Goal: Task Accomplishment & Management: Complete application form

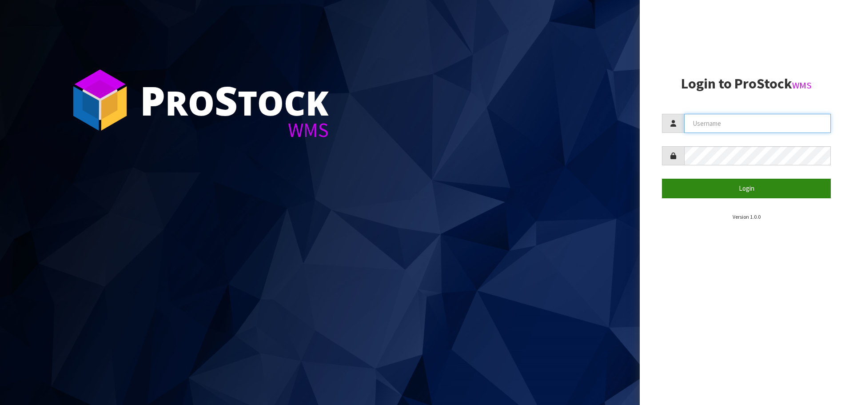
type input "[PERSON_NAME]"
click at [740, 187] on button "Login" at bounding box center [746, 188] width 169 height 19
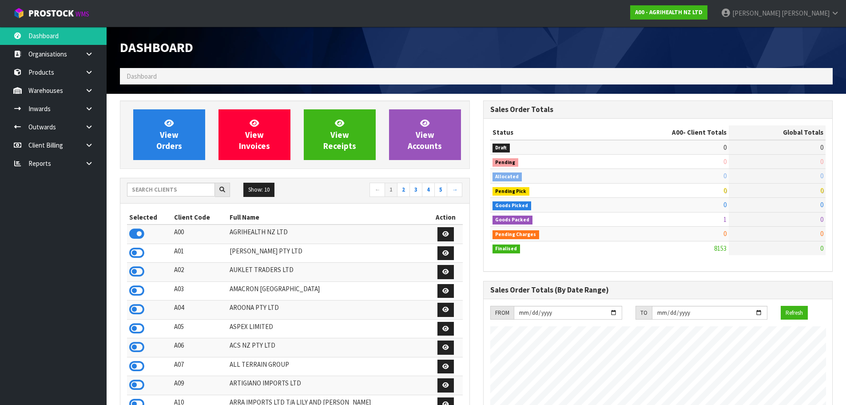
scroll to position [673, 363]
click at [163, 187] on input "text" at bounding box center [171, 190] width 88 height 14
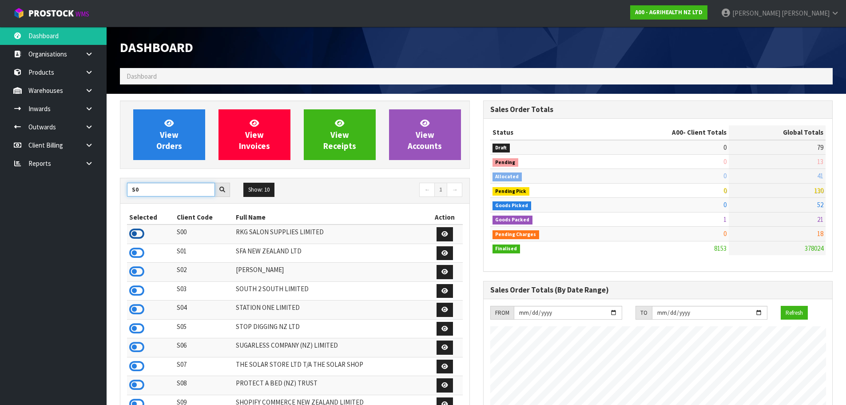
type input "S0"
click at [137, 235] on icon at bounding box center [136, 233] width 15 height 13
click at [86, 126] on icon at bounding box center [89, 126] width 8 height 7
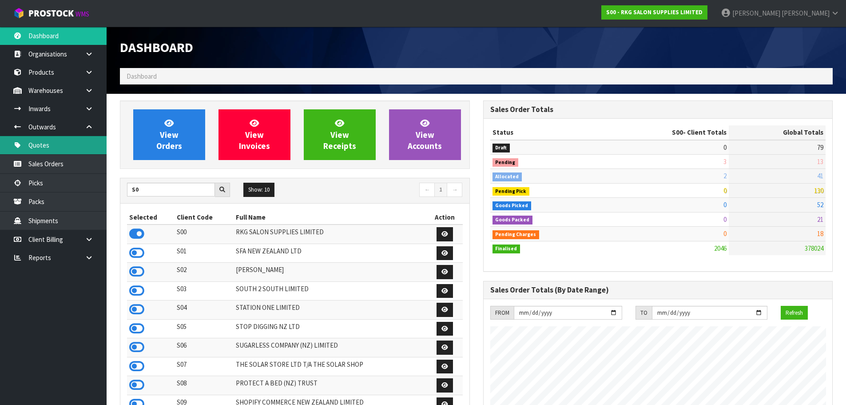
click at [57, 147] on link "Quotes" at bounding box center [53, 145] width 107 height 18
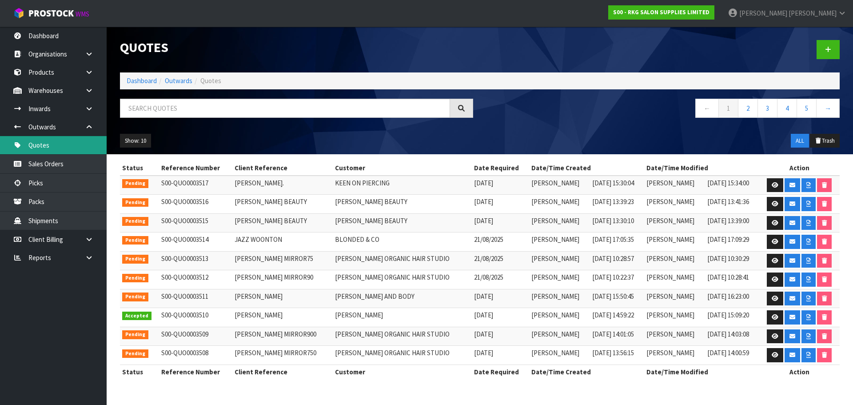
click at [55, 143] on link "Quotes" at bounding box center [53, 145] width 107 height 18
click at [832, 47] on link at bounding box center [827, 49] width 23 height 19
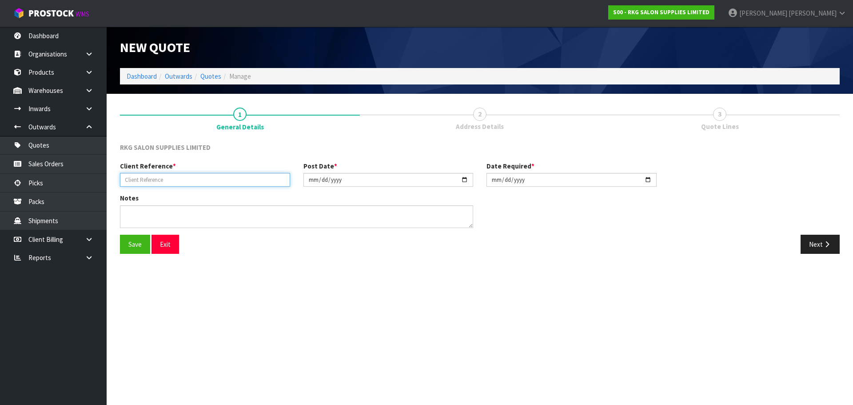
click at [166, 180] on input "text" at bounding box center [205, 180] width 170 height 14
type input "[PERSON_NAME]"
click at [139, 249] on button "Save" at bounding box center [135, 244] width 30 height 19
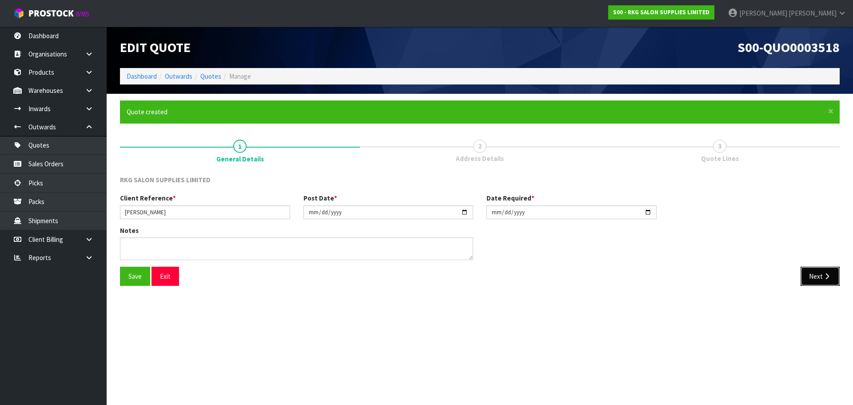
click at [817, 278] on button "Next" at bounding box center [819, 276] width 39 height 19
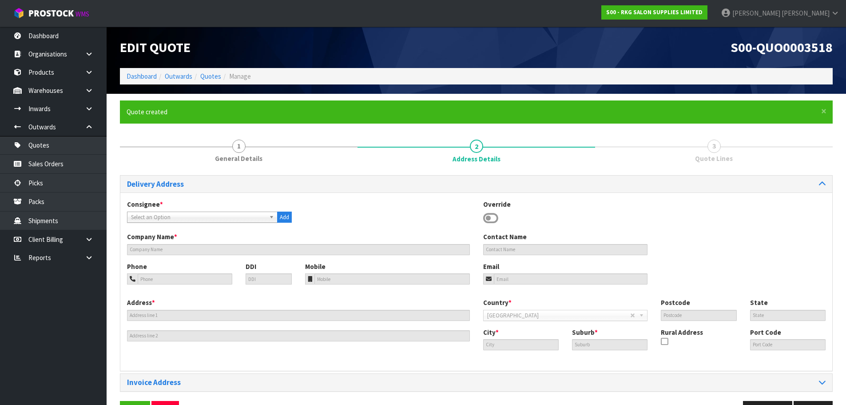
click at [485, 219] on icon at bounding box center [490, 217] width 15 height 13
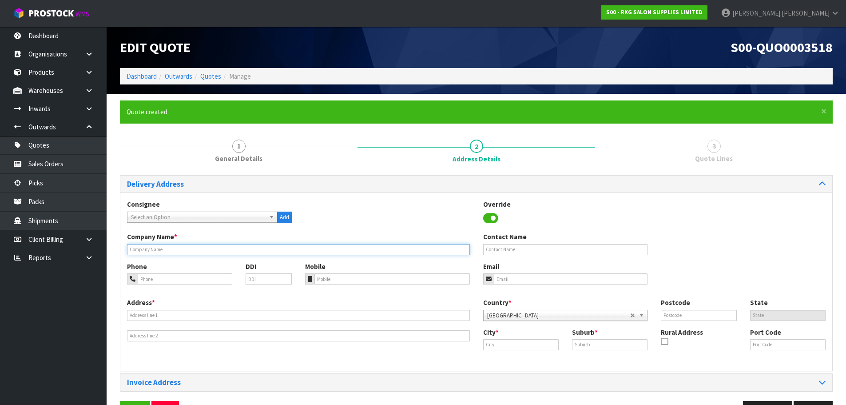
click at [212, 247] on input "text" at bounding box center [298, 249] width 343 height 11
type input "[PERSON_NAME]"
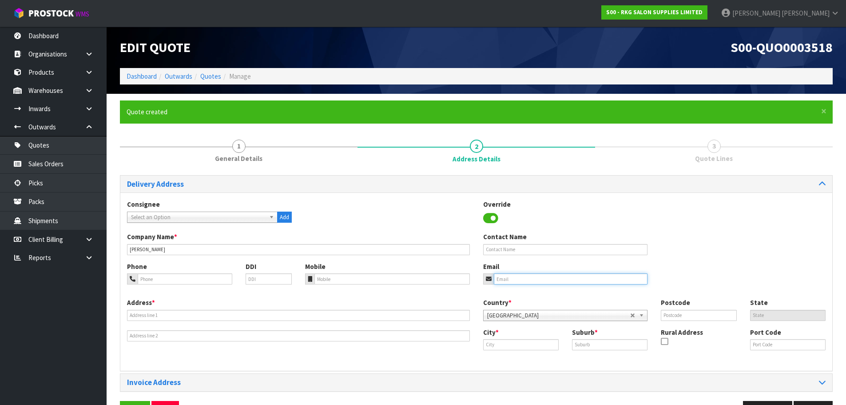
click at [532, 280] on input "email" at bounding box center [571, 278] width 154 height 11
type input "jayneandkirk@xtra.co.nz"
click at [169, 280] on input "tel" at bounding box center [185, 278] width 95 height 11
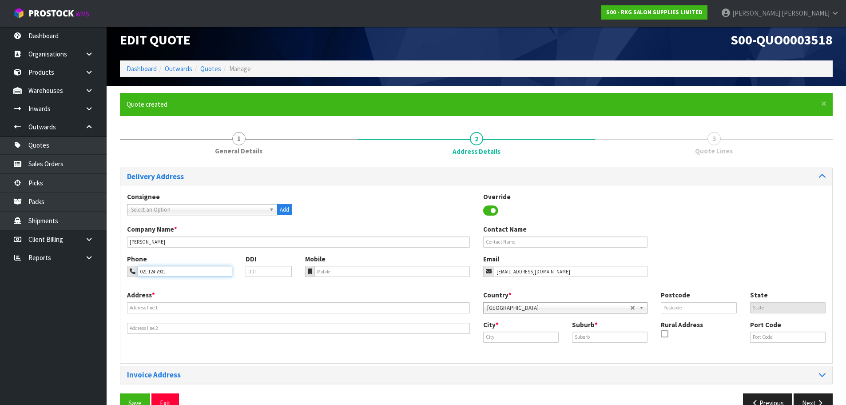
scroll to position [29, 0]
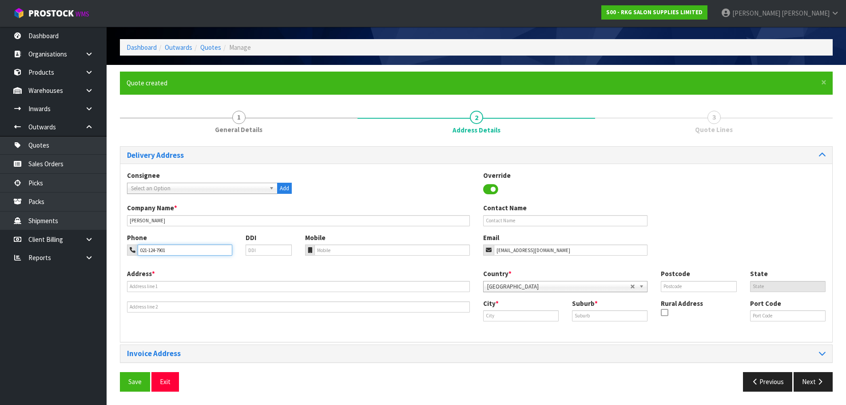
type input "021-124-7901"
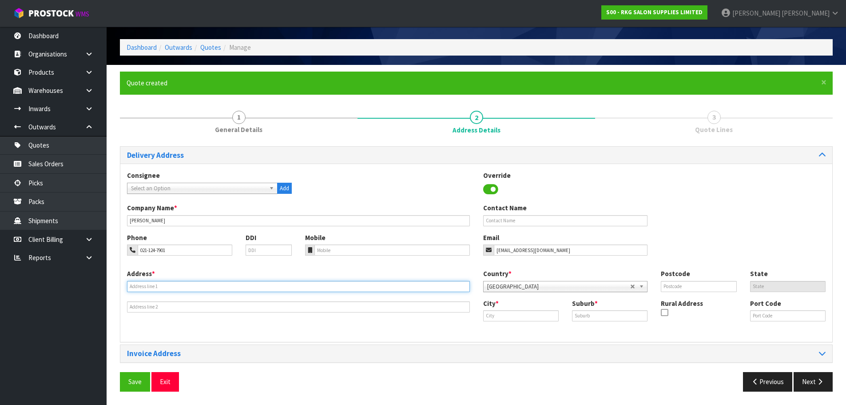
click at [173, 285] on input "text" at bounding box center [298, 286] width 343 height 11
type input "8 RUBY PLACE"
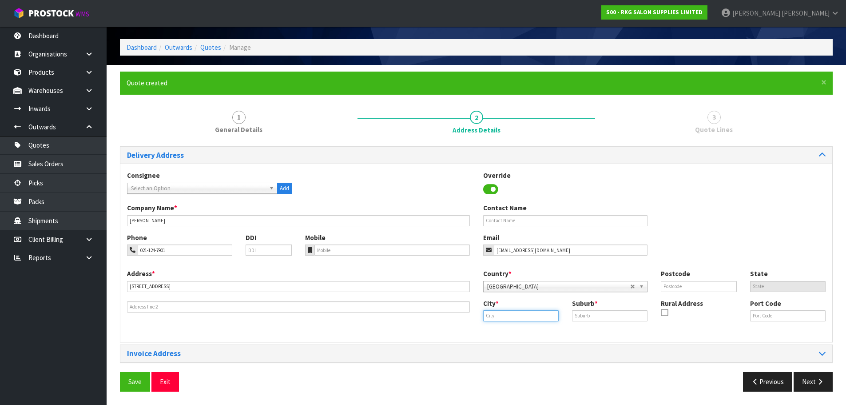
click at [522, 315] on input "text" at bounding box center [521, 315] width 76 height 11
click at [515, 329] on link "Ore wa" at bounding box center [519, 331] width 70 height 12
type input "Orewa"
click at [584, 319] on input "text" at bounding box center [610, 315] width 76 height 11
drag, startPoint x: 579, startPoint y: 318, endPoint x: 569, endPoint y: 318, distance: 10.2
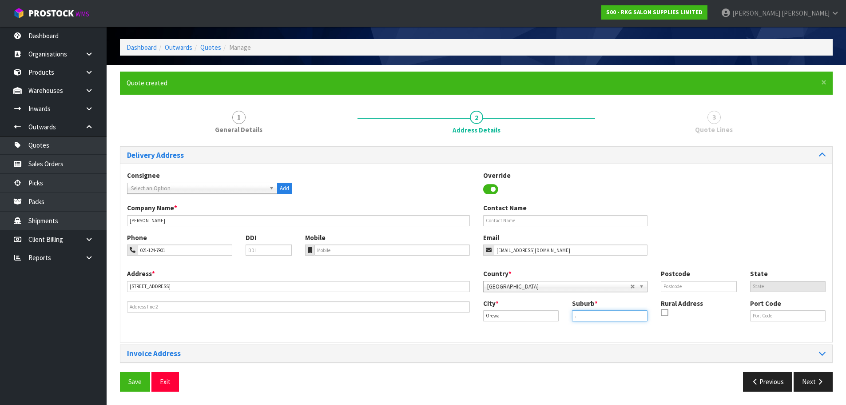
click at [569, 318] on div "Suburb * ." at bounding box center [609, 309] width 89 height 23
type input "OREWA"
click at [670, 287] on input "text" at bounding box center [699, 286] width 76 height 11
type input "0931"
click at [683, 241] on div "Phone 021-124-7901 DDI Mobile Email jayneandkirk@xtra.co.nz" at bounding box center [476, 251] width 712 height 36
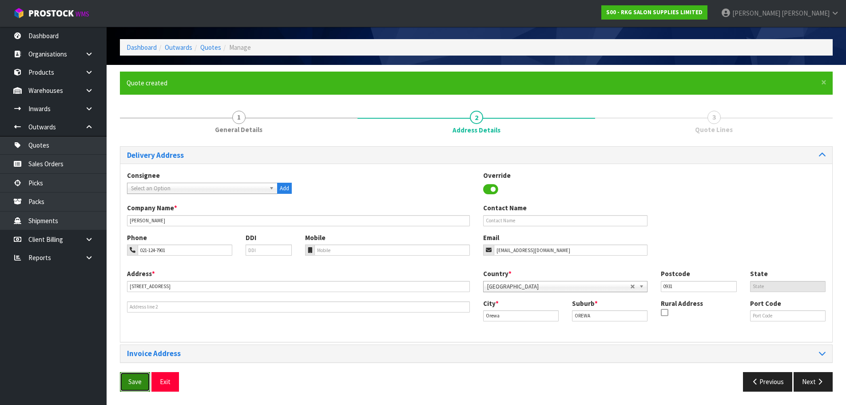
click at [128, 381] on button "Save" at bounding box center [135, 381] width 30 height 19
click at [603, 315] on input "OREWA" at bounding box center [610, 315] width 76 height 11
click at [136, 379] on button "Save" at bounding box center [135, 381] width 30 height 19
click at [809, 381] on button "Next" at bounding box center [813, 381] width 39 height 19
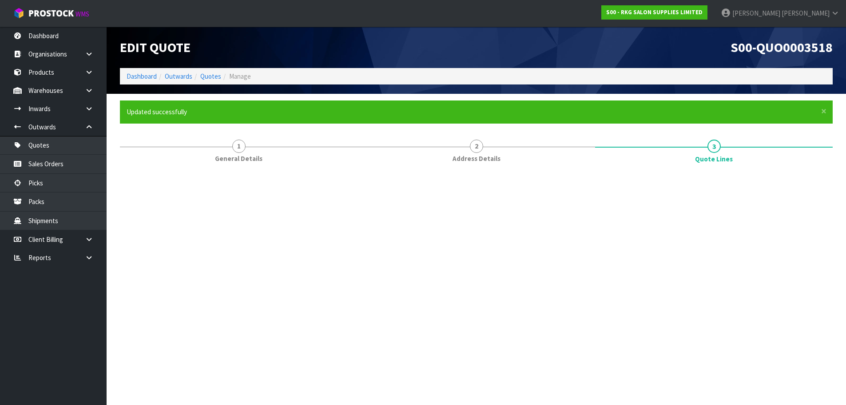
scroll to position [0, 0]
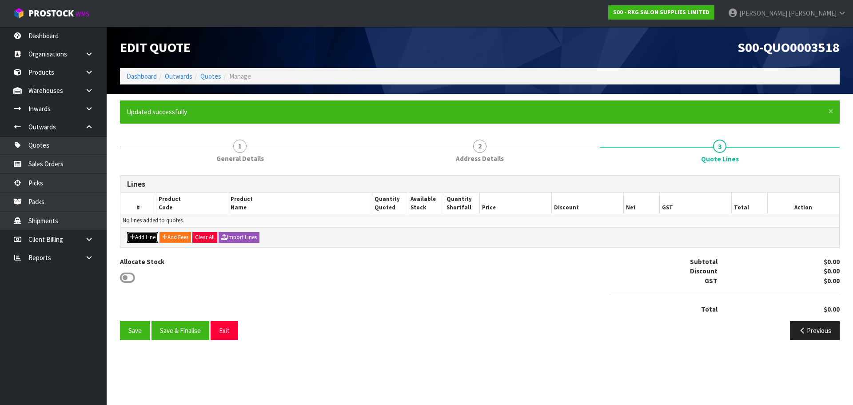
click at [145, 235] on button "Add Line" at bounding box center [142, 237] width 31 height 11
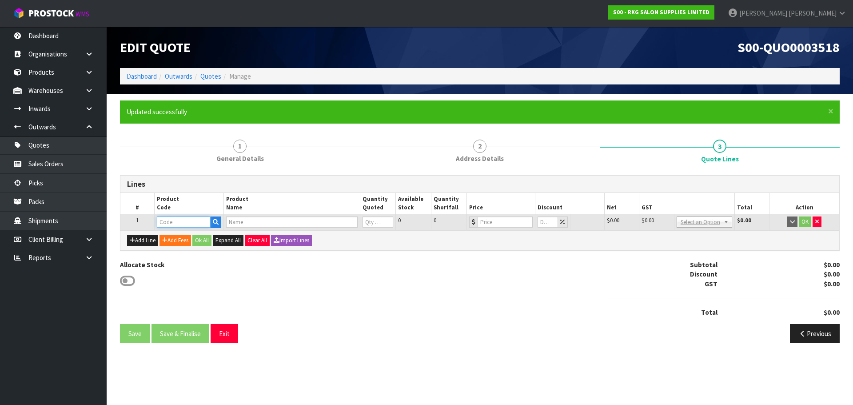
click at [162, 226] on input "text" at bounding box center [183, 221] width 53 height 11
type input "0306"
click at [197, 238] on link "0306 0101" at bounding box center [193, 237] width 72 height 12
type input "03060101"
type input "BENDIGO SHAMPOO CHAIR"
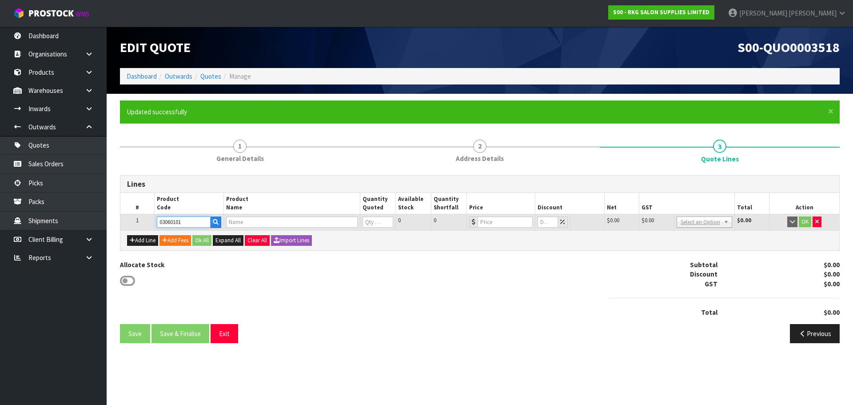
type input "0"
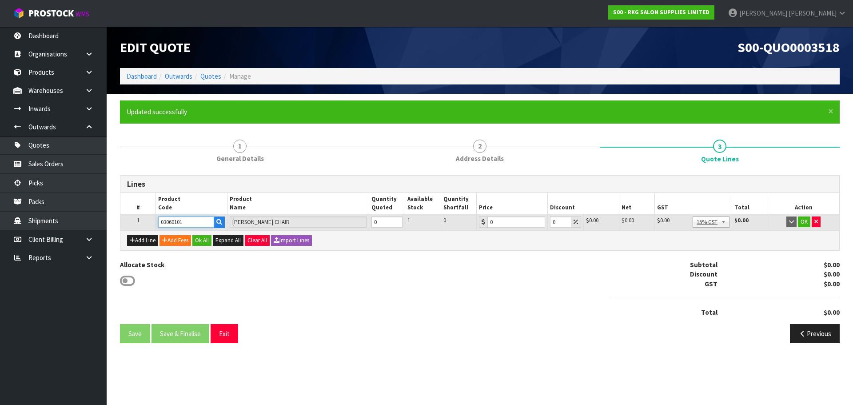
drag, startPoint x: 201, startPoint y: 223, endPoint x: 158, endPoint y: 228, distance: 43.4
click at [158, 228] on td "03060101" at bounding box center [191, 222] width 71 height 16
type input "03060102"
click at [177, 237] on strong "03060102" at bounding box center [181, 237] width 28 height 8
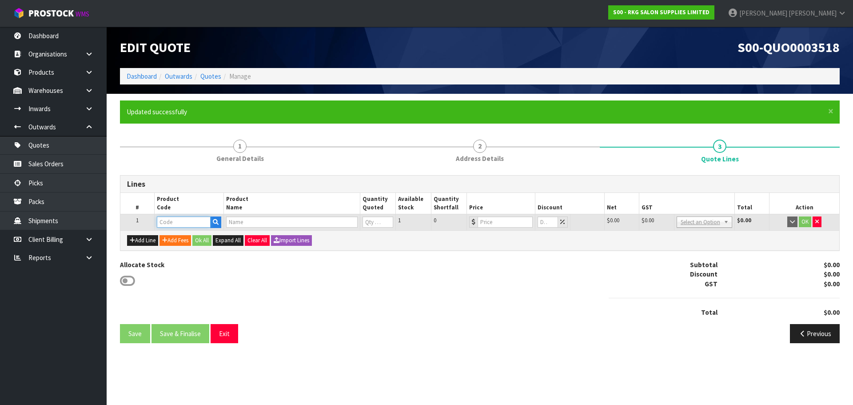
type input "03060102/03080101"
type input "BRIGHT PORTABLE BASIN"
type input "0"
type input "129"
type input "0"
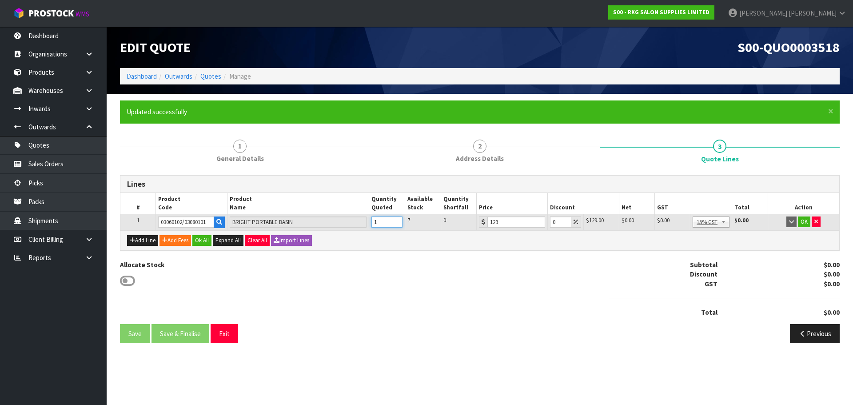
type input "1"
click at [394, 219] on input "1" at bounding box center [386, 221] width 31 height 11
click at [806, 221] on button "OK" at bounding box center [804, 221] width 12 height 11
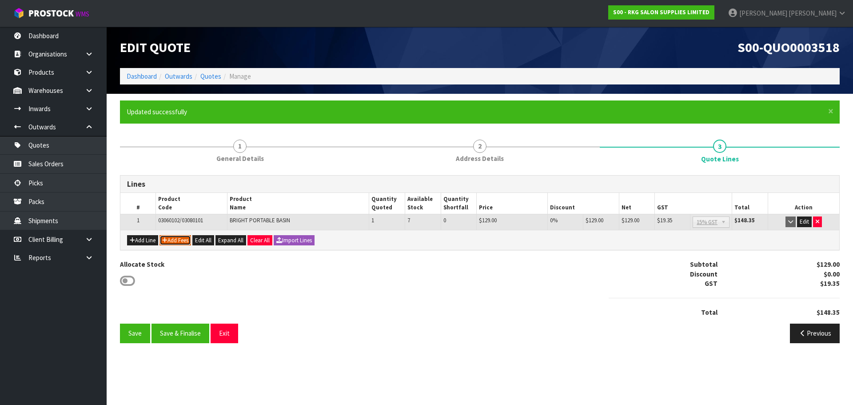
click at [176, 241] on button "Add Fees" at bounding box center [175, 240] width 32 height 11
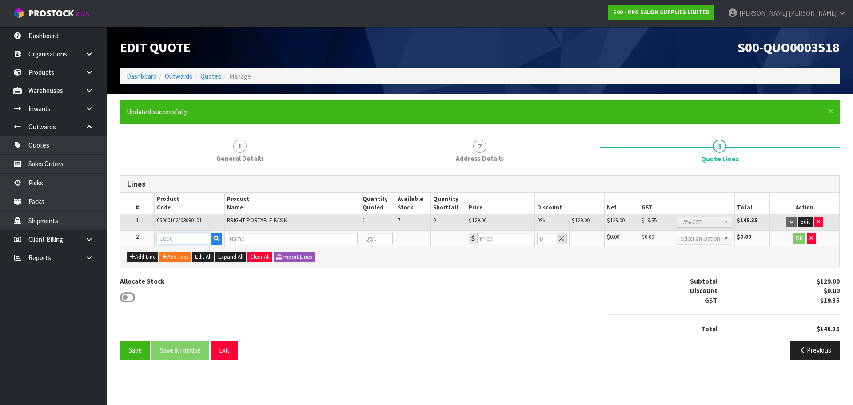
click at [177, 238] on input "text" at bounding box center [184, 238] width 55 height 11
type input "FRE"
click at [181, 252] on link "FRE IGHT" at bounding box center [192, 253] width 70 height 12
type input "FREIGHT"
type input "FREIGHT FEE"
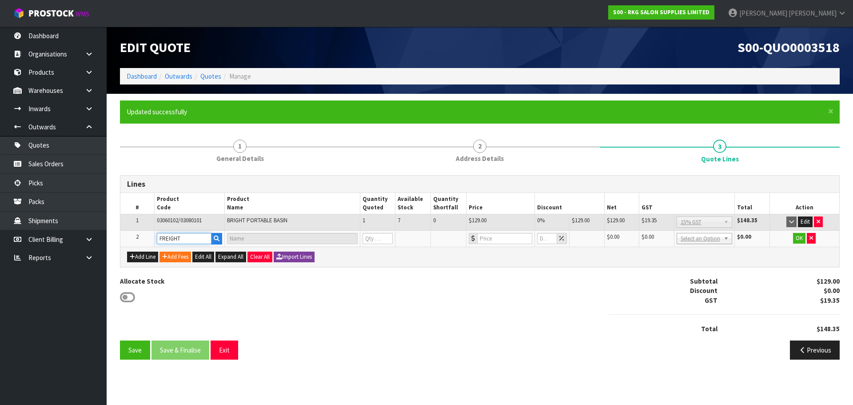
type input "1"
type input "0"
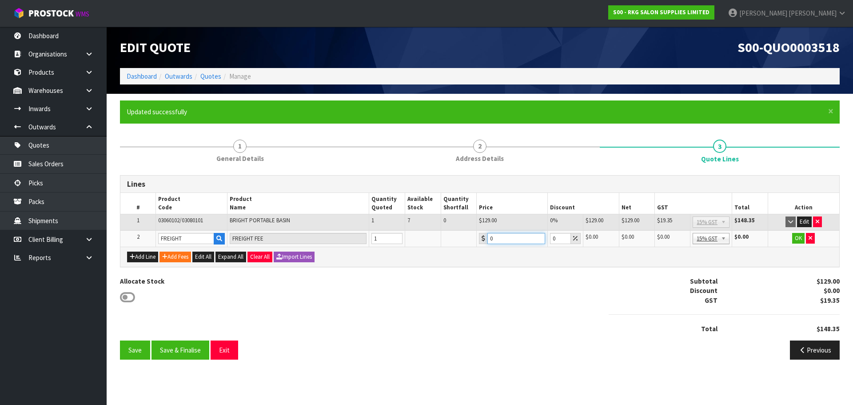
drag, startPoint x: 508, startPoint y: 237, endPoint x: 482, endPoint y: 240, distance: 25.5
click at [482, 240] on div "0" at bounding box center [512, 238] width 66 height 11
type input "12.50"
click at [800, 243] on button "OK" at bounding box center [798, 238] width 12 height 11
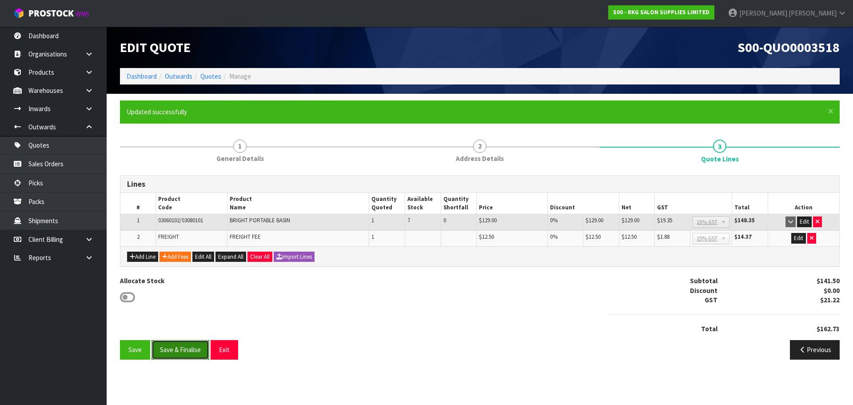
click at [180, 346] on button "Save & Finalise" at bounding box center [180, 349] width 58 height 19
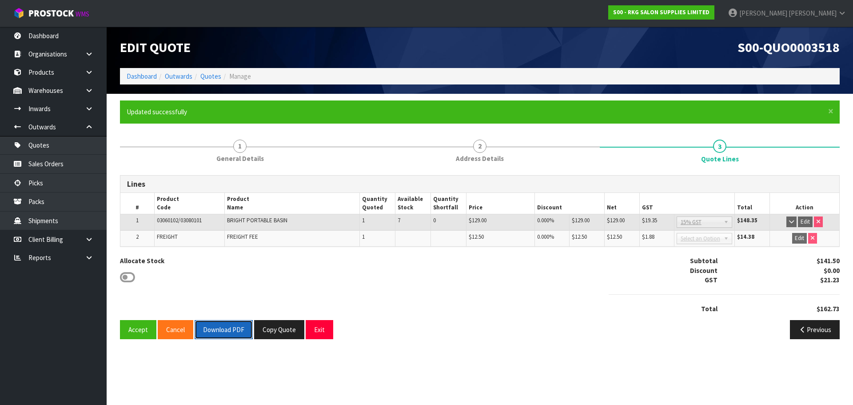
click at [224, 330] on button "Download PDF" at bounding box center [224, 329] width 58 height 19
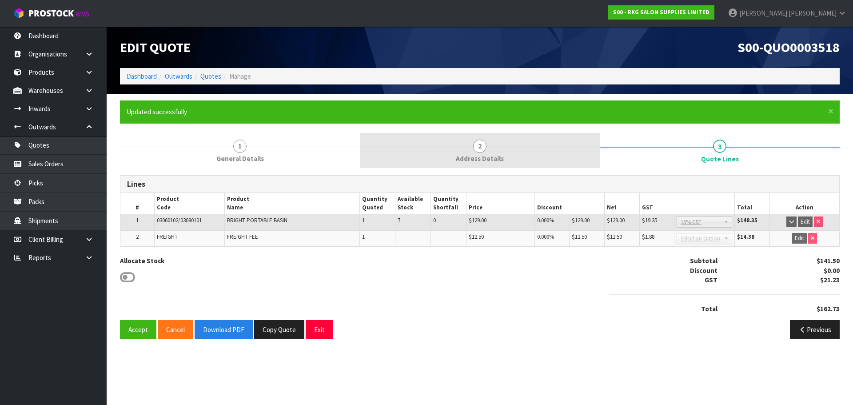
click at [481, 151] on span "2" at bounding box center [479, 145] width 13 height 13
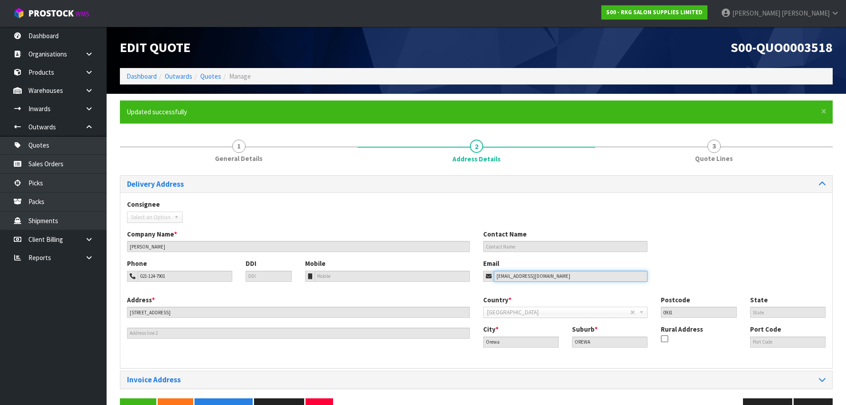
drag, startPoint x: 555, startPoint y: 274, endPoint x: 469, endPoint y: 279, distance: 86.8
click at [469, 279] on div "Phone 021-124-7901 DDI Mobile Email jayneandkirk@xtra.co.nz" at bounding box center [476, 277] width 712 height 36
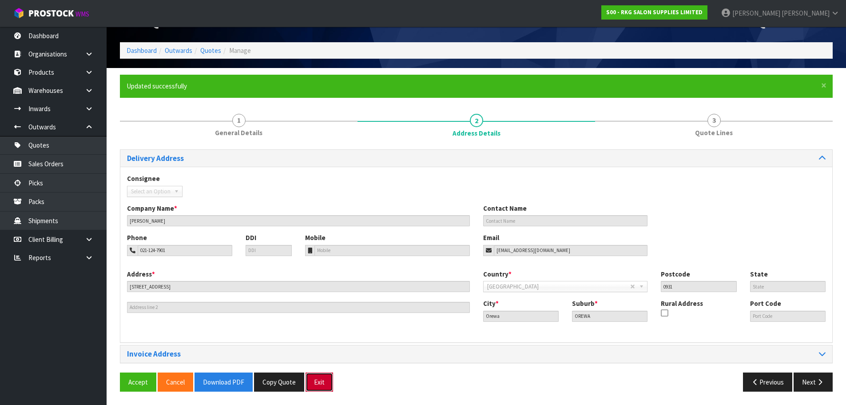
click at [315, 383] on button "Exit" at bounding box center [320, 381] width 28 height 19
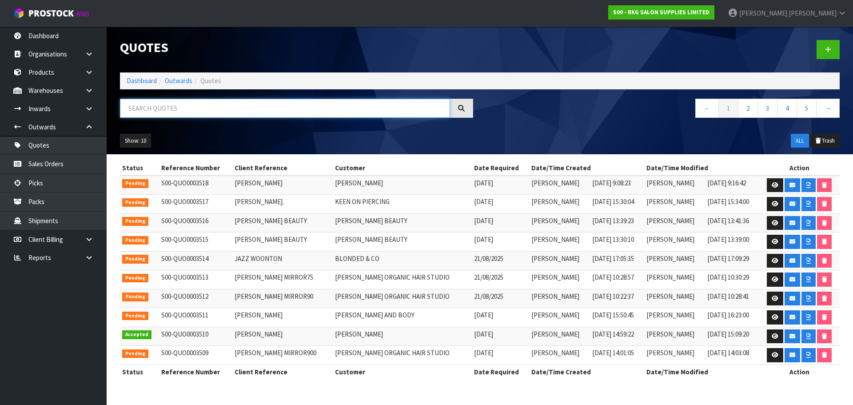
click at [165, 107] on input "text" at bounding box center [285, 108] width 330 height 19
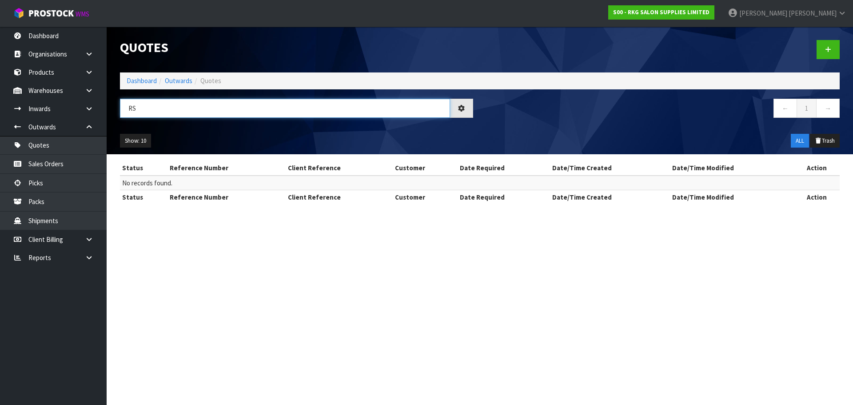
type input "R"
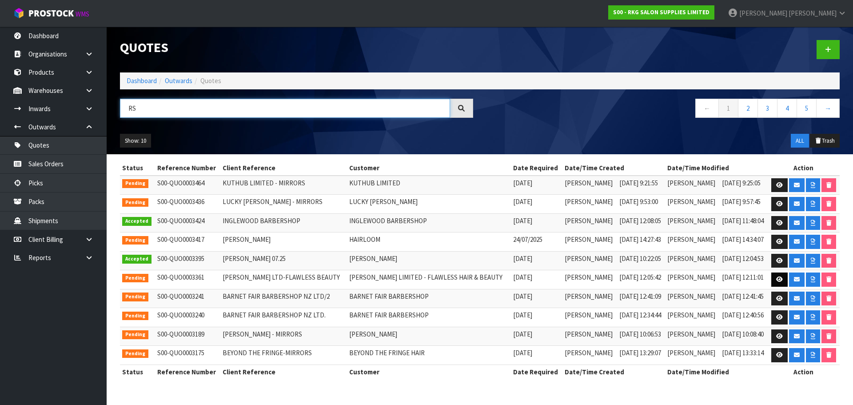
type input "RS"
drag, startPoint x: 777, startPoint y: 280, endPoint x: 753, endPoint y: 279, distance: 23.6
click at [777, 280] on icon at bounding box center [779, 279] width 7 height 6
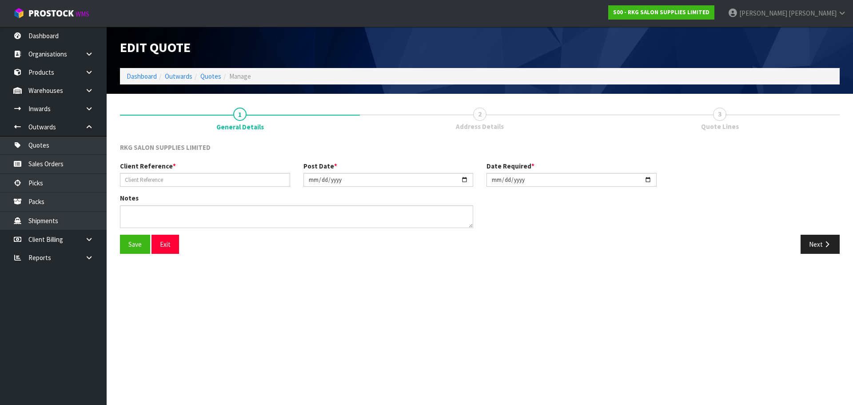
type input "RS MANN LTD-FLAWLESS BEAUTY"
type input "2025-07-09"
type textarea "PICK UP"
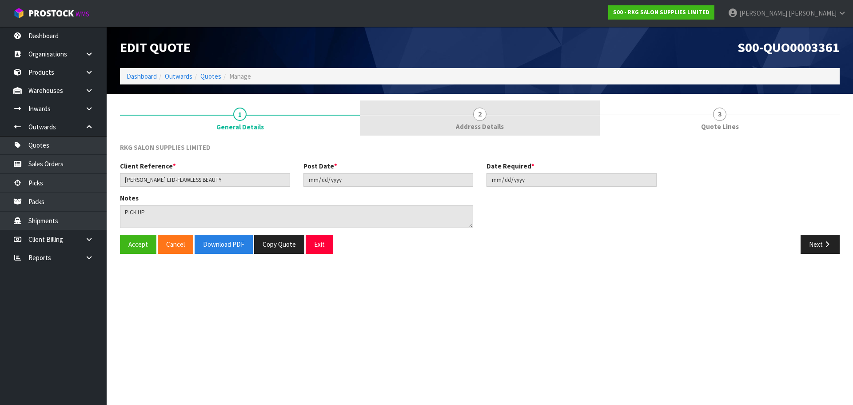
click at [485, 112] on span "2" at bounding box center [479, 113] width 13 height 13
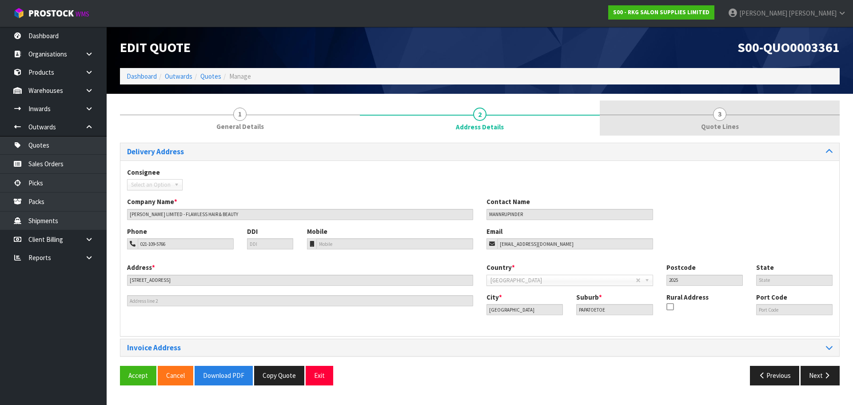
click at [719, 114] on span "3" at bounding box center [719, 113] width 13 height 13
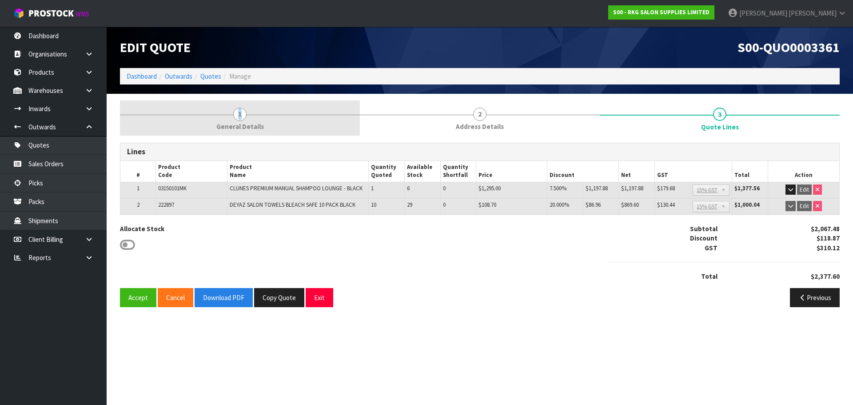
click at [240, 114] on span "1" at bounding box center [239, 113] width 13 height 13
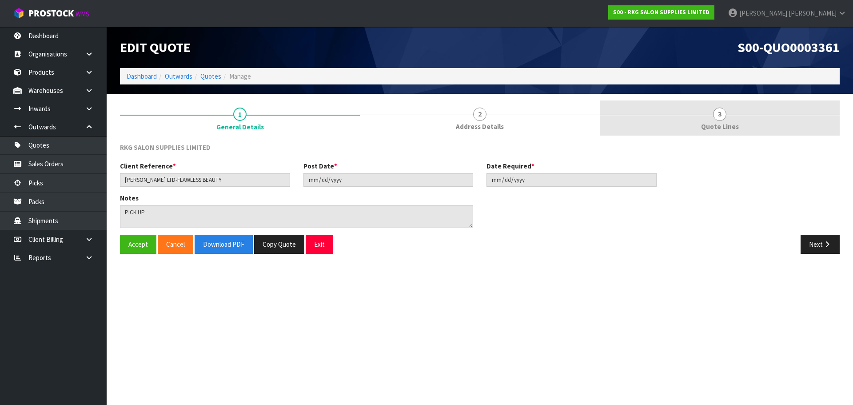
click at [720, 117] on span "3" at bounding box center [719, 113] width 13 height 13
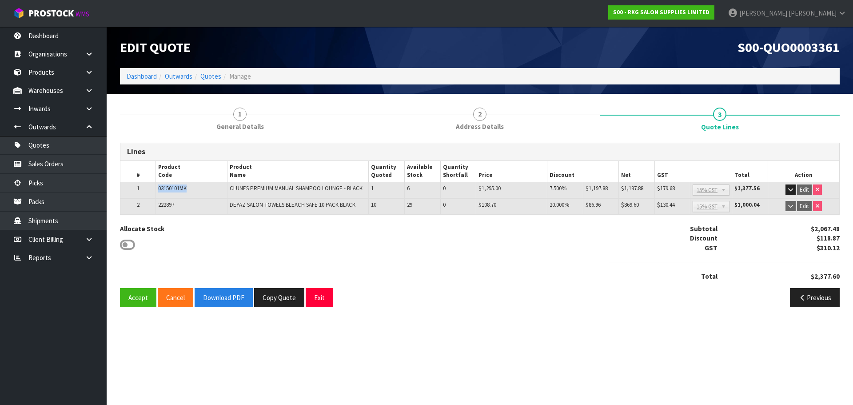
drag, startPoint x: 158, startPoint y: 189, endPoint x: 201, endPoint y: 189, distance: 43.5
click at [201, 189] on td "03150101MK" at bounding box center [191, 190] width 71 height 16
copy span "03150101MK"
click at [227, 297] on button "Download PDF" at bounding box center [224, 297] width 58 height 19
click at [317, 298] on button "Exit" at bounding box center [320, 297] width 28 height 19
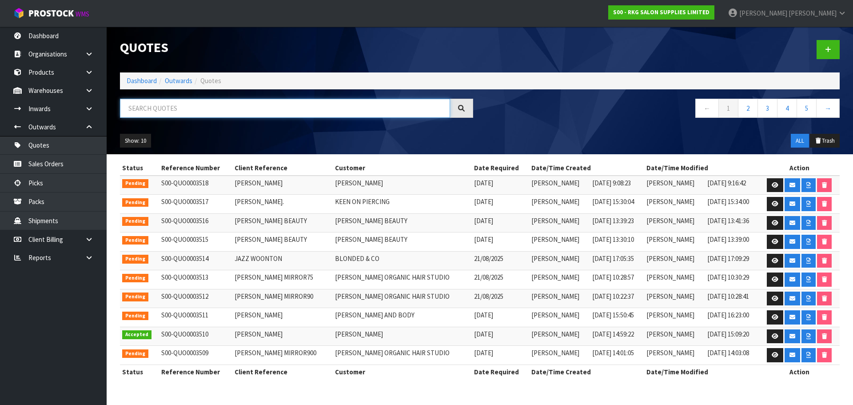
click at [153, 110] on input "text" at bounding box center [285, 108] width 330 height 19
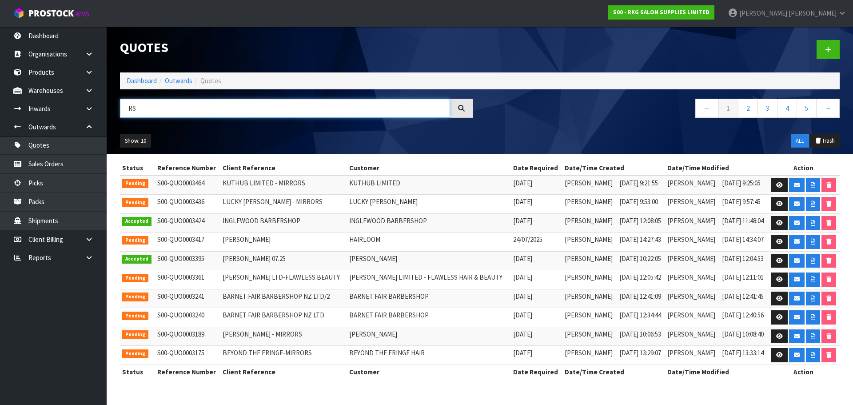
type input "RS"
drag, startPoint x: 148, startPoint y: 110, endPoint x: 114, endPoint y: 110, distance: 34.2
click at [114, 110] on div "RS" at bounding box center [296, 112] width 366 height 26
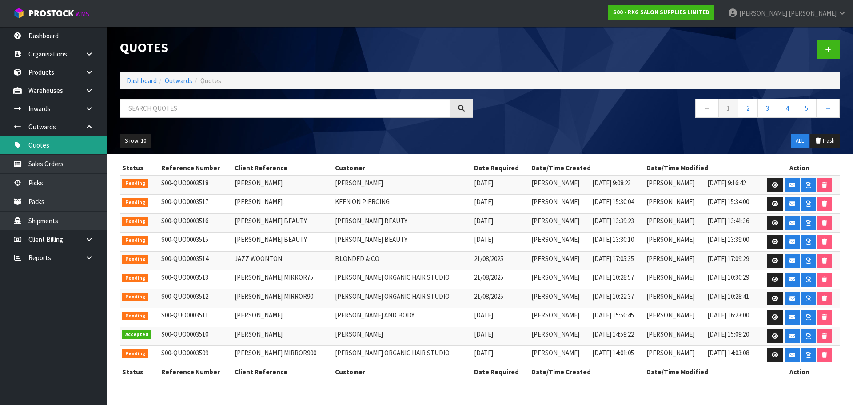
click at [47, 146] on link "Quotes" at bounding box center [53, 145] width 107 height 18
click at [748, 111] on link "2" at bounding box center [748, 108] width 20 height 19
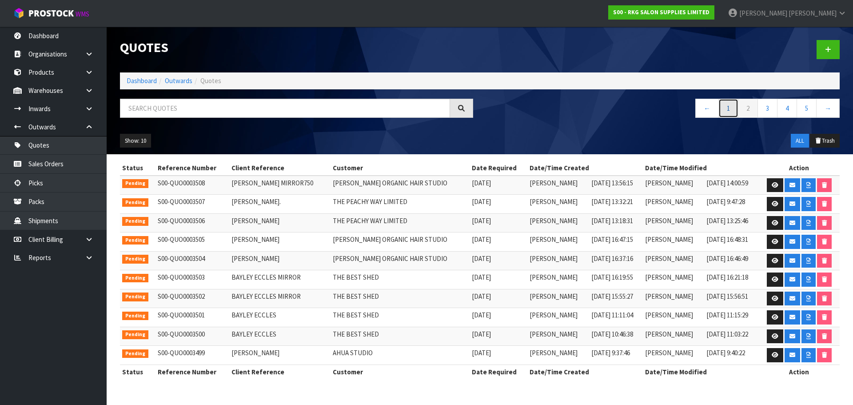
click at [724, 112] on link "1" at bounding box center [728, 108] width 20 height 19
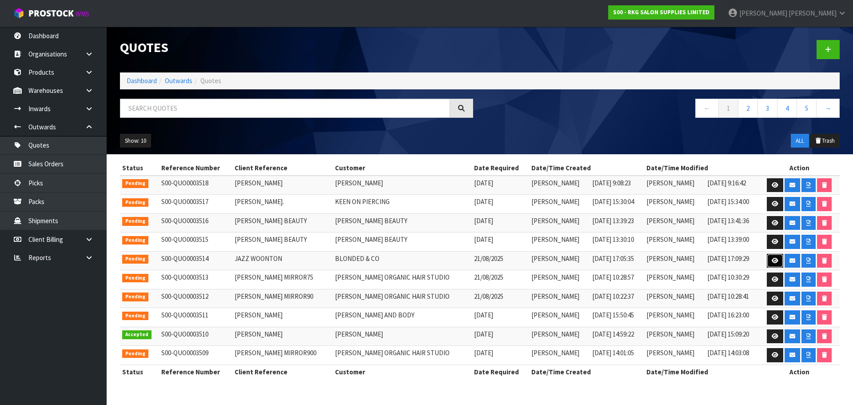
click at [773, 259] on icon at bounding box center [775, 261] width 7 height 6
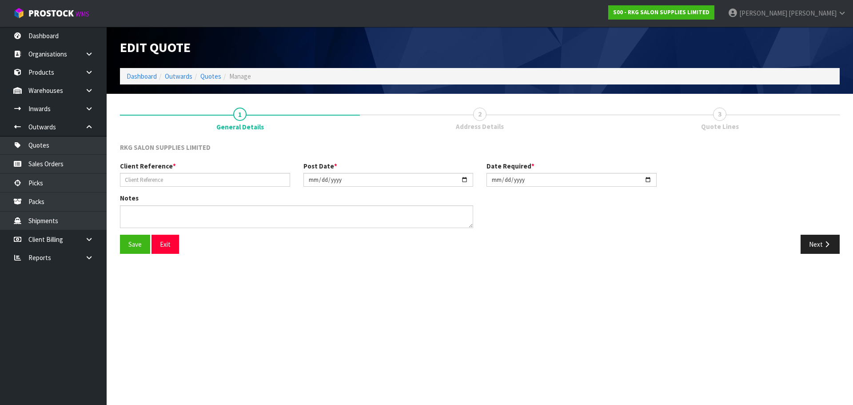
type input "JAZZ WOONTON"
type input "2025-08-21"
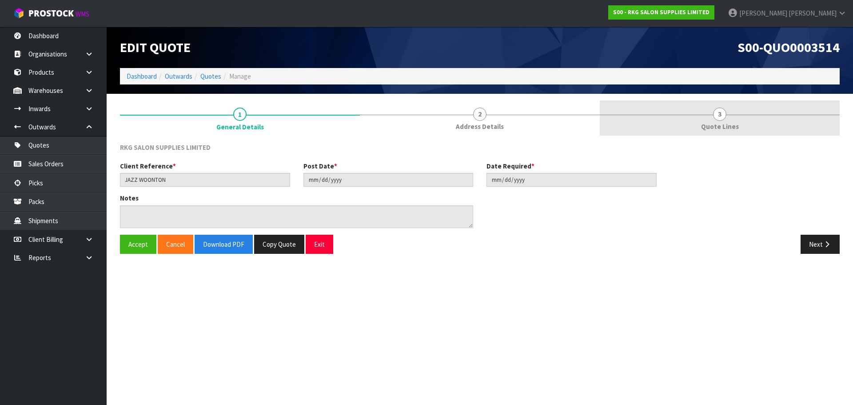
click at [715, 115] on span "3" at bounding box center [719, 113] width 13 height 13
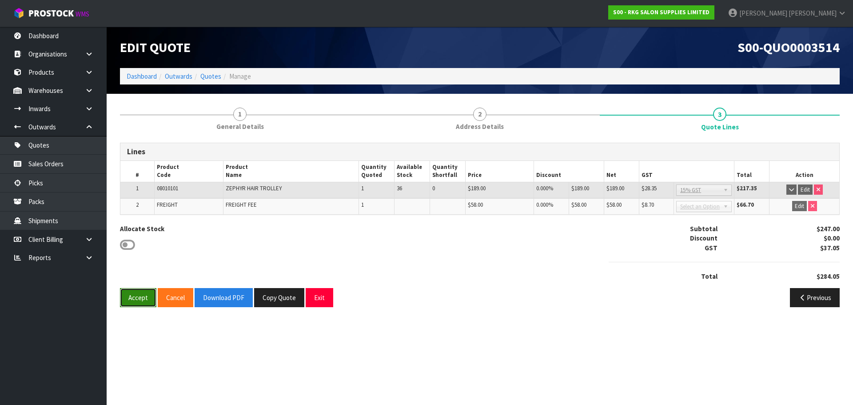
click at [142, 295] on button "Accept" at bounding box center [138, 297] width 36 height 19
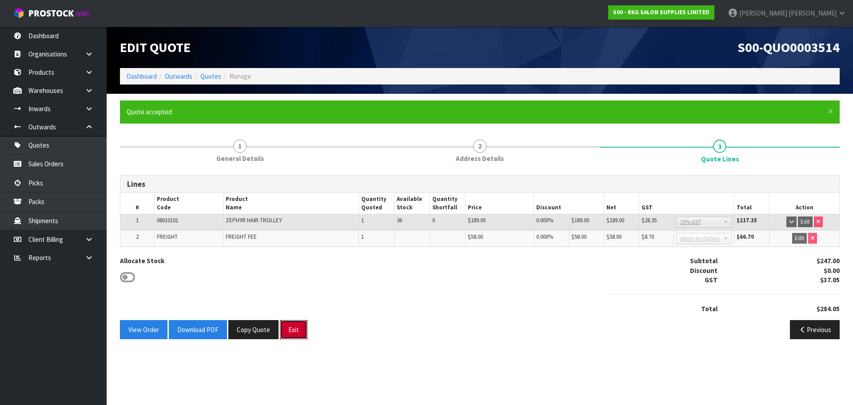
drag, startPoint x: 295, startPoint y: 330, endPoint x: 297, endPoint y: 278, distance: 52.0
click at [295, 330] on button "Exit" at bounding box center [294, 329] width 28 height 19
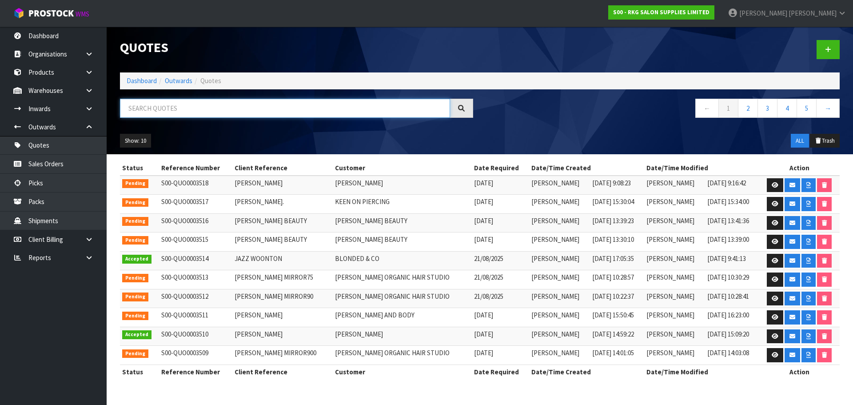
click at [191, 107] on input "text" at bounding box center [285, 108] width 330 height 19
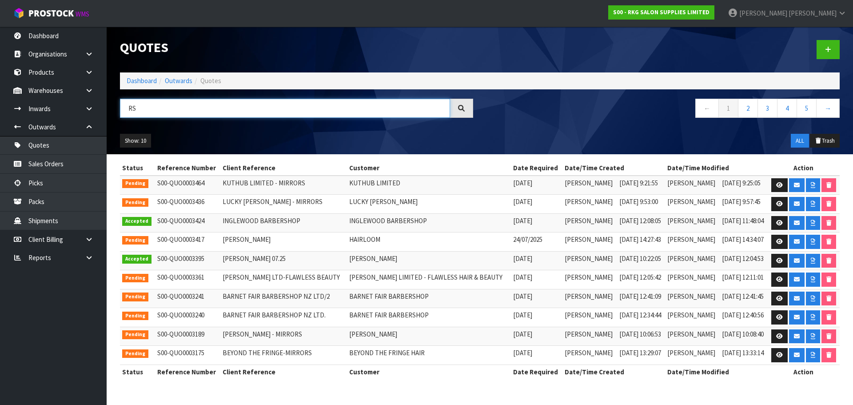
drag, startPoint x: 156, startPoint y: 109, endPoint x: 128, endPoint y: 109, distance: 28.4
click at [128, 109] on input "RS" at bounding box center [285, 108] width 330 height 19
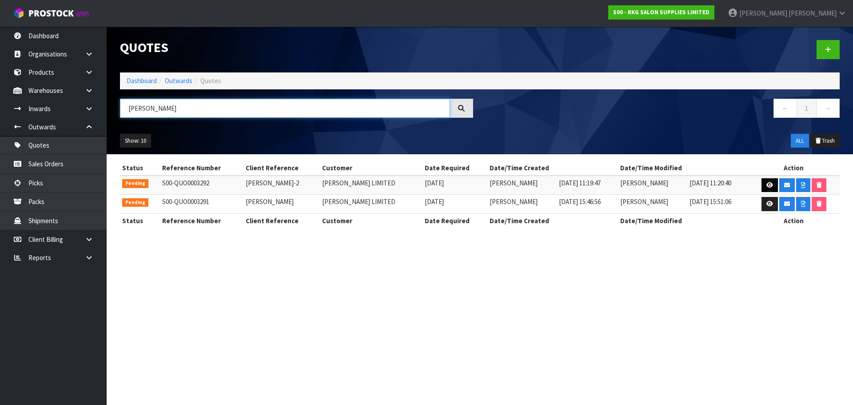
type input "[PERSON_NAME]"
click at [766, 185] on icon at bounding box center [769, 185] width 7 height 6
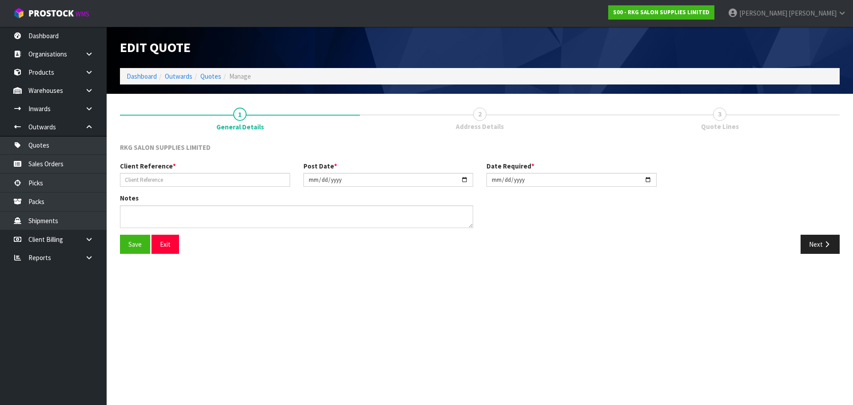
type input "RUPINDER SINGH-2"
type input "2025-06-27"
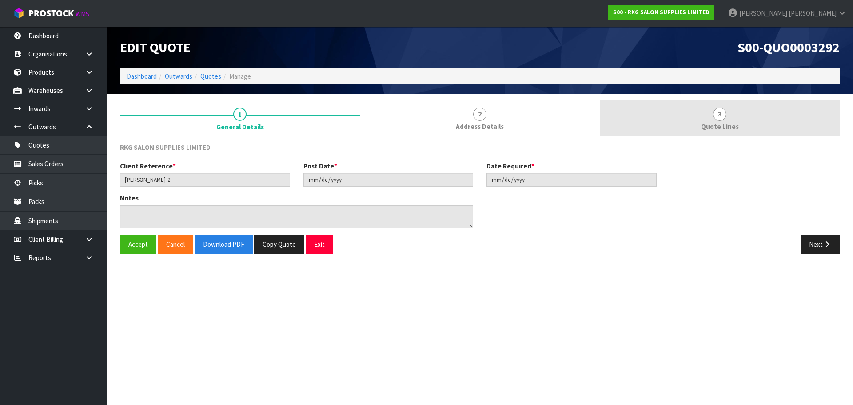
click at [721, 118] on span "3" at bounding box center [719, 113] width 13 height 13
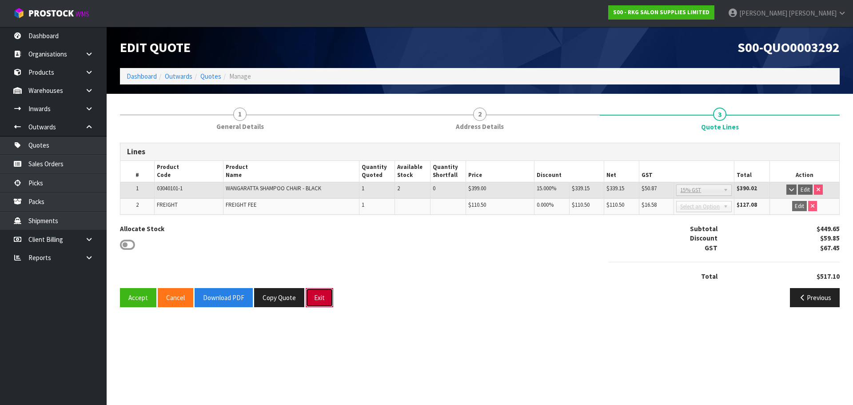
drag, startPoint x: 318, startPoint y: 299, endPoint x: 322, endPoint y: 294, distance: 5.8
click at [318, 299] on button "Exit" at bounding box center [320, 297] width 28 height 19
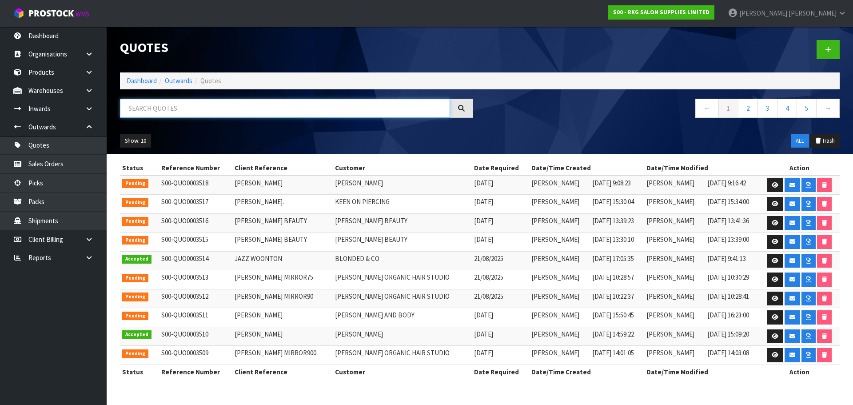
click at [198, 111] on input "text" at bounding box center [285, 108] width 330 height 19
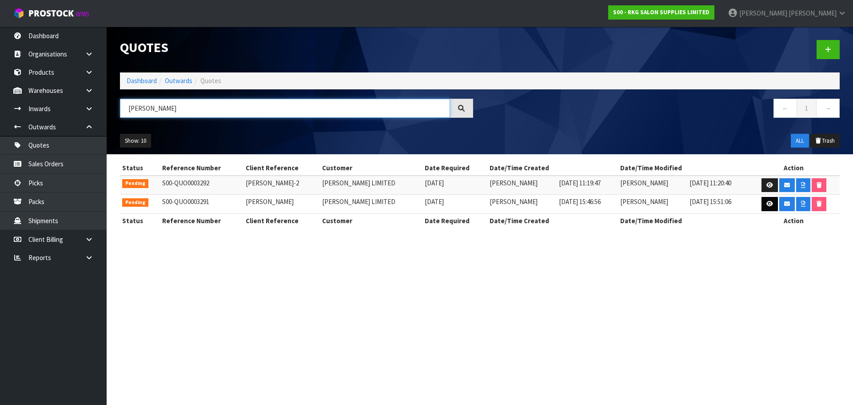
type input "[PERSON_NAME]"
click at [771, 207] on icon at bounding box center [769, 204] width 7 height 6
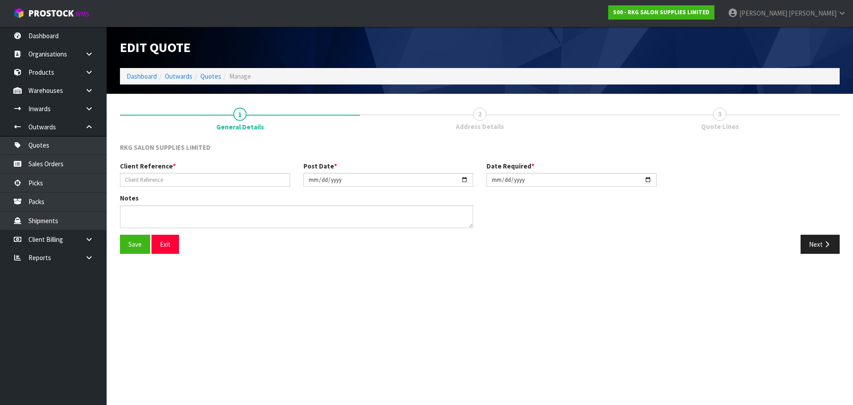
type input "RUPINDER SINGH"
type input "2025-06-26"
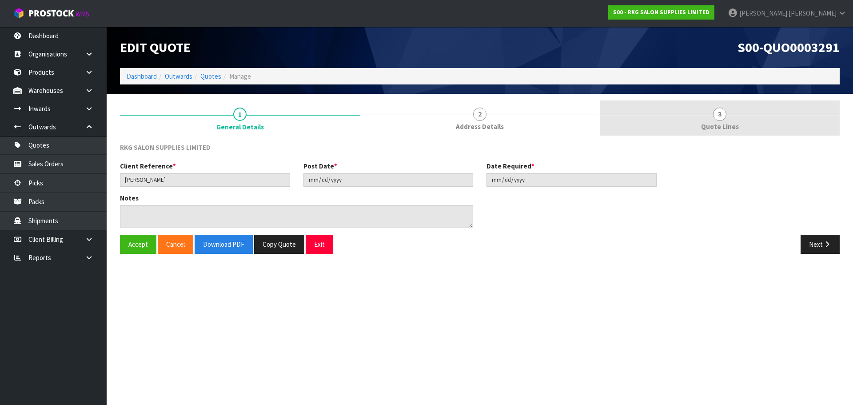
click at [721, 119] on span "3" at bounding box center [719, 113] width 13 height 13
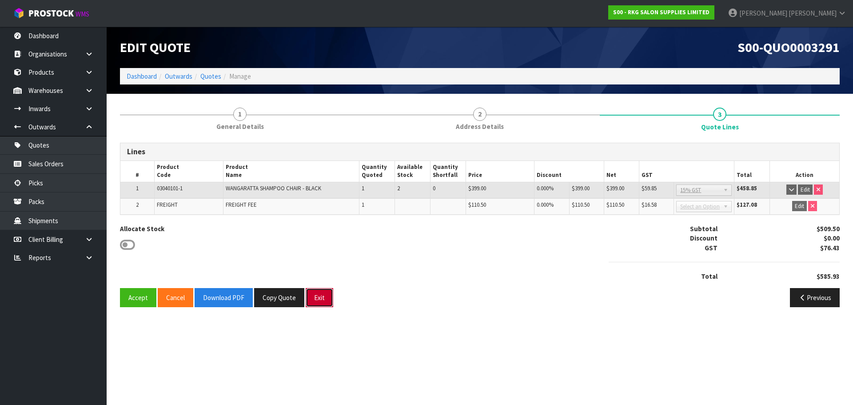
click at [324, 301] on button "Exit" at bounding box center [320, 297] width 28 height 19
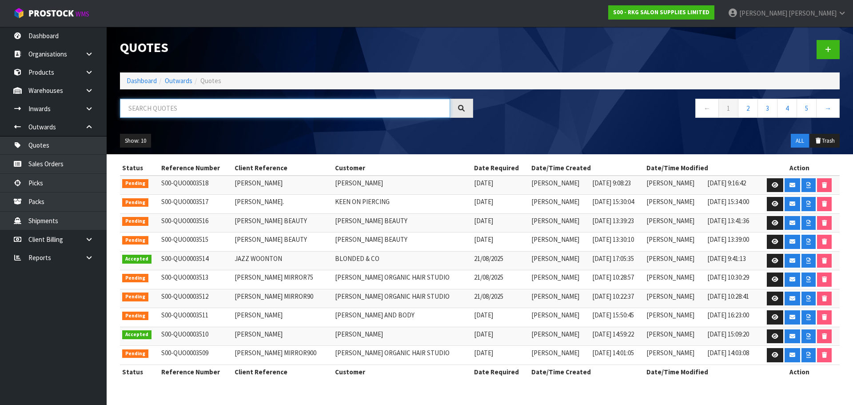
click at [163, 109] on input "text" at bounding box center [285, 108] width 330 height 19
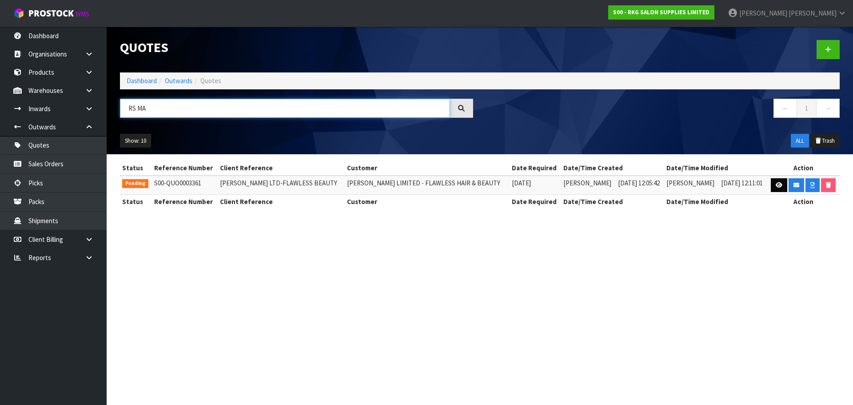
type input "RS MA"
click at [776, 186] on icon at bounding box center [779, 185] width 7 height 6
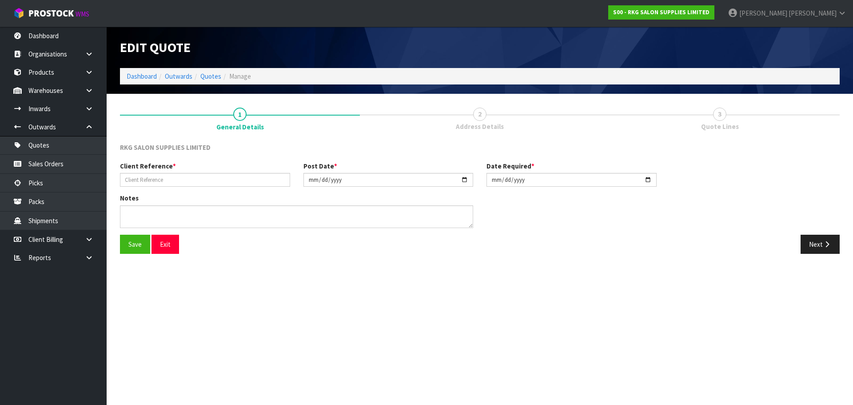
type input "RS MANN LTD-FLAWLESS BEAUTY"
type input "2025-07-09"
type textarea "PICK UP"
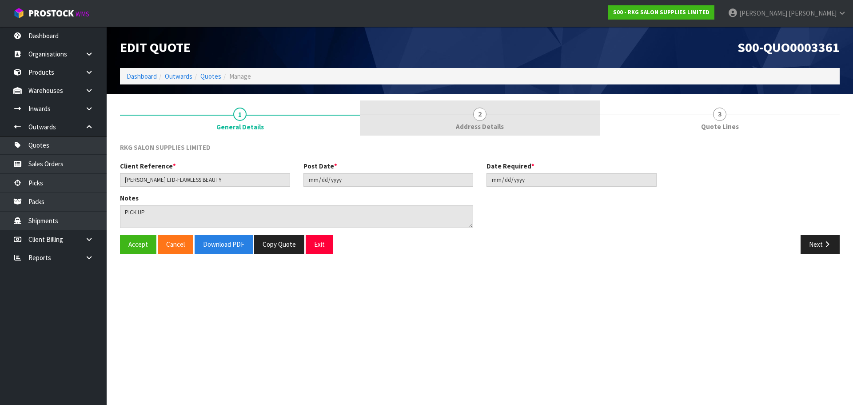
click at [480, 115] on span "2" at bounding box center [479, 113] width 13 height 13
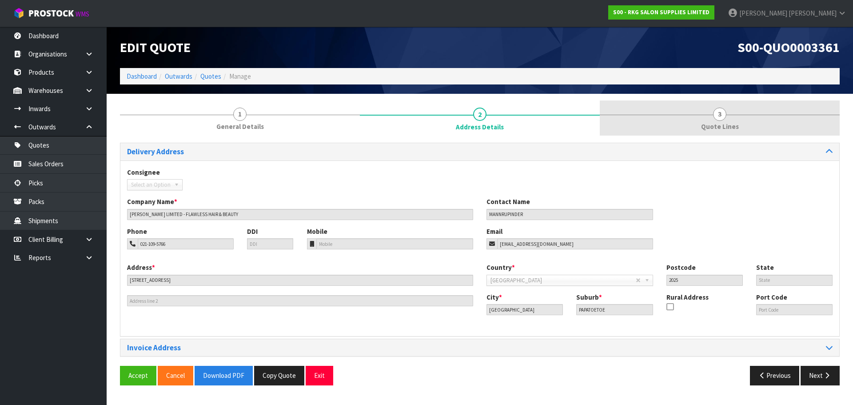
click at [718, 115] on span "3" at bounding box center [719, 113] width 13 height 13
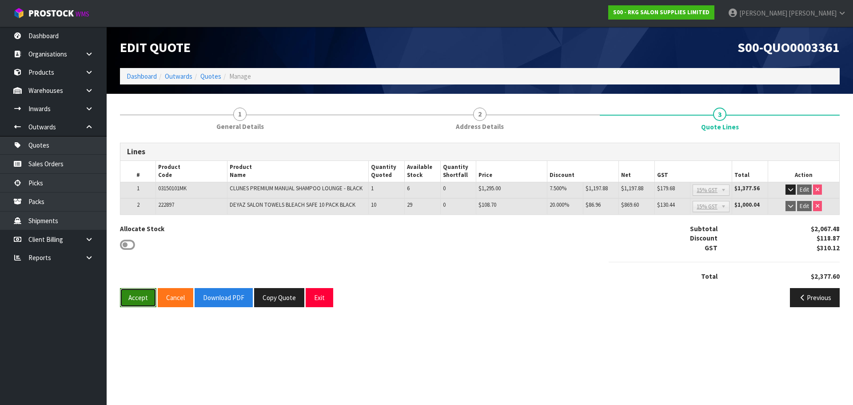
click at [136, 296] on button "Accept" at bounding box center [138, 297] width 36 height 19
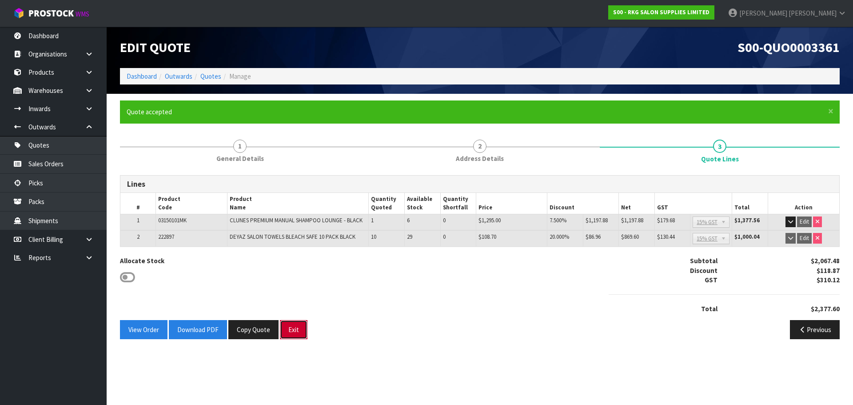
drag, startPoint x: 293, startPoint y: 330, endPoint x: 290, endPoint y: 262, distance: 68.9
click at [294, 330] on button "Exit" at bounding box center [294, 329] width 28 height 19
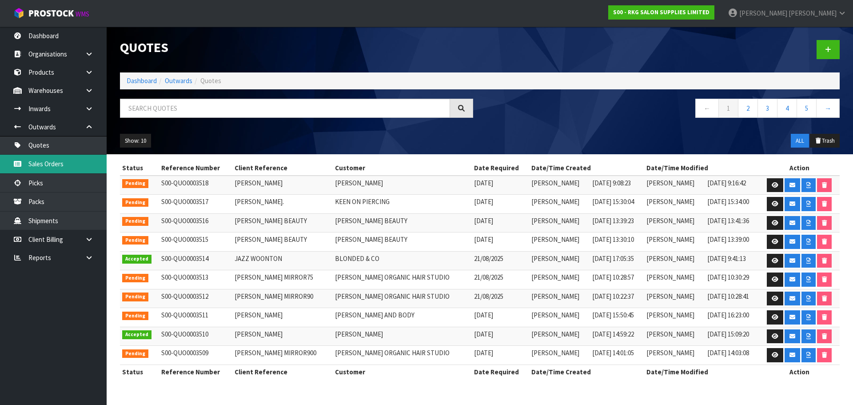
click at [44, 167] on link "Sales Orders" at bounding box center [53, 164] width 107 height 18
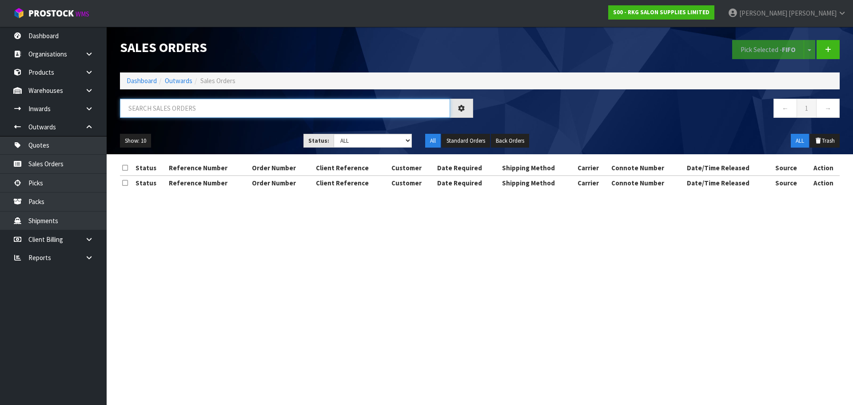
click at [153, 108] on input "text" at bounding box center [285, 108] width 330 height 19
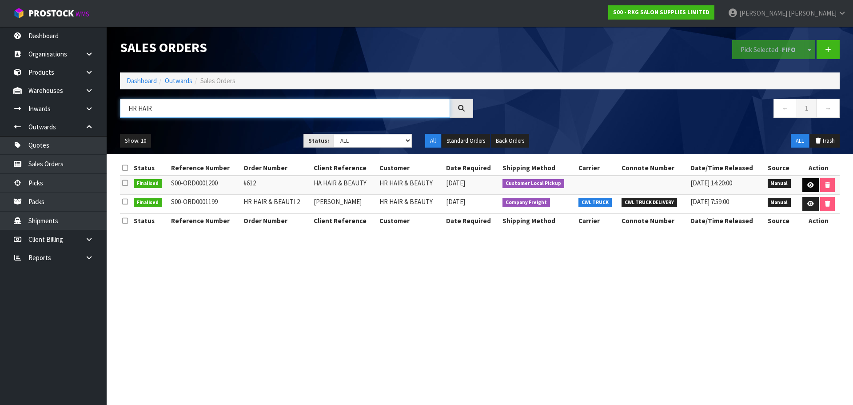
type input "HR HAIR"
click at [811, 183] on icon at bounding box center [810, 185] width 7 height 6
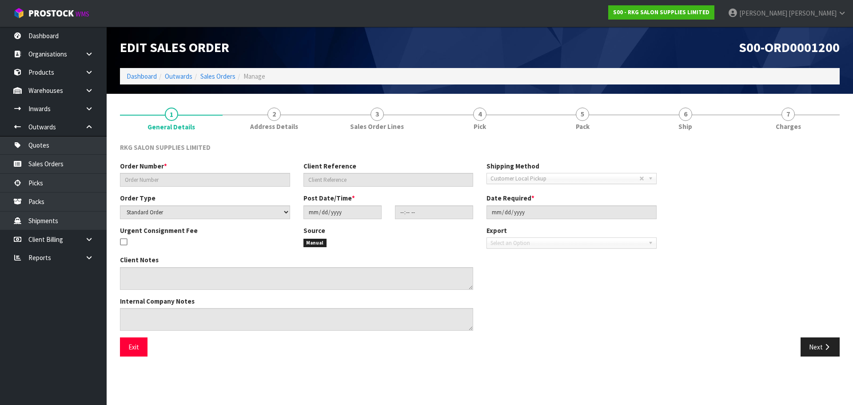
type input "#612"
type input "HA HAIR & BEAUTY"
select select "number:0"
type input "2023-11-06"
type input "14:16:00.000"
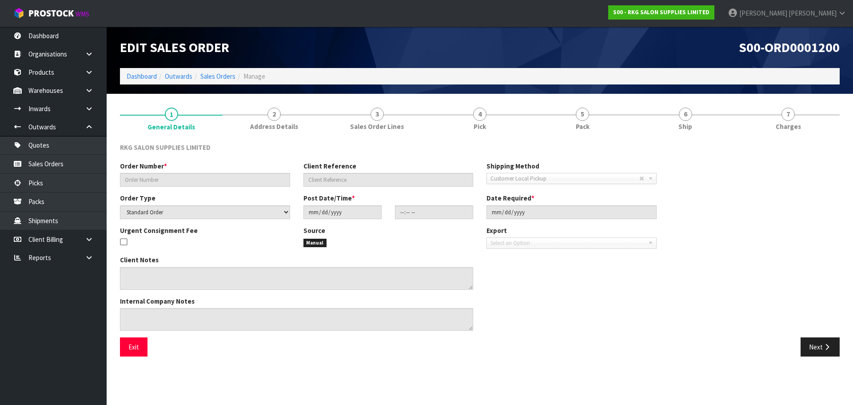
type input "2023-11-06"
type textarea "SHOWROOM ORDER"
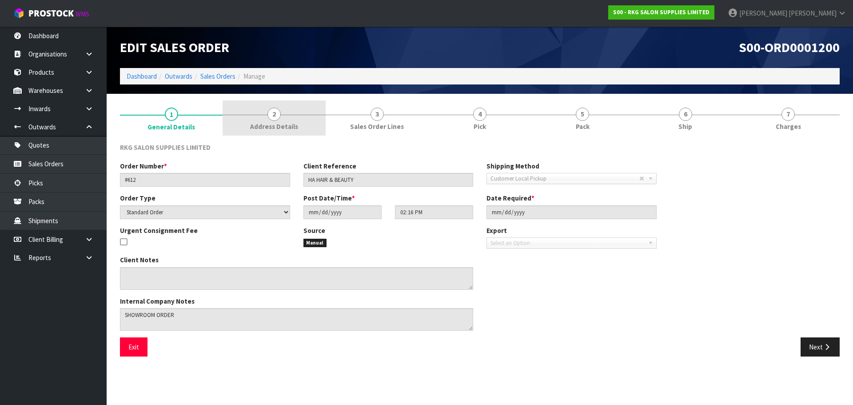
click at [275, 111] on span "2" at bounding box center [273, 113] width 13 height 13
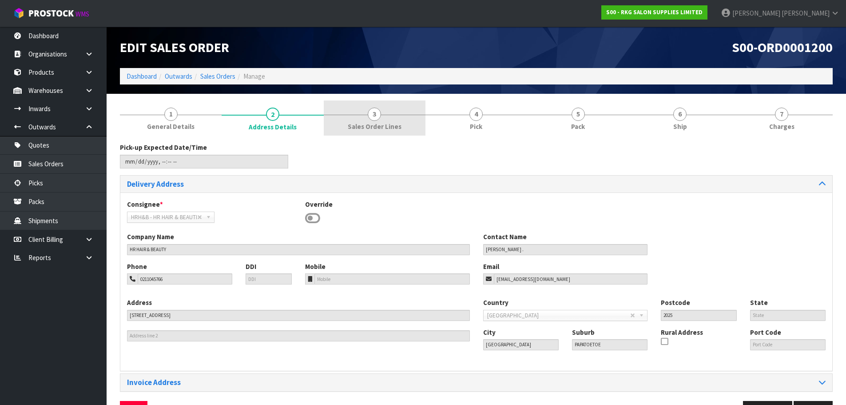
click at [373, 114] on span "3" at bounding box center [374, 113] width 13 height 13
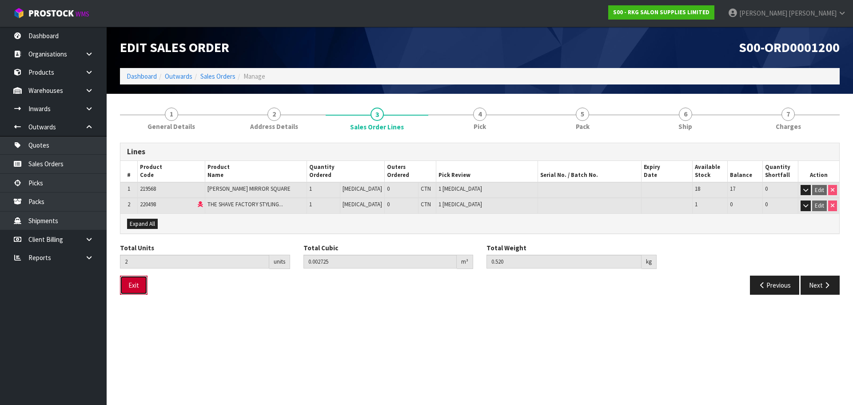
click at [131, 285] on button "Exit" at bounding box center [134, 284] width 28 height 19
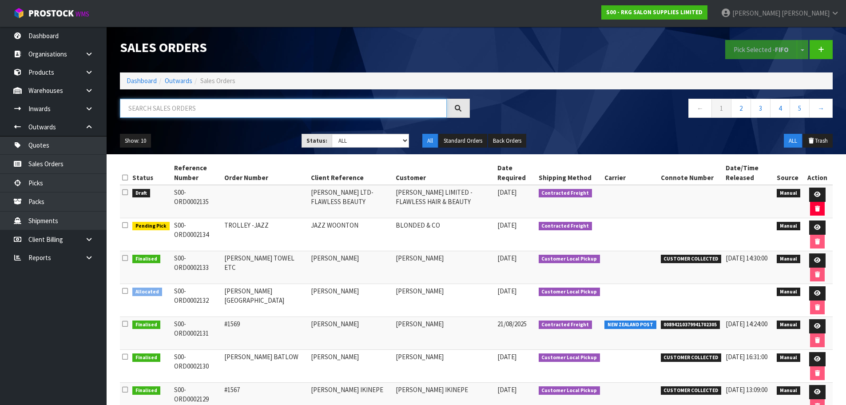
click at [190, 115] on input "text" at bounding box center [283, 108] width 327 height 19
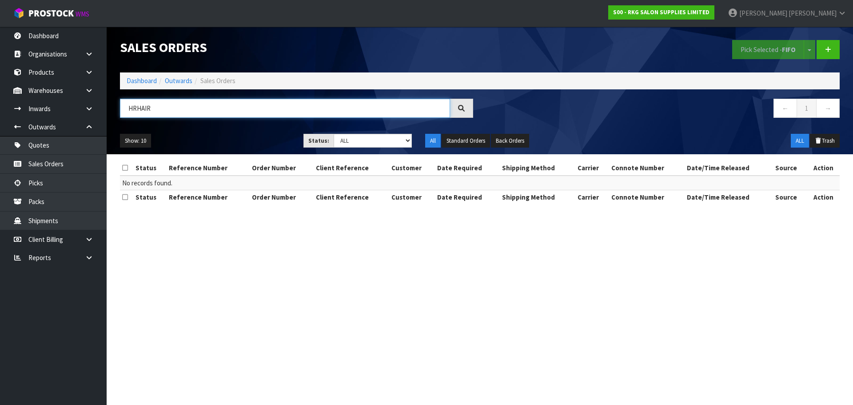
click at [136, 107] on input "HRHAIR" at bounding box center [285, 108] width 330 height 19
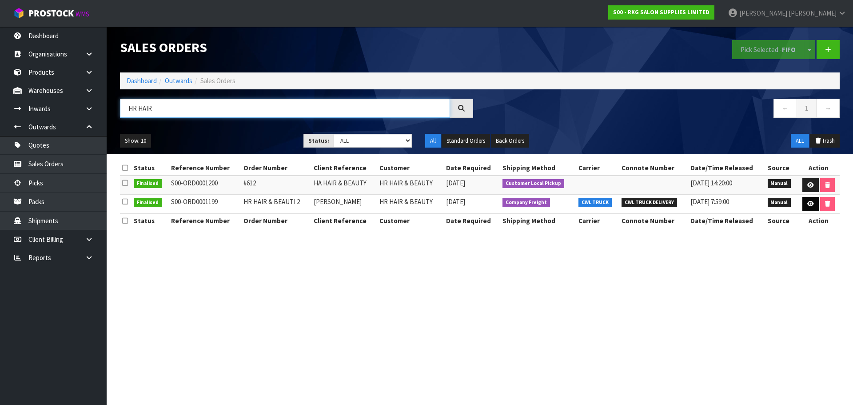
type input "HR HAIR"
click at [812, 206] on icon at bounding box center [810, 204] width 7 height 6
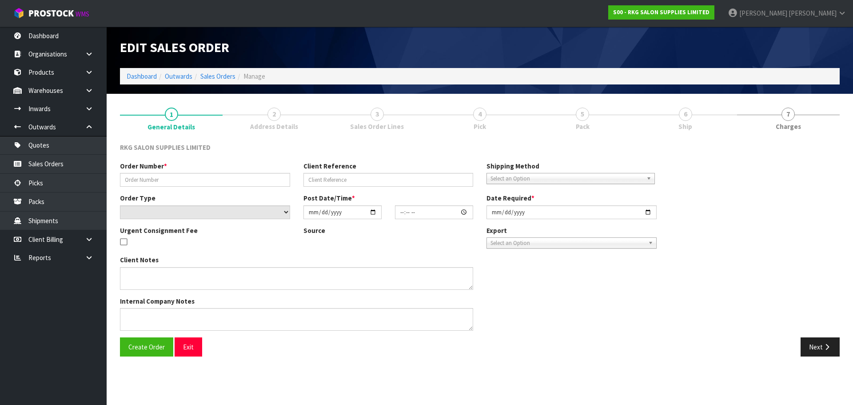
type input "HR HAIR & BEAUTI 2"
type input "[PERSON_NAME]"
select select "number:0"
type input "[DATE]"
type input "10:00:00.000"
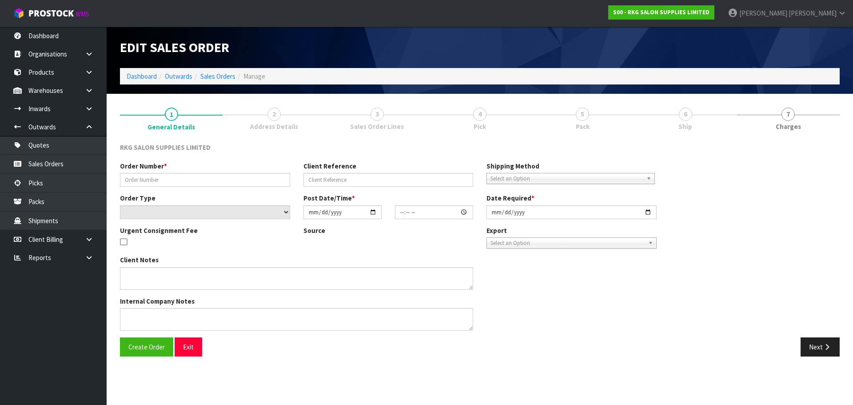
type input "[DATE]"
type textarea "CWL TO DELIVER BETWEEN [DATE] & [DATE]. PLEASE CALL AHEAD WITH ETD, THANKS."
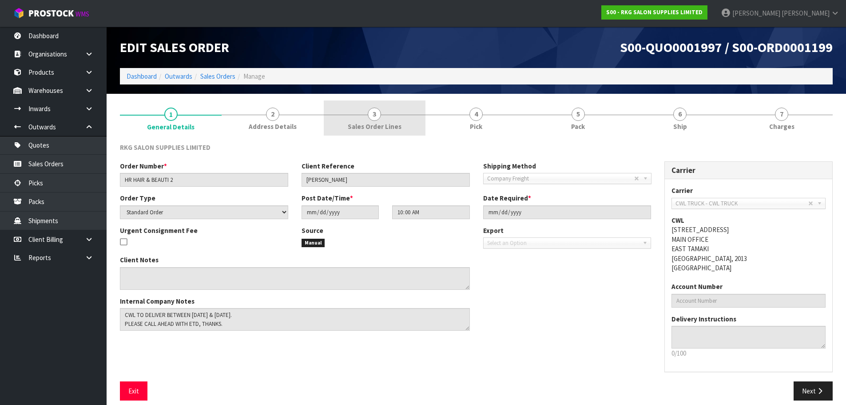
click at [374, 116] on span "3" at bounding box center [374, 113] width 13 height 13
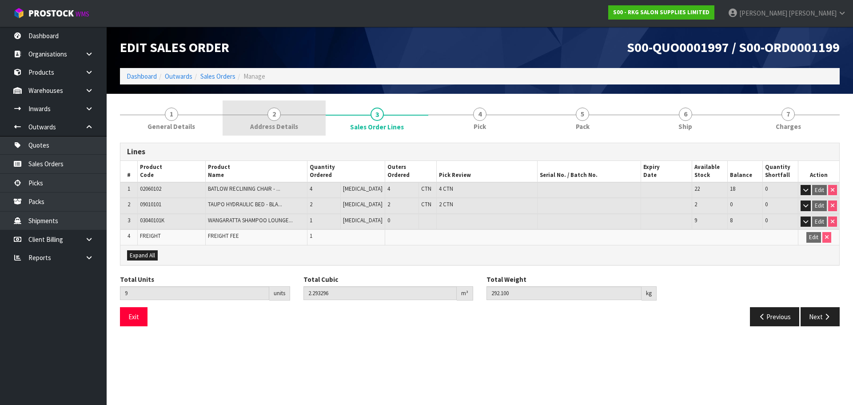
click at [273, 116] on span "2" at bounding box center [273, 113] width 13 height 13
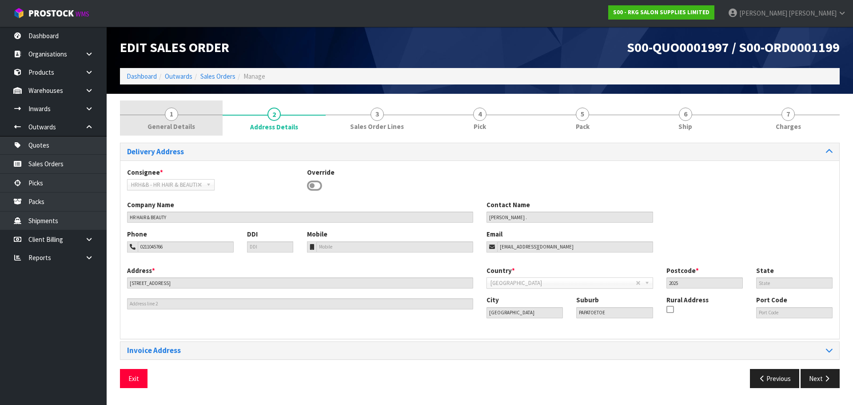
click at [176, 115] on span "1" at bounding box center [171, 113] width 13 height 13
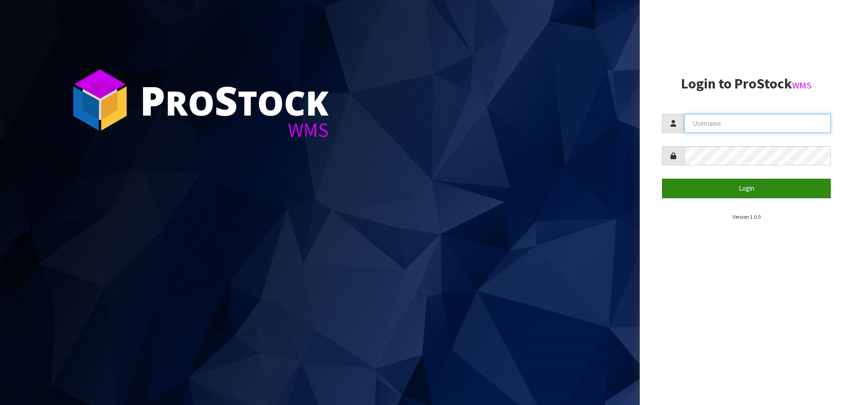
type input "[PERSON_NAME]"
click at [737, 187] on button "Login" at bounding box center [746, 188] width 169 height 19
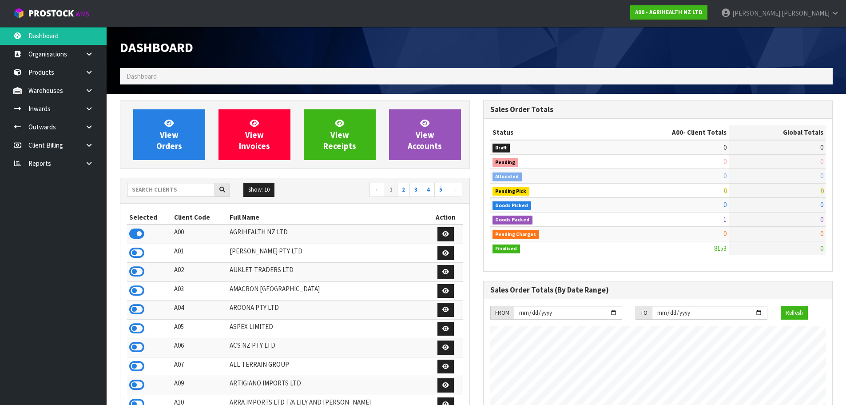
scroll to position [673, 363]
click at [192, 190] on input "text" at bounding box center [171, 190] width 88 height 14
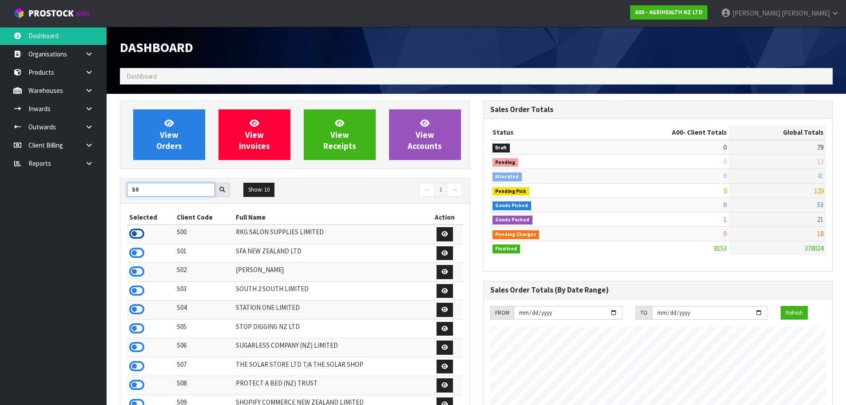
type input "S0"
click at [139, 234] on icon at bounding box center [136, 233] width 15 height 13
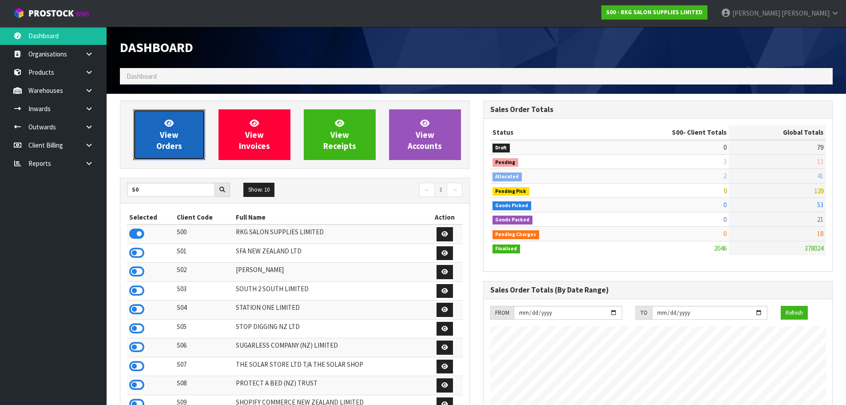
click at [176, 141] on span "View Orders" at bounding box center [169, 134] width 26 height 33
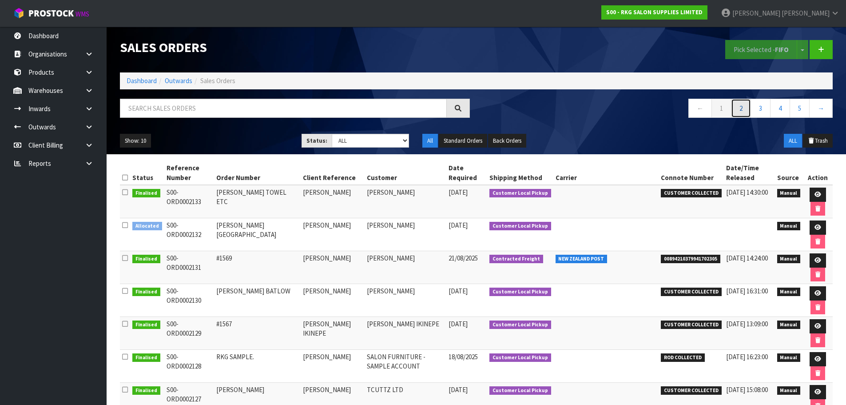
click at [744, 110] on link "2" at bounding box center [741, 108] width 20 height 19
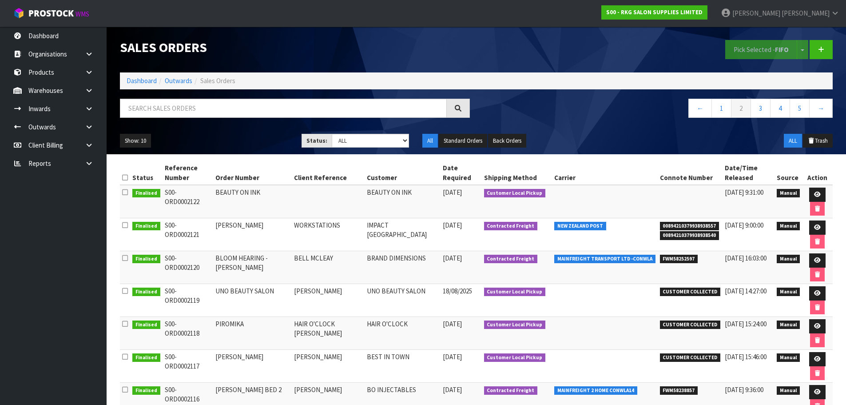
scroll to position [1, 0]
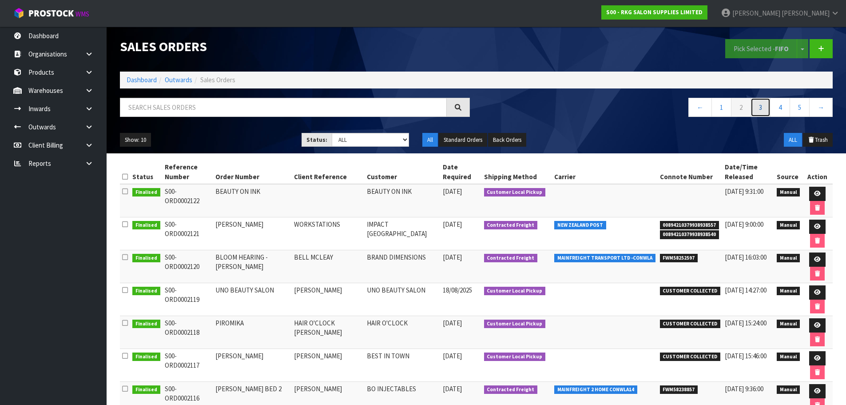
click at [758, 110] on link "3" at bounding box center [761, 107] width 20 height 19
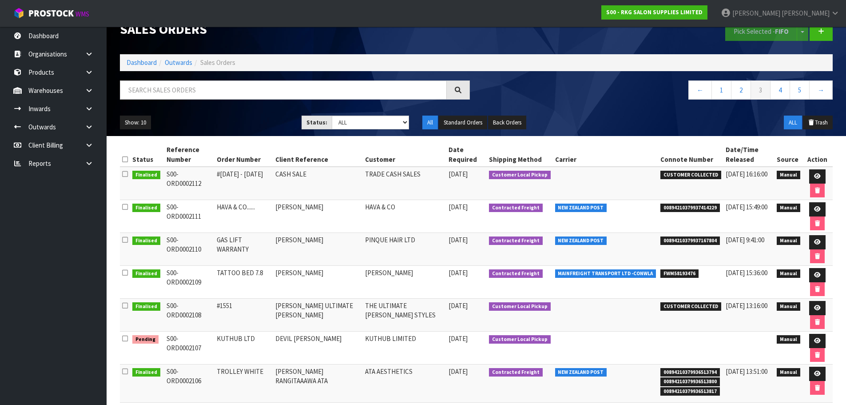
scroll to position [0, 0]
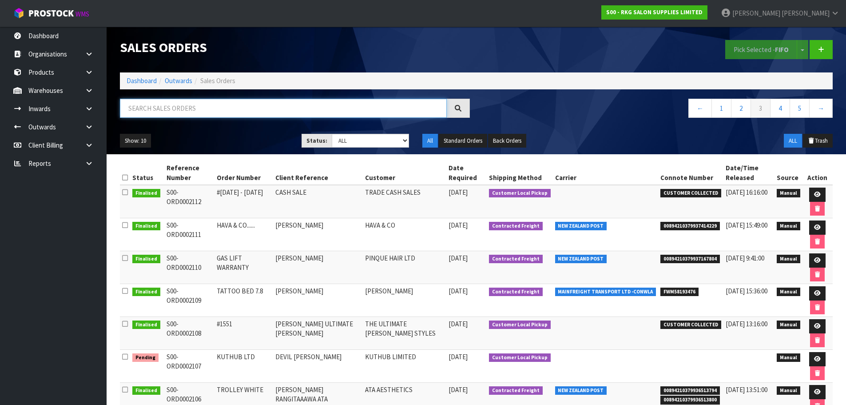
click at [191, 108] on input "text" at bounding box center [283, 108] width 327 height 19
type input "[PERSON_NAME]"
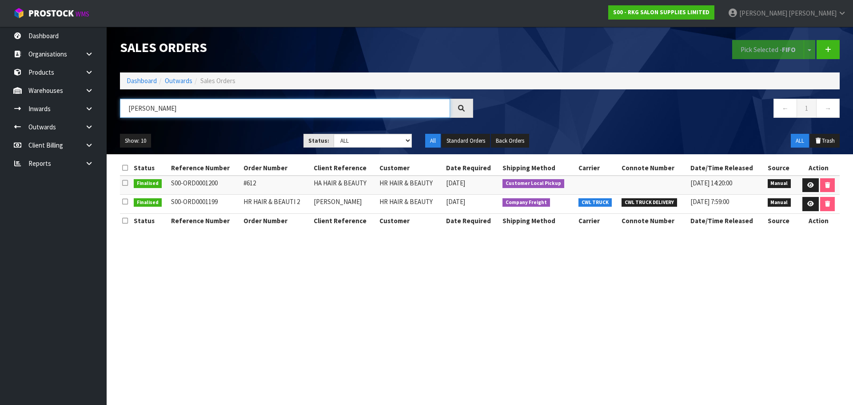
drag, startPoint x: 167, startPoint y: 107, endPoint x: 125, endPoint y: 106, distance: 42.2
click at [125, 106] on input "RUPINDER" at bounding box center [285, 108] width 330 height 19
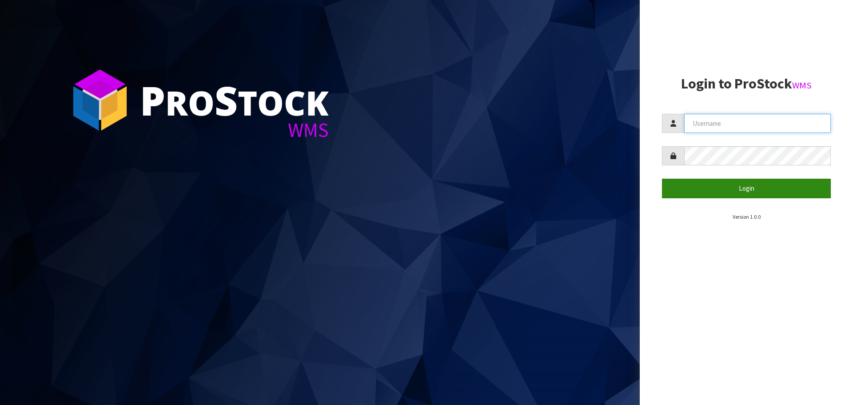
type input "[PERSON_NAME]"
click at [771, 195] on button "Login" at bounding box center [746, 188] width 169 height 19
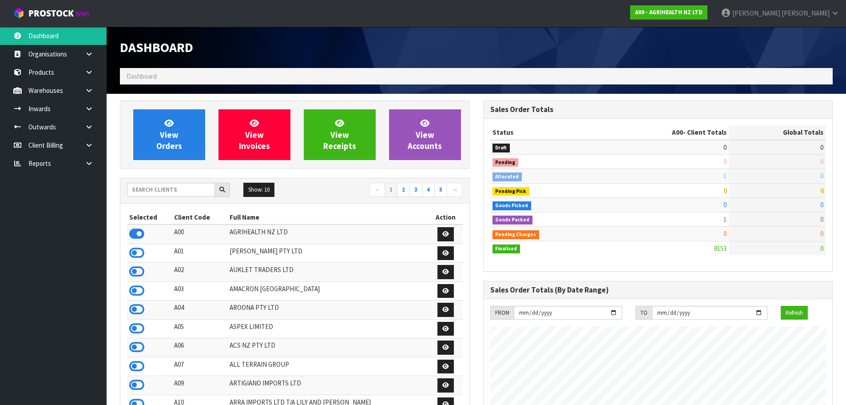
scroll to position [673, 363]
drag, startPoint x: 91, startPoint y: 92, endPoint x: 85, endPoint y: 100, distance: 10.2
click at [91, 92] on icon at bounding box center [89, 90] width 8 height 7
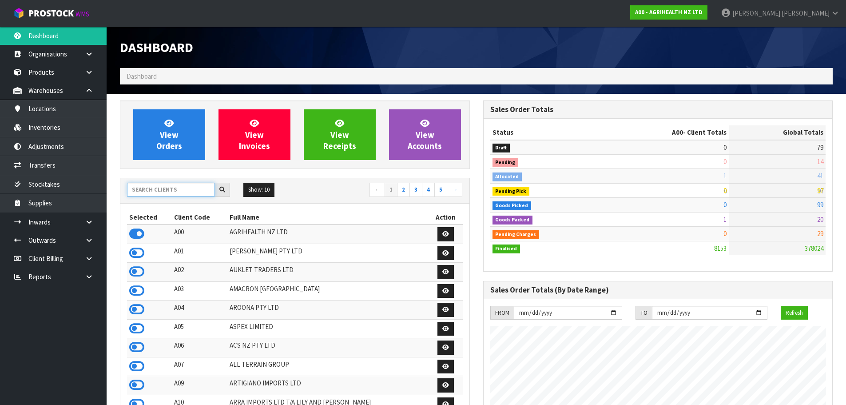
click at [157, 190] on input "text" at bounding box center [171, 190] width 88 height 14
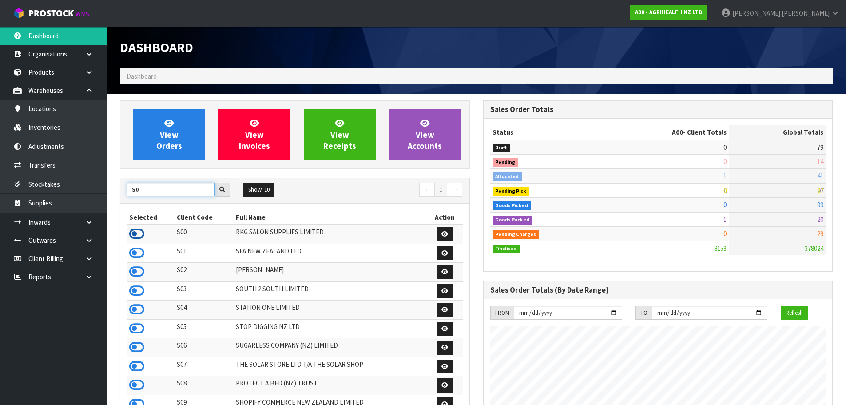
type input "S0"
click at [136, 233] on icon at bounding box center [136, 233] width 15 height 13
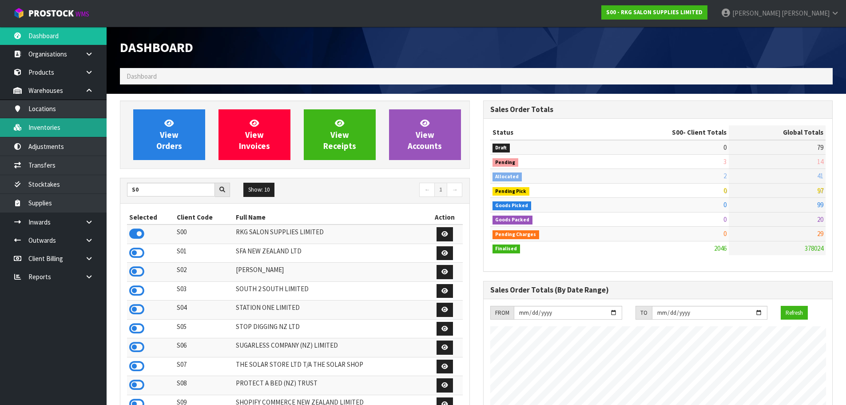
click at [40, 127] on link "Inventories" at bounding box center [53, 127] width 107 height 18
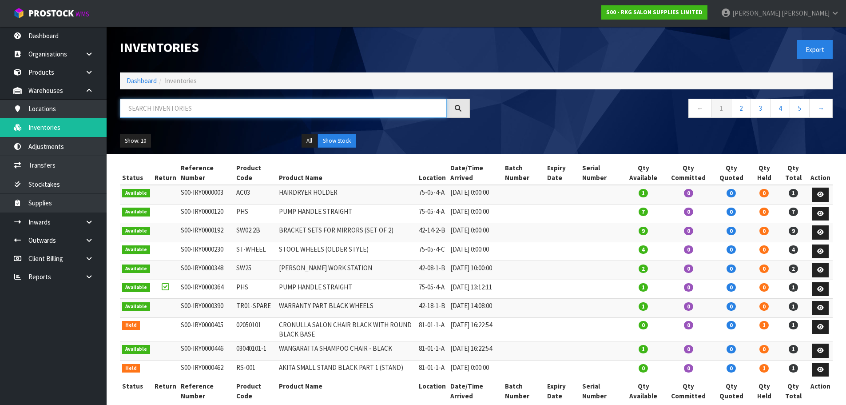
click at [171, 111] on input "text" at bounding box center [283, 108] width 327 height 19
paste input "03150101MK"
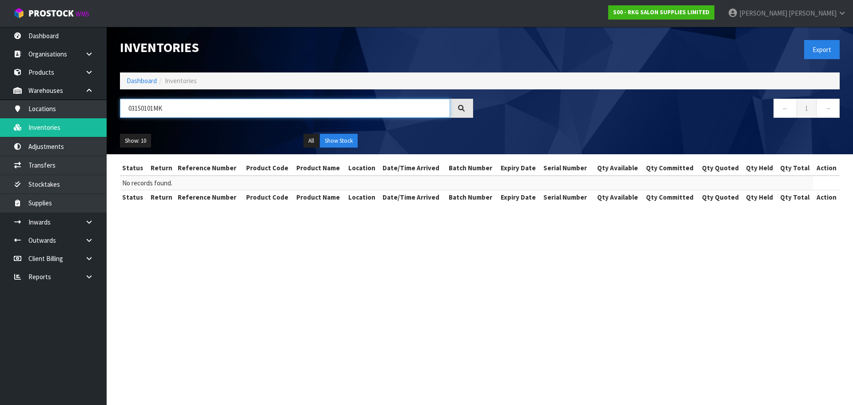
drag, startPoint x: 157, startPoint y: 109, endPoint x: 179, endPoint y: 109, distance: 22.2
click at [179, 109] on input "03150101MK" at bounding box center [285, 108] width 330 height 19
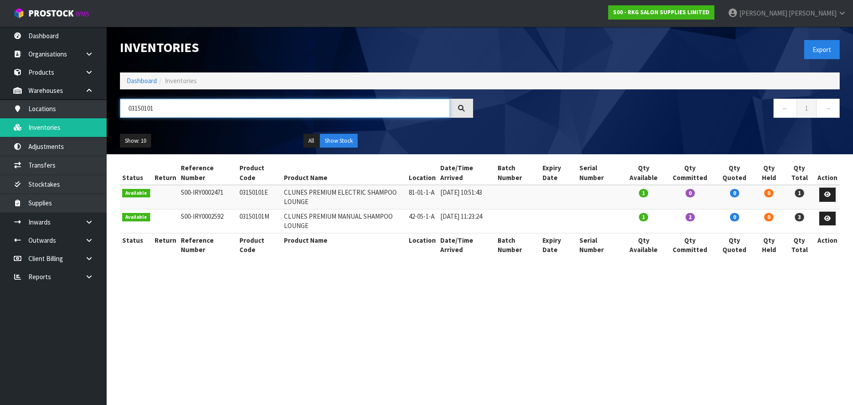
type input "03150101"
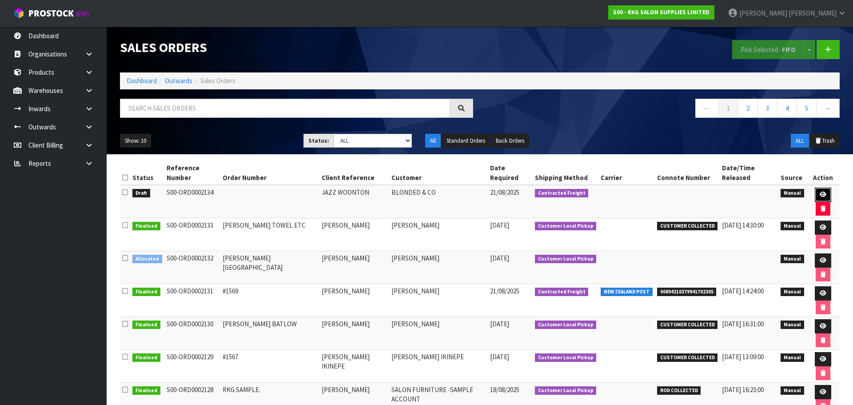
click at [820, 191] on icon at bounding box center [823, 194] width 7 height 6
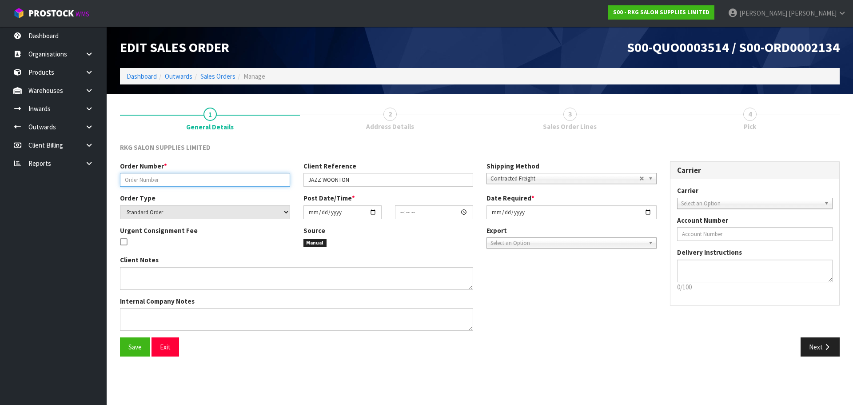
click at [192, 184] on input "text" at bounding box center [205, 180] width 170 height 14
type input "B"
type input "TROLLEY -JAZZ"
click at [373, 211] on input "date" at bounding box center [342, 212] width 78 height 14
type input "[DATE]"
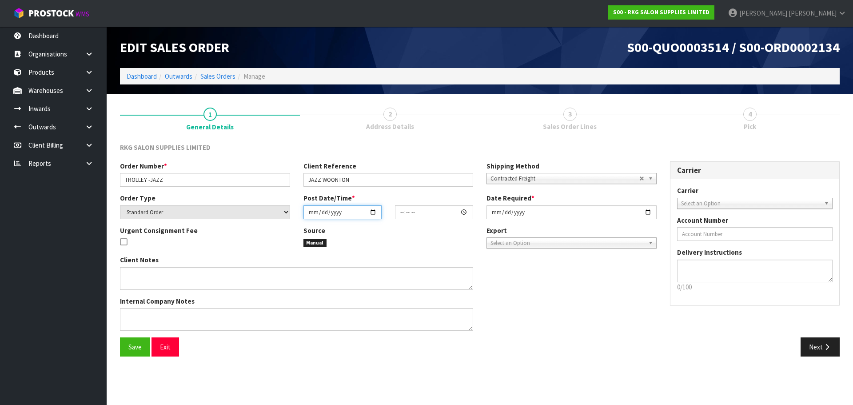
type input "00:00:00.000"
type input "[DATE]"
click at [648, 213] on input "[DATE]" at bounding box center [571, 212] width 170 height 14
type input "[DATE]"
click at [697, 203] on span "Select an Option" at bounding box center [751, 203] width 140 height 11
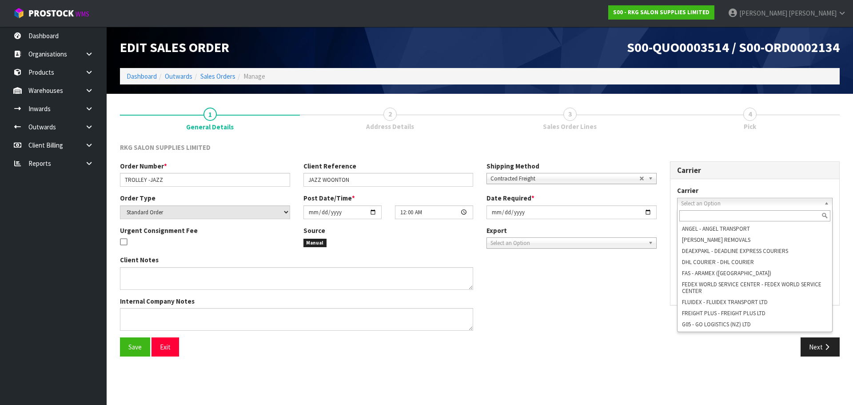
click at [631, 297] on div "Client Notes Internal Company Notes" at bounding box center [388, 296] width 550 height 82
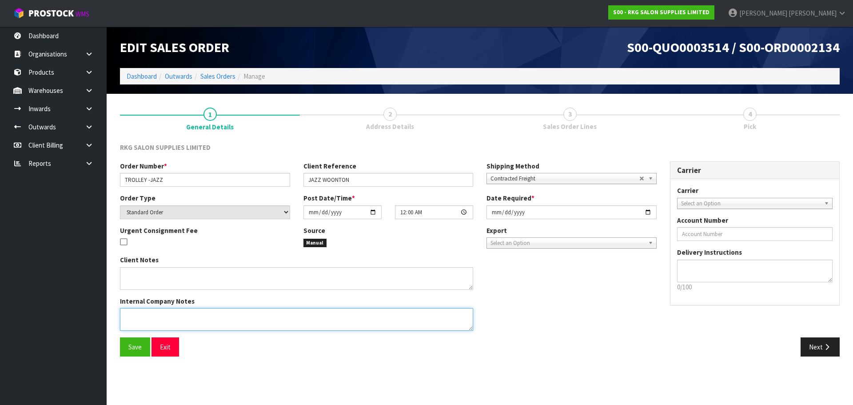
click at [132, 311] on textarea at bounding box center [296, 319] width 353 height 23
click at [123, 316] on textarea at bounding box center [296, 319] width 353 height 23
type textarea "PLEASE SEND CHEAPEST WAY"
click at [132, 346] on span "Save" at bounding box center [134, 346] width 13 height 8
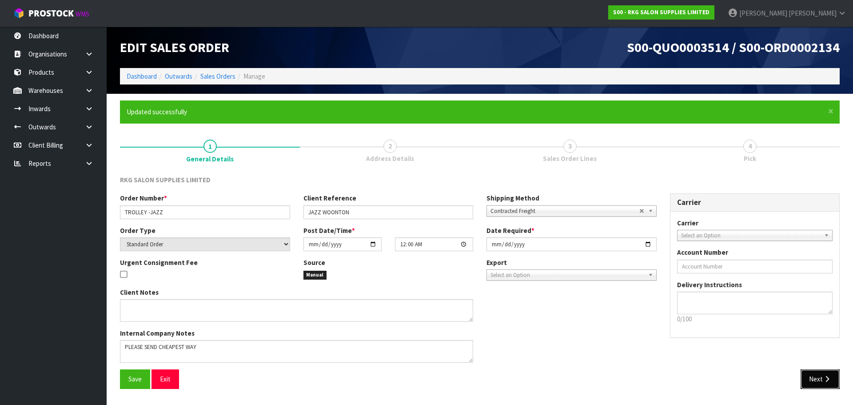
click at [812, 374] on button "Next" at bounding box center [819, 378] width 39 height 19
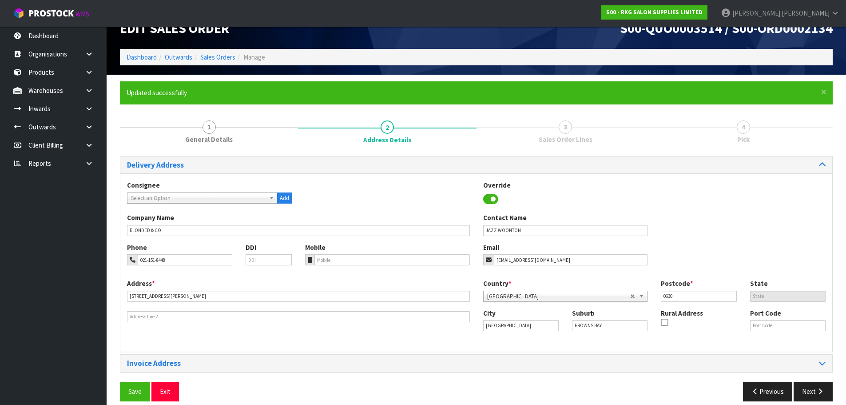
scroll to position [29, 0]
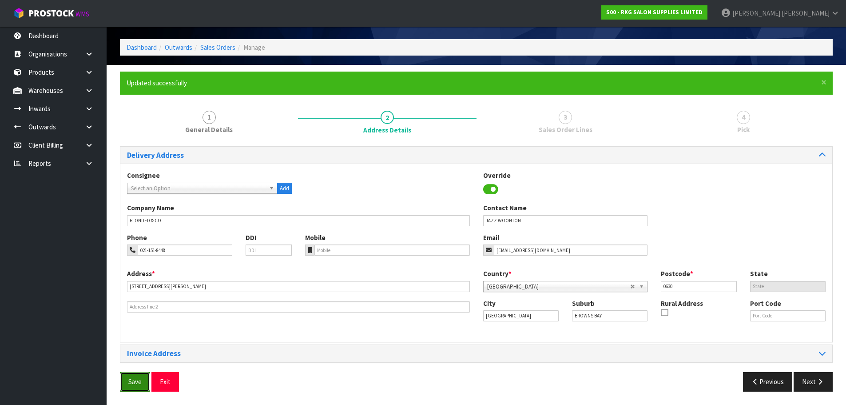
click at [128, 383] on button "Save" at bounding box center [135, 381] width 30 height 19
click at [812, 381] on button "Next" at bounding box center [813, 381] width 39 height 19
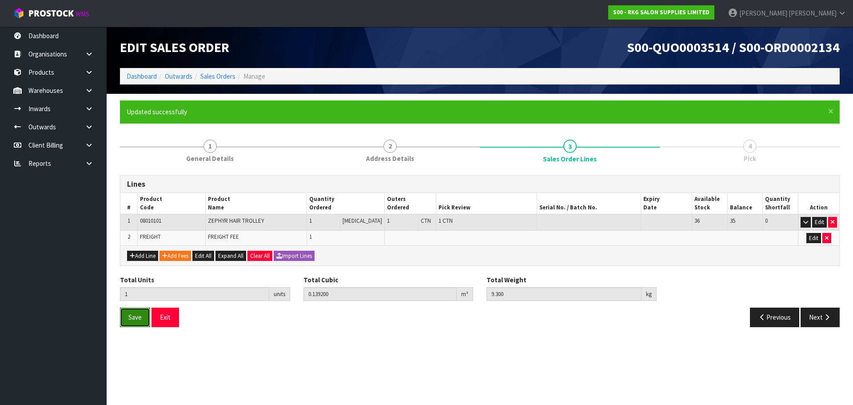
click at [135, 322] on button "Save" at bounding box center [135, 316] width 30 height 19
click at [820, 319] on button "Next" at bounding box center [819, 316] width 39 height 19
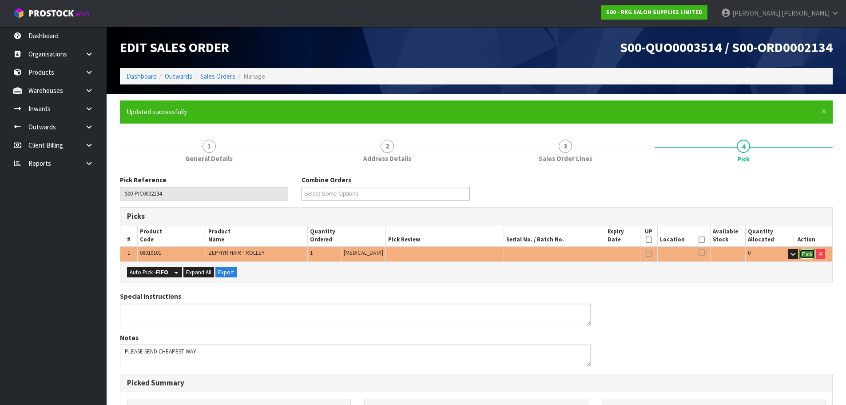
click at [810, 254] on button "Pick" at bounding box center [808, 254] width 16 height 11
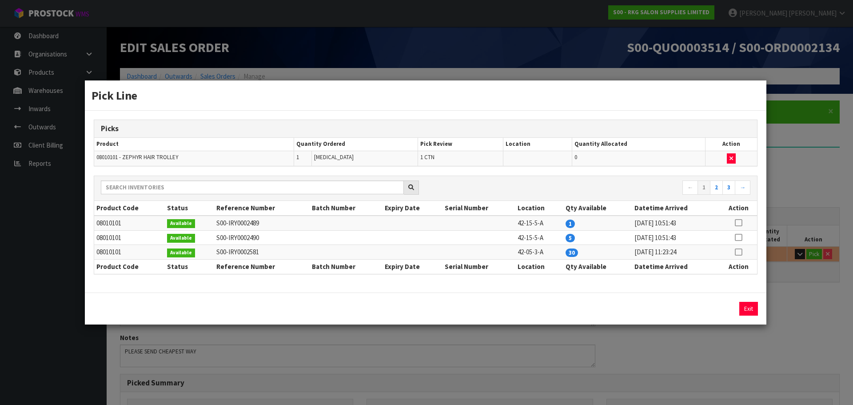
click at [740, 223] on icon at bounding box center [738, 223] width 7 height 0
click at [722, 305] on button "Assign Pick" at bounding box center [718, 309] width 36 height 14
type input "1"
type input "0.1392"
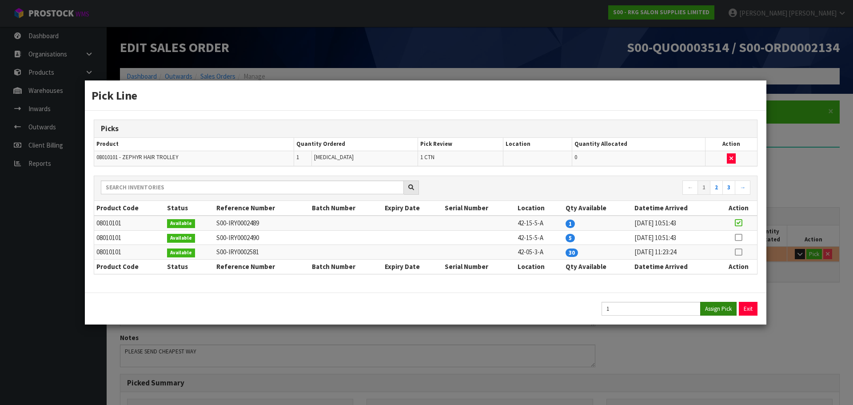
type input "9.3"
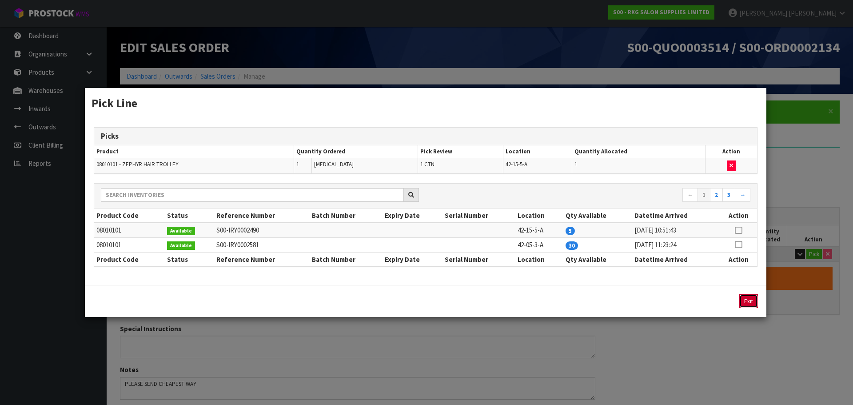
click at [746, 301] on button "Exit" at bounding box center [748, 301] width 19 height 14
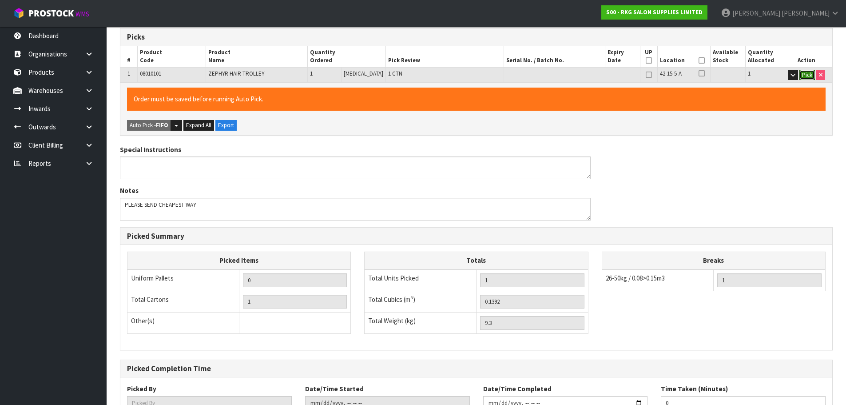
scroll to position [246, 0]
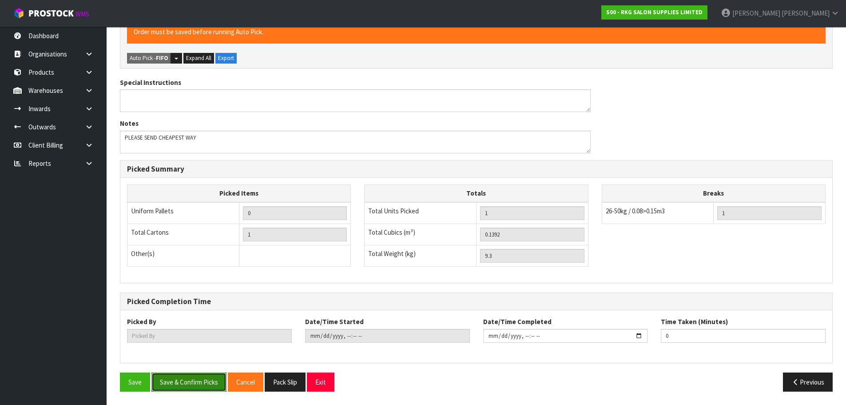
click at [188, 374] on button "Save & Confirm Picks" at bounding box center [188, 381] width 75 height 19
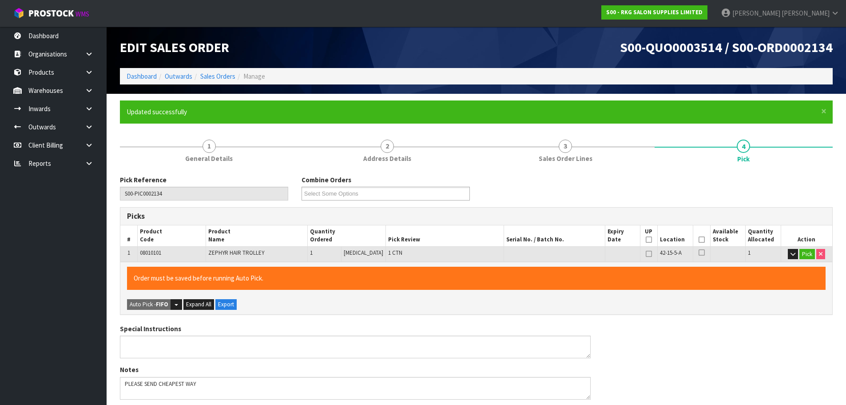
type input "[PERSON_NAME]"
type input "2025-08-25T10:04:45"
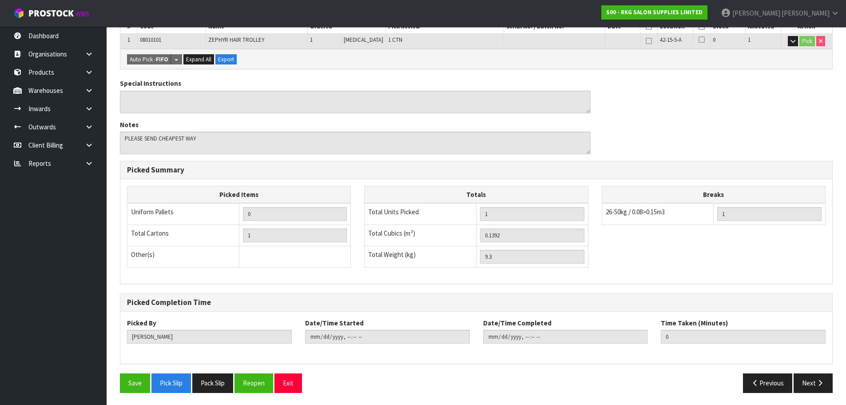
scroll to position [214, 0]
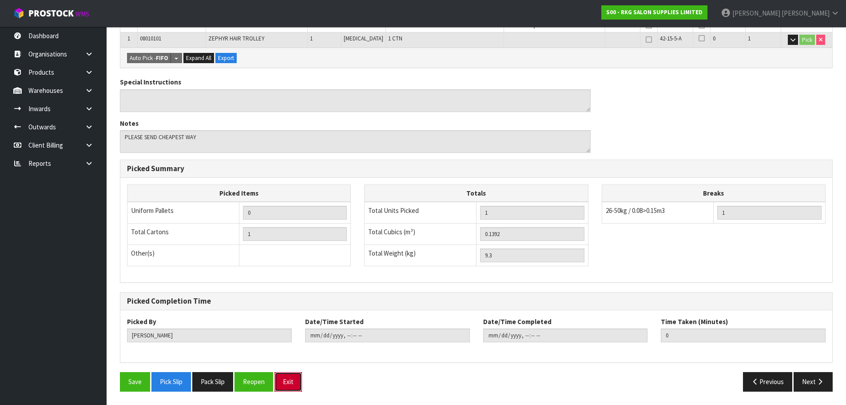
click at [290, 378] on button "Exit" at bounding box center [289, 381] width 28 height 19
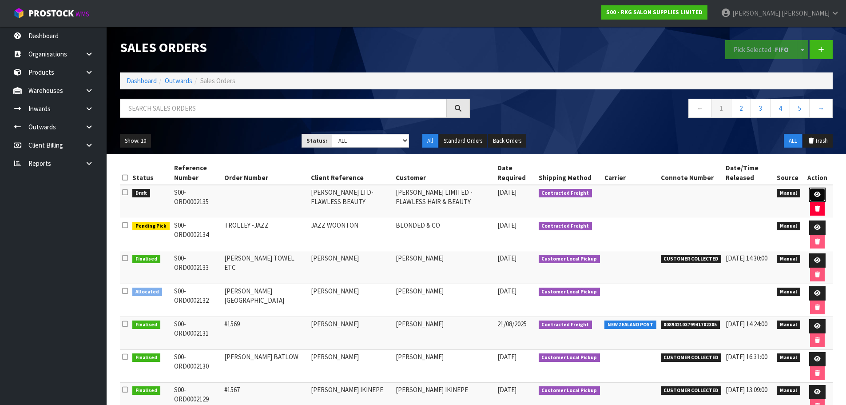
click at [814, 194] on icon at bounding box center [817, 194] width 7 height 6
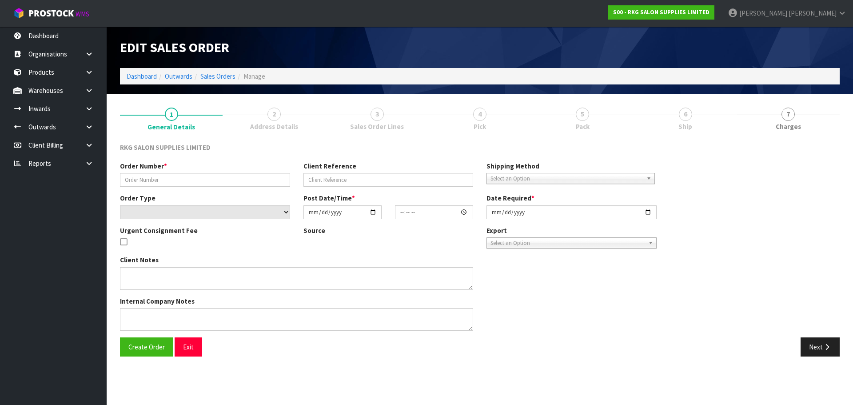
type input "RS MANN LTD-FLAWLESS BEAUTY"
select select "number:0"
type input "2025-07-09"
type textarea "PICK UP"
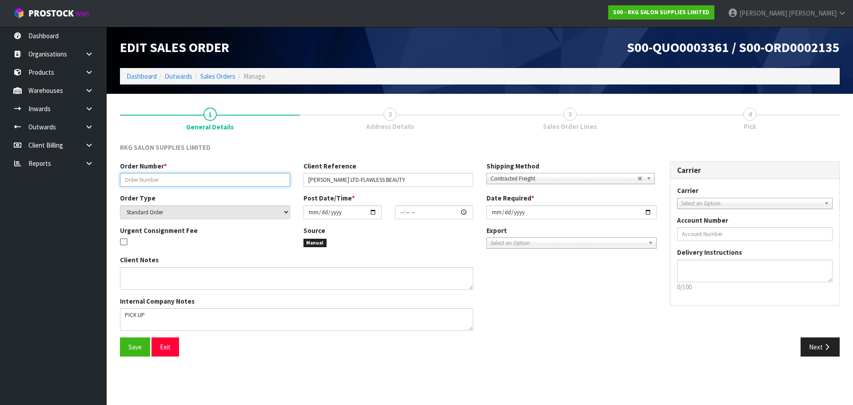
click at [203, 182] on input "text" at bounding box center [205, 180] width 170 height 14
click at [149, 179] on input "text" at bounding box center [205, 180] width 170 height 14
type input "RS MANN"
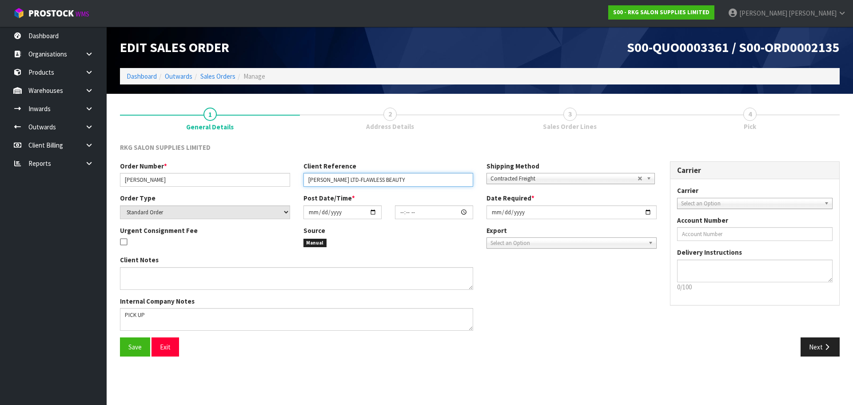
click at [342, 178] on input "RS MANN LTD-FLAWLESS BEAUTY" at bounding box center [388, 180] width 170 height 14
click at [339, 180] on input "RS MANN LTD-FLAWLESS BEAUTY" at bounding box center [388, 180] width 170 height 14
click at [395, 179] on input "RS MANN LTD FLAWLESS BEAUTY" at bounding box center [388, 180] width 170 height 14
type input "[PERSON_NAME] LTD"
click at [549, 183] on span "Contracted Freight" at bounding box center [563, 178] width 147 height 11
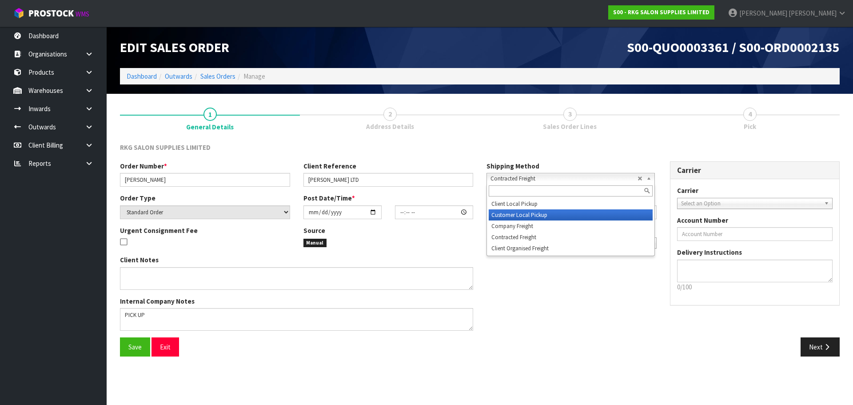
click at [531, 217] on li "Customer Local Pickup" at bounding box center [571, 214] width 164 height 11
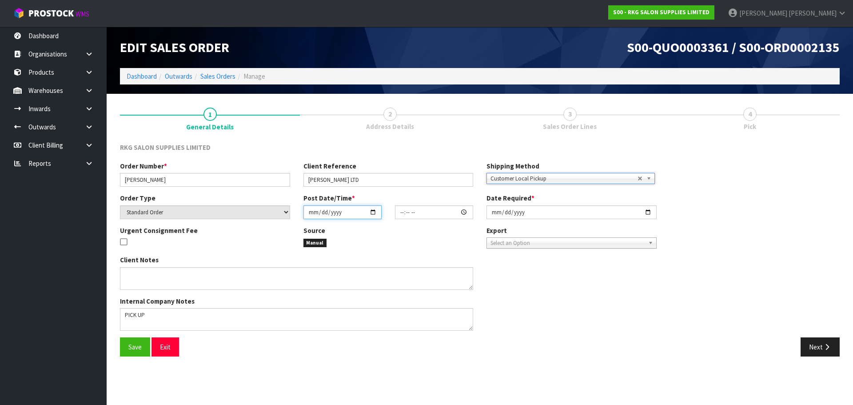
click at [374, 212] on input "date" at bounding box center [342, 212] width 78 height 14
type input "2025-08-25"
type input "00:00:00.000"
type input "2025-08-25"
click at [650, 211] on input "2025-07-09" at bounding box center [571, 212] width 170 height 14
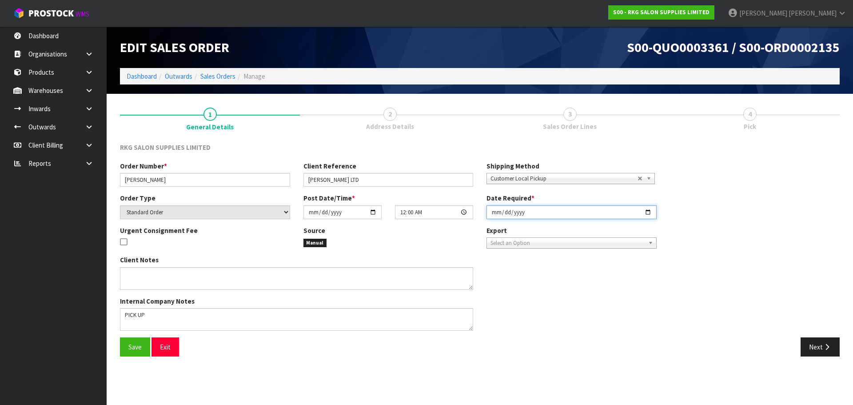
type input "2025-08-25"
click at [150, 312] on textarea at bounding box center [296, 319] width 353 height 23
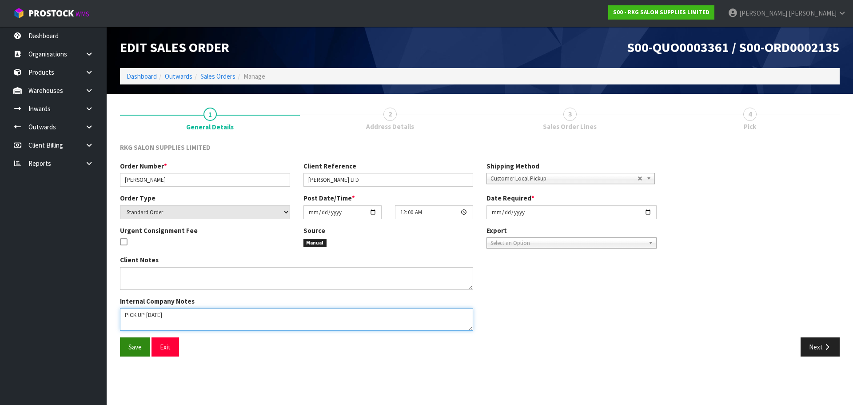
type textarea "PICK UP TODAY"
click at [132, 346] on span "Save" at bounding box center [134, 346] width 13 height 8
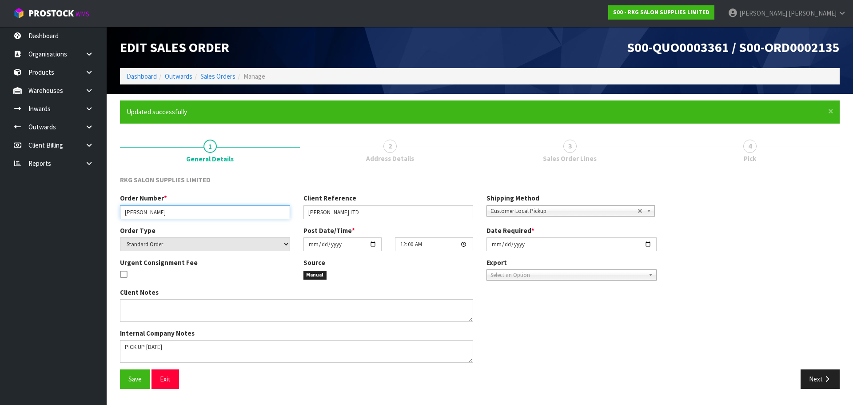
click at [183, 209] on input "RS MANN" at bounding box center [205, 212] width 170 height 14
type input "[PERSON_NAME] - FLAWLESS HAIR"
click at [137, 376] on span "Save" at bounding box center [134, 378] width 13 height 8
click at [820, 380] on button "Next" at bounding box center [819, 378] width 39 height 19
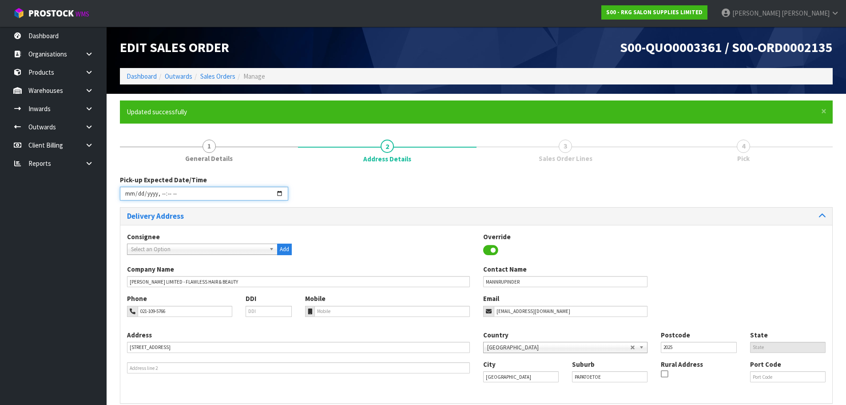
click at [280, 192] on input "datetime-local" at bounding box center [204, 194] width 168 height 14
type input "2025-08-25T10:07"
click at [395, 192] on div "Pick-up Expected Date/Time" at bounding box center [476, 191] width 726 height 32
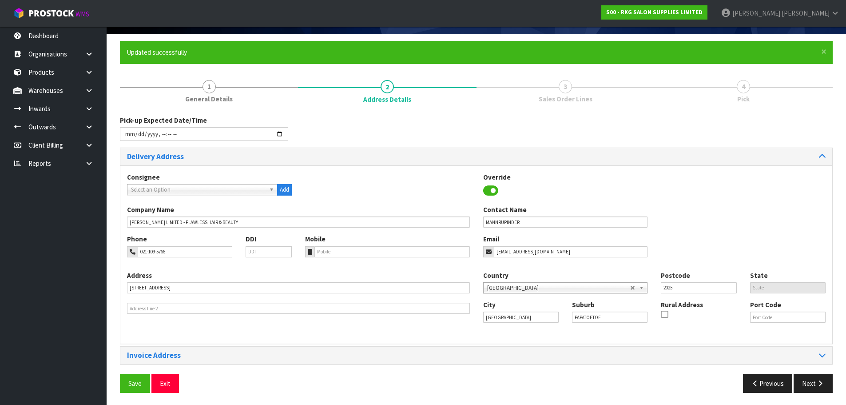
scroll to position [61, 0]
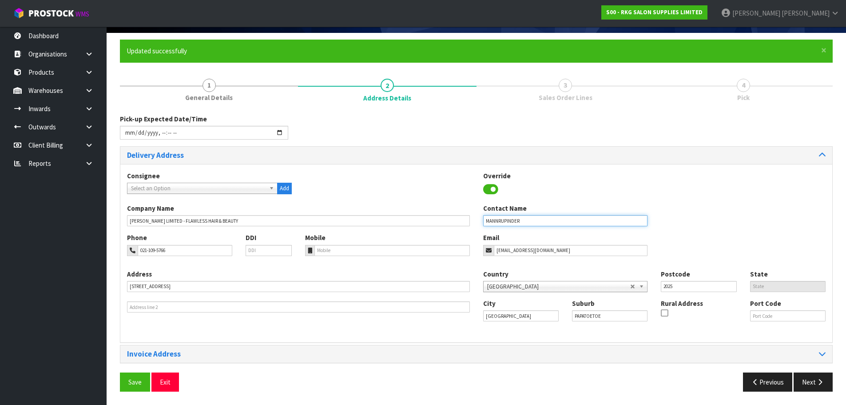
drag, startPoint x: 498, startPoint y: 222, endPoint x: 481, endPoint y: 222, distance: 16.4
click at [481, 222] on div "Contact Name MANNRUPINDER" at bounding box center [566, 214] width 178 height 23
click at [511, 221] on input "[PERSON_NAME]" at bounding box center [565, 220] width 165 height 11
type input "RUPINDER SINGH"
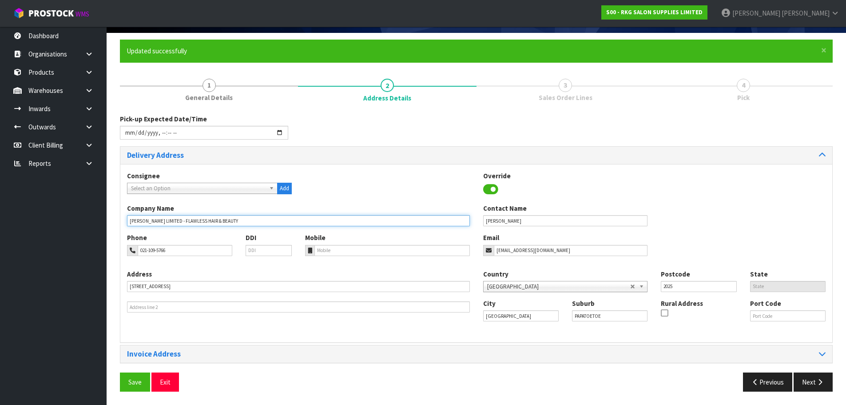
drag, startPoint x: 166, startPoint y: 222, endPoint x: 117, endPoint y: 221, distance: 48.9
click at [118, 222] on div "× Close Updated successfully 1 General Details 2 Address Details 3 Sales Order …" at bounding box center [476, 219] width 726 height 358
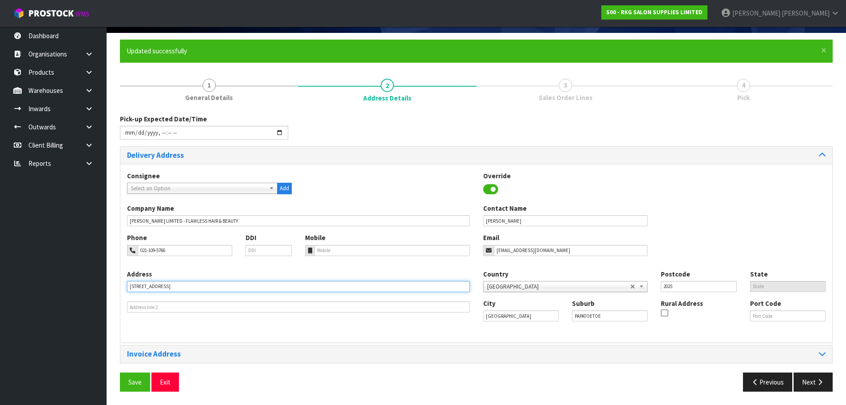
drag, startPoint x: 193, startPoint y: 287, endPoint x: 109, endPoint y: 288, distance: 84.0
click at [109, 288] on section "× Close Updated successfully 1 General Details 2 Address Details 3 Sales Order …" at bounding box center [477, 218] width 740 height 371
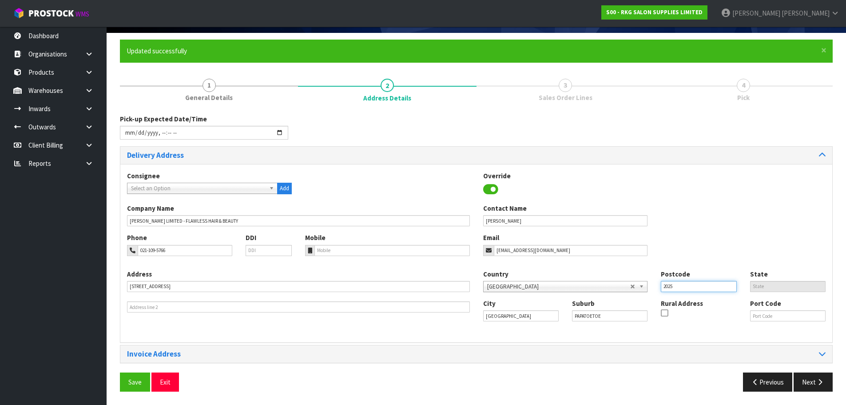
click at [678, 285] on input "2025" at bounding box center [699, 286] width 76 height 11
click at [133, 382] on span "Save" at bounding box center [134, 382] width 13 height 8
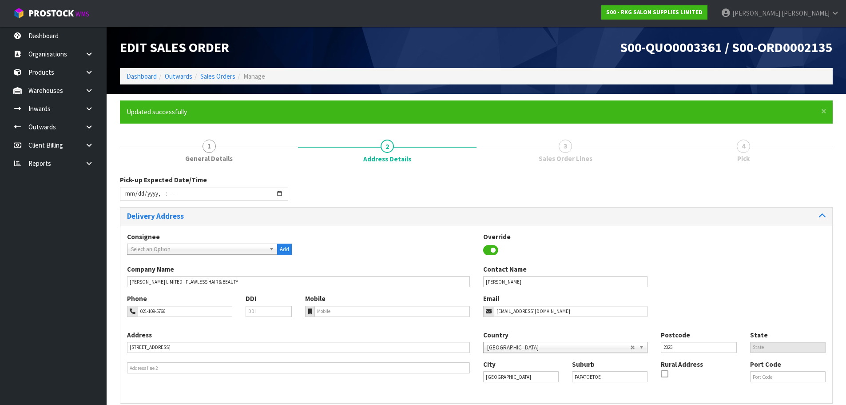
type input "2025-08-25T10:07"
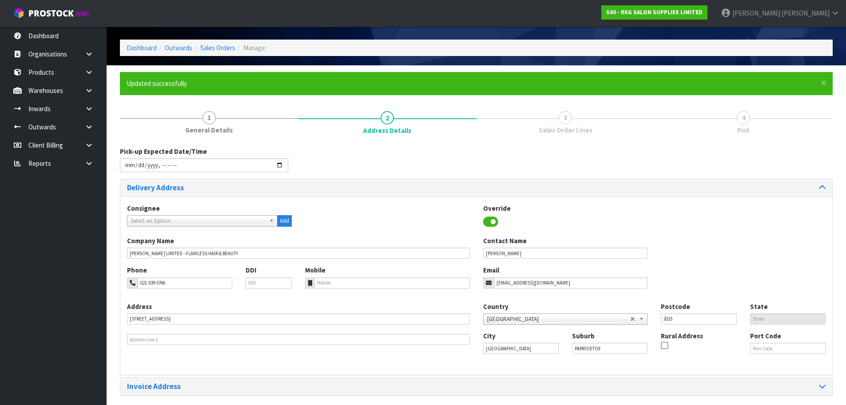
scroll to position [61, 0]
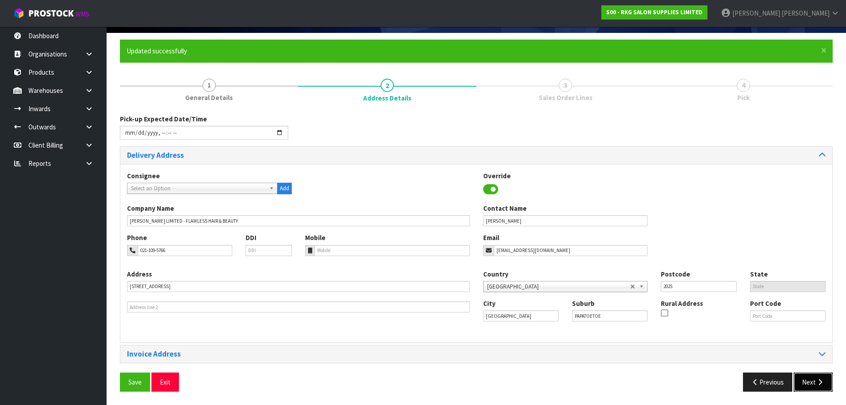
click at [814, 384] on button "Next" at bounding box center [813, 381] width 39 height 19
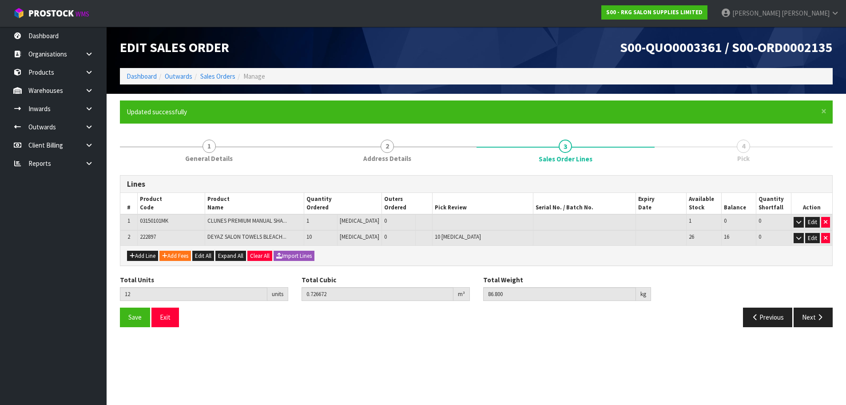
scroll to position [0, 0]
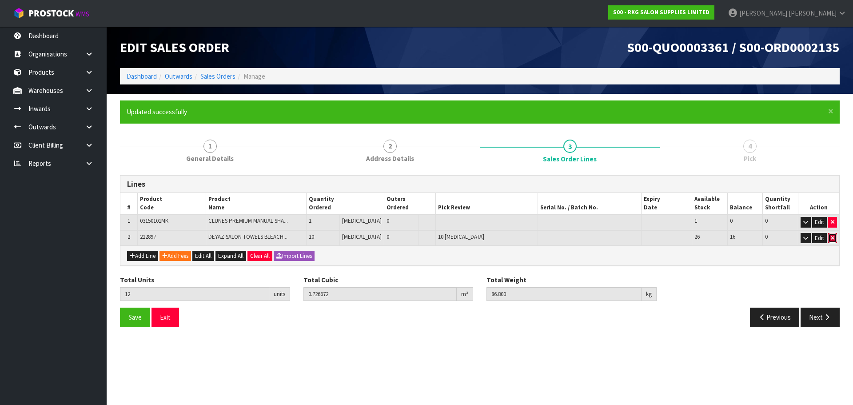
click at [832, 237] on icon "button" at bounding box center [833, 238] width 4 height 6
type input "2"
type input "0.707672"
type input "74"
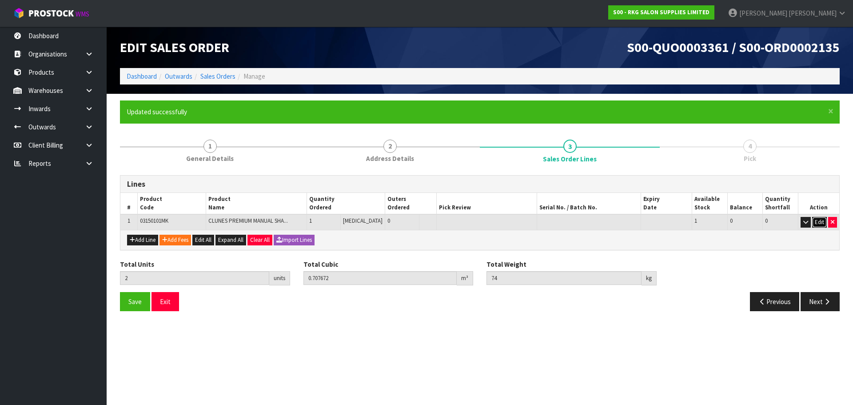
click at [818, 221] on button "Edit" at bounding box center [819, 222] width 15 height 11
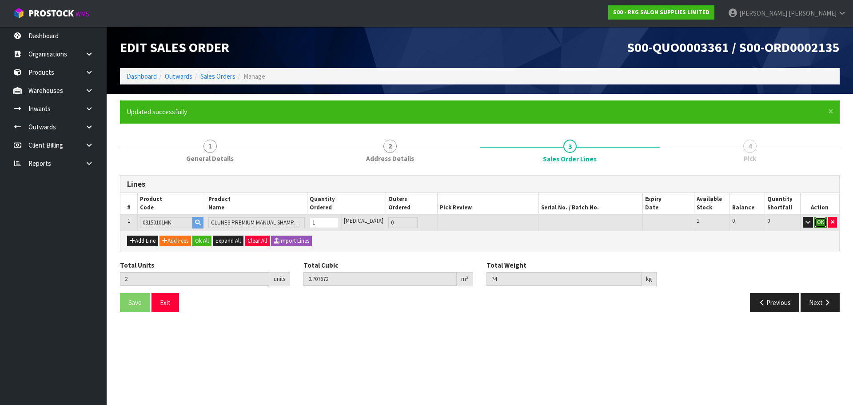
click at [820, 221] on button "OK" at bounding box center [820, 222] width 12 height 11
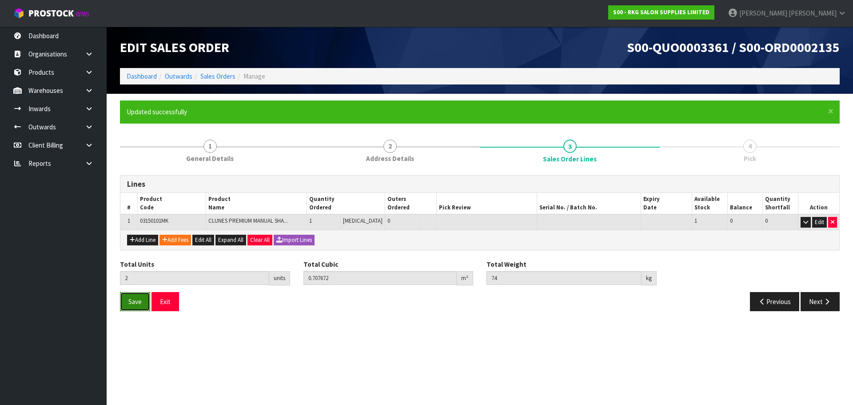
click at [134, 300] on span "Save" at bounding box center [134, 301] width 13 height 8
click at [810, 302] on button "Next" at bounding box center [819, 301] width 39 height 19
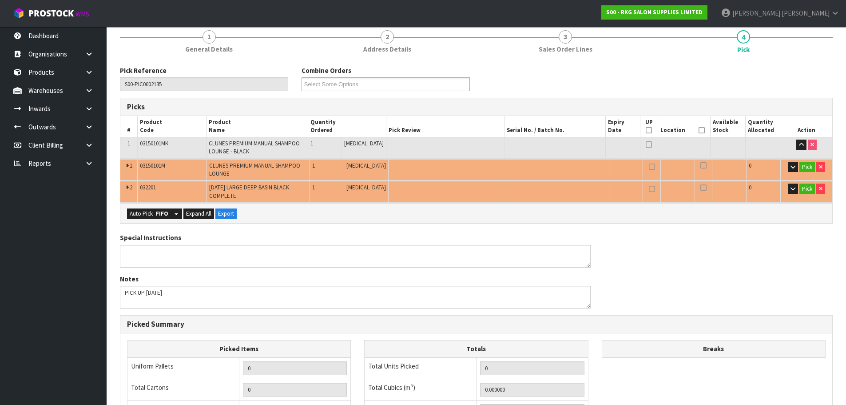
scroll to position [133, 0]
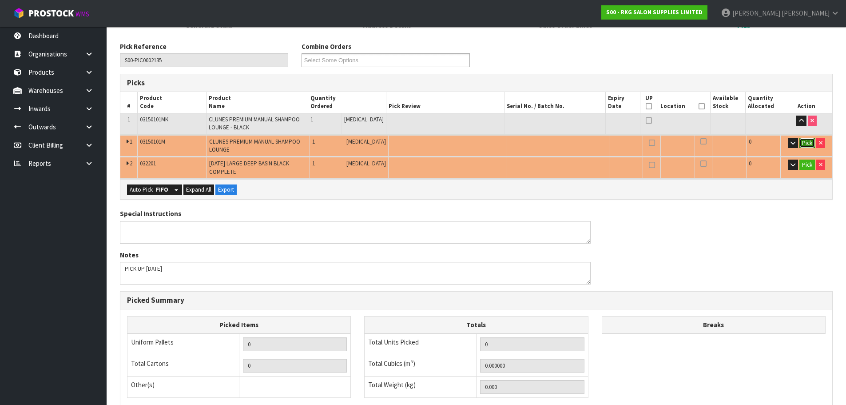
click at [812, 140] on button "Pick" at bounding box center [808, 143] width 16 height 11
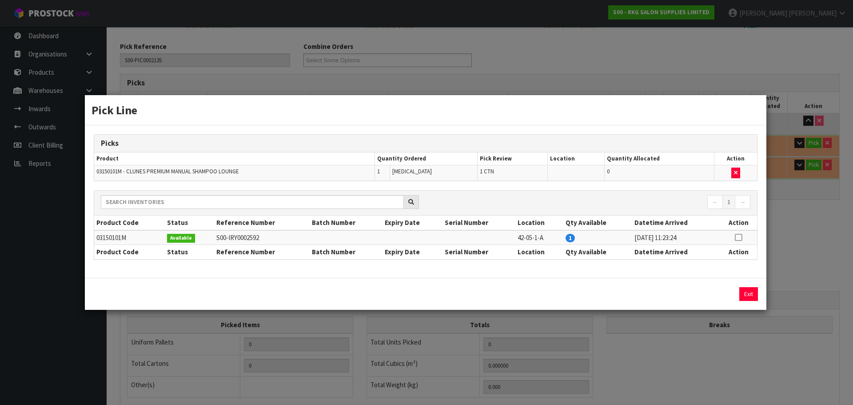
click at [739, 237] on icon at bounding box center [738, 237] width 7 height 0
click at [713, 290] on button "Assign Pick" at bounding box center [718, 294] width 36 height 14
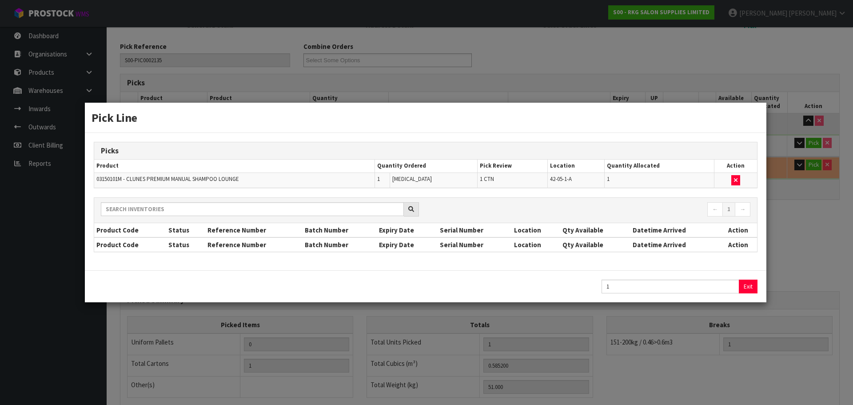
type input "1"
type input "0.5852"
type input "51"
click at [750, 287] on button "Exit" at bounding box center [748, 286] width 19 height 14
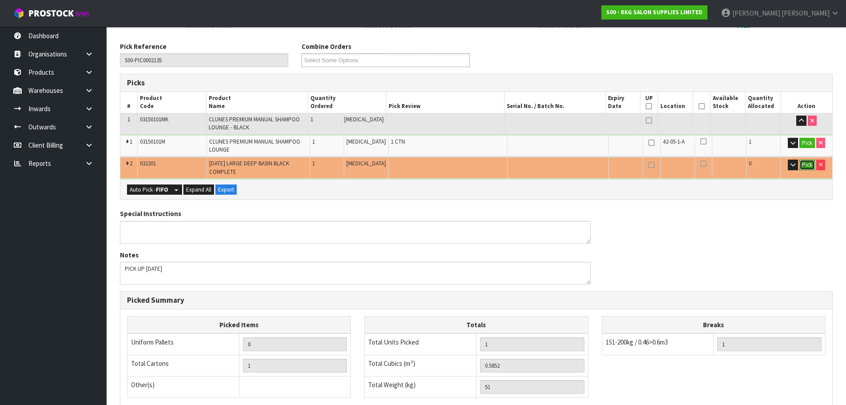
click at [804, 164] on button "Pick" at bounding box center [808, 164] width 16 height 11
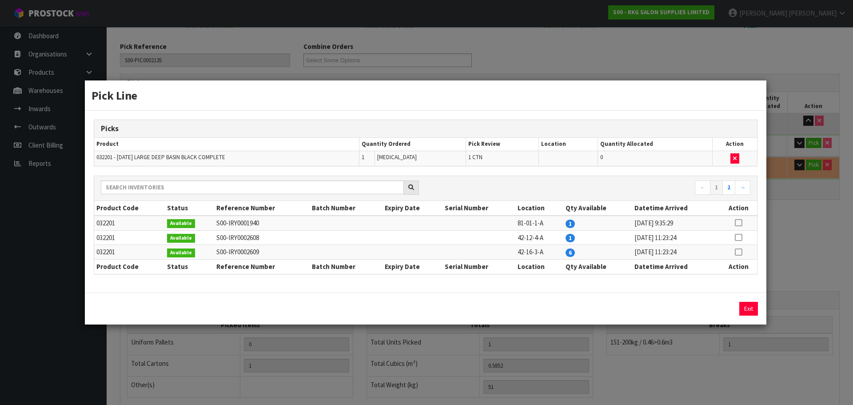
click at [739, 237] on icon at bounding box center [738, 237] width 7 height 0
click at [720, 308] on button "Assign Pick" at bounding box center [718, 309] width 36 height 14
type input "2"
type input "0.707672"
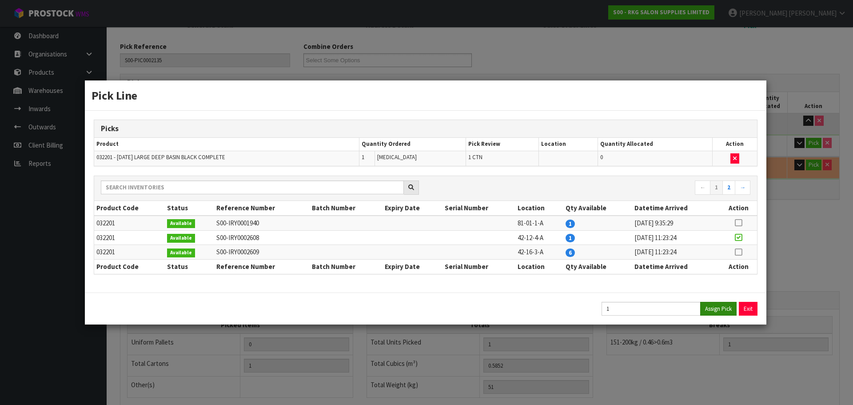
type input "74"
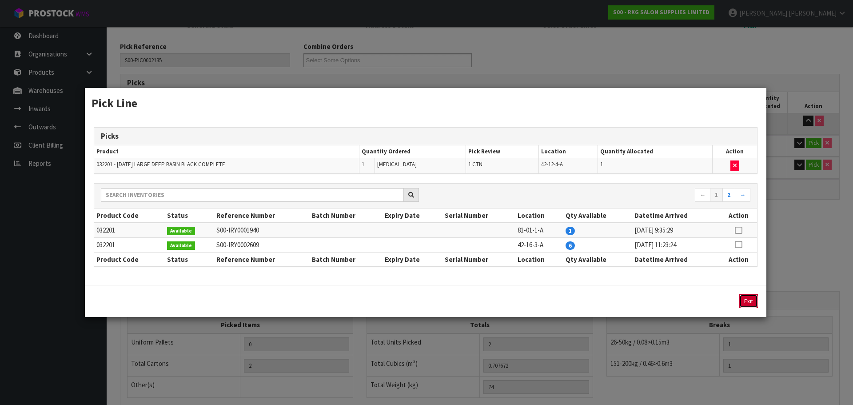
click at [745, 301] on button "Exit" at bounding box center [748, 301] width 19 height 14
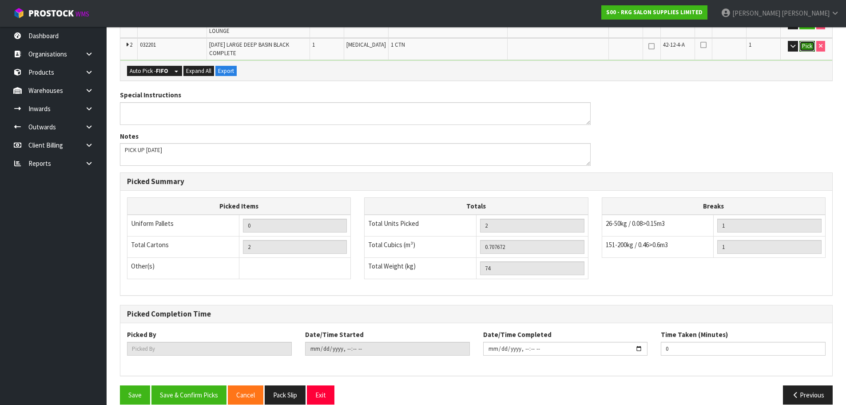
scroll to position [265, 0]
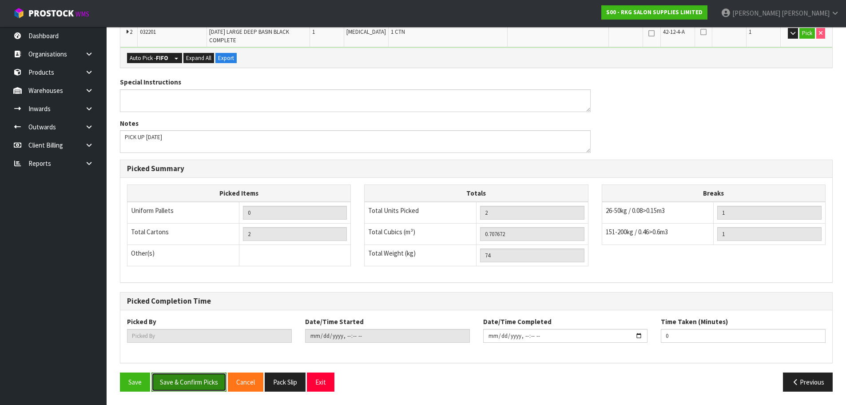
drag, startPoint x: 178, startPoint y: 380, endPoint x: 339, endPoint y: 318, distance: 172.4
click at [179, 380] on button "Save & Confirm Picks" at bounding box center [188, 381] width 75 height 19
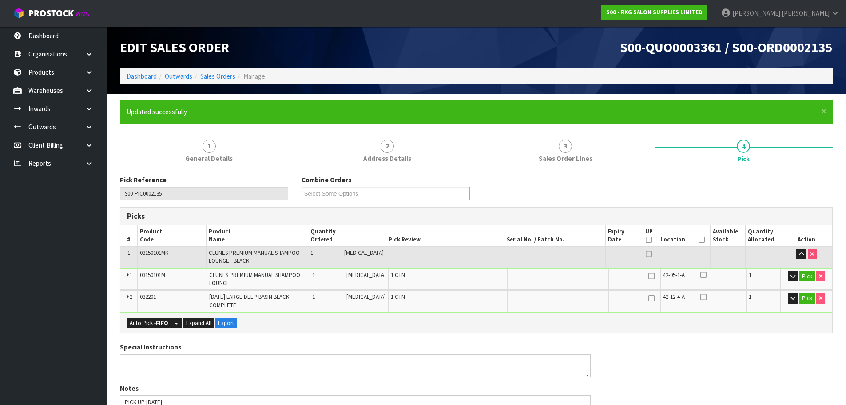
type input "[PERSON_NAME]"
type input "2025-08-25T10:10:01"
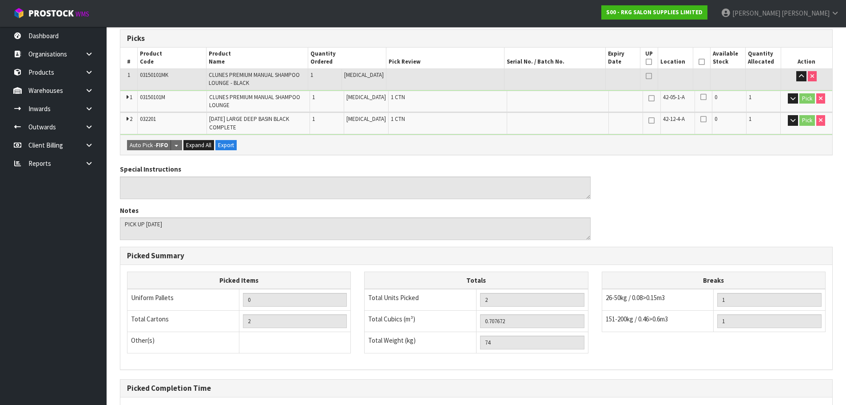
scroll to position [265, 0]
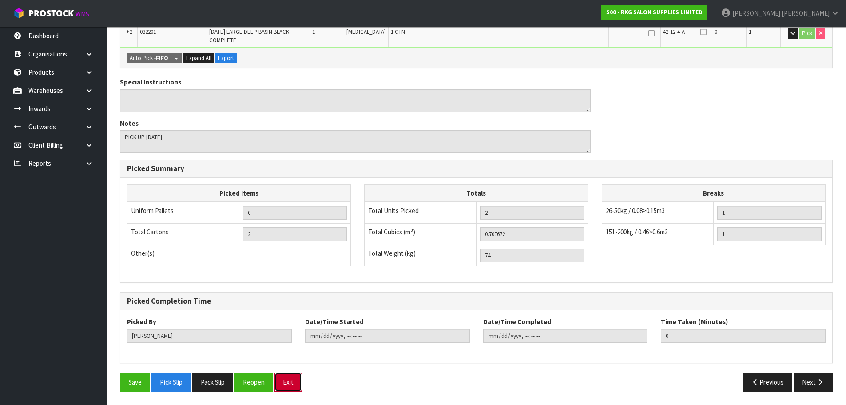
click at [296, 382] on button "Exit" at bounding box center [289, 381] width 28 height 19
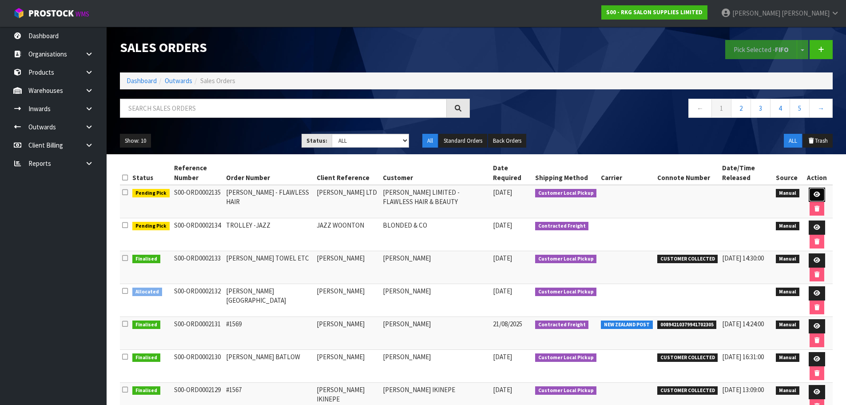
click at [816, 195] on icon at bounding box center [817, 194] width 7 height 6
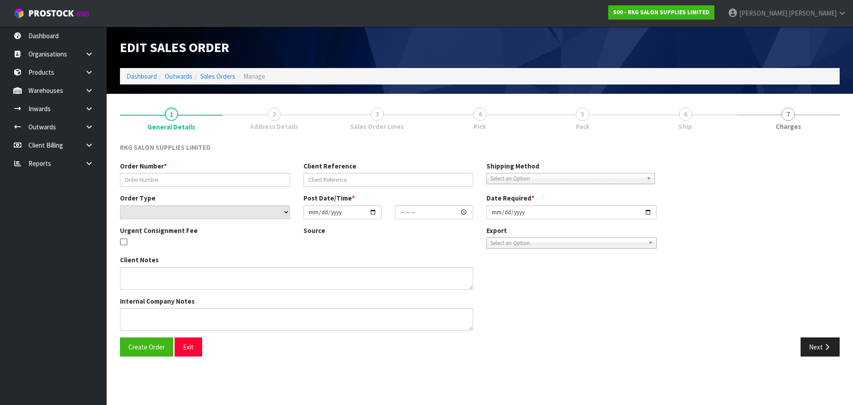
type input "[PERSON_NAME] - FLAWLESS HAIR"
type input "[PERSON_NAME] LTD"
select select "number:0"
type input "2025-08-25"
type input "00:00:00.000"
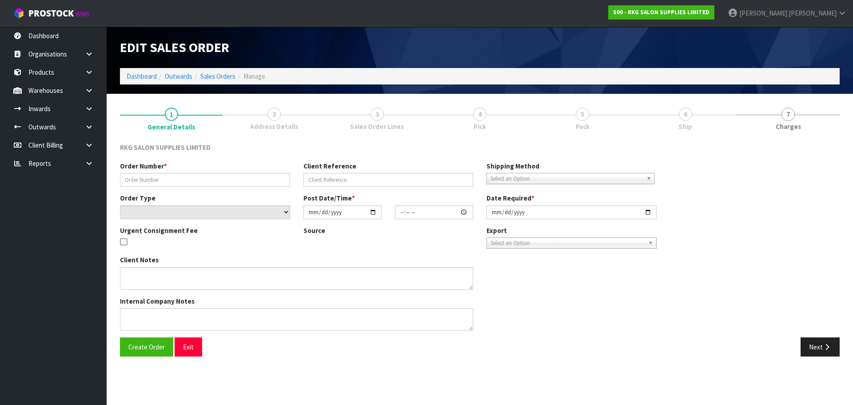
type input "2025-08-25"
type textarea "PICK UP TODAY"
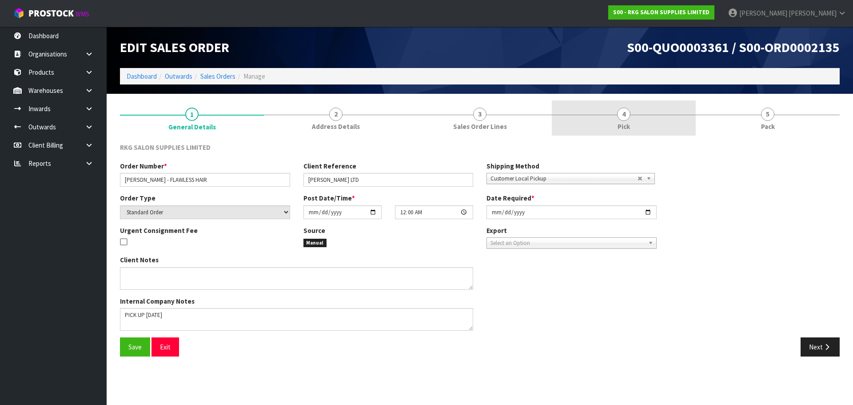
click at [622, 119] on span "4" at bounding box center [623, 113] width 13 height 13
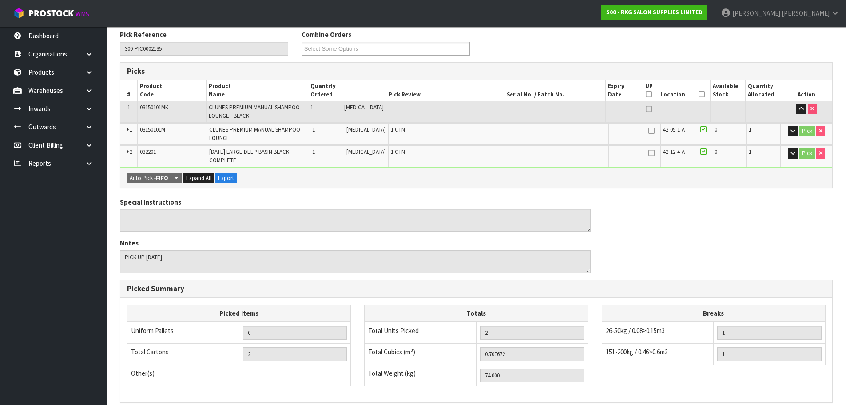
scroll to position [133, 0]
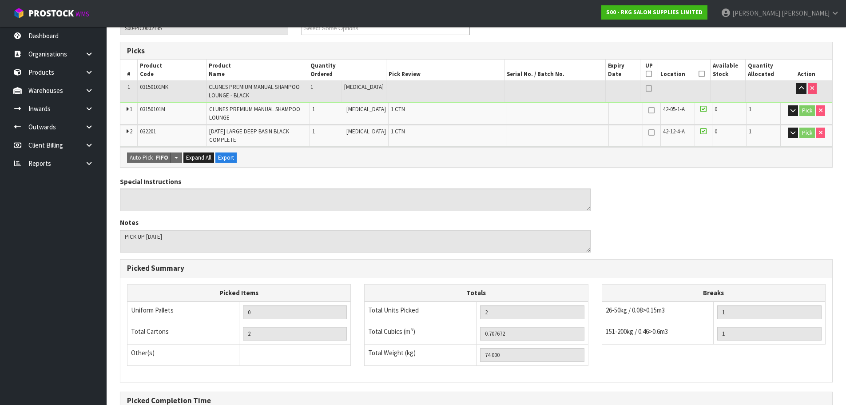
click at [700, 74] on icon at bounding box center [702, 74] width 6 height 0
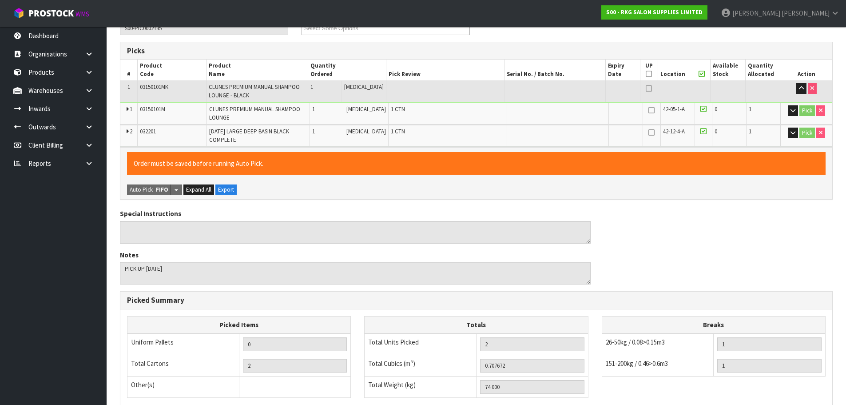
scroll to position [265, 0]
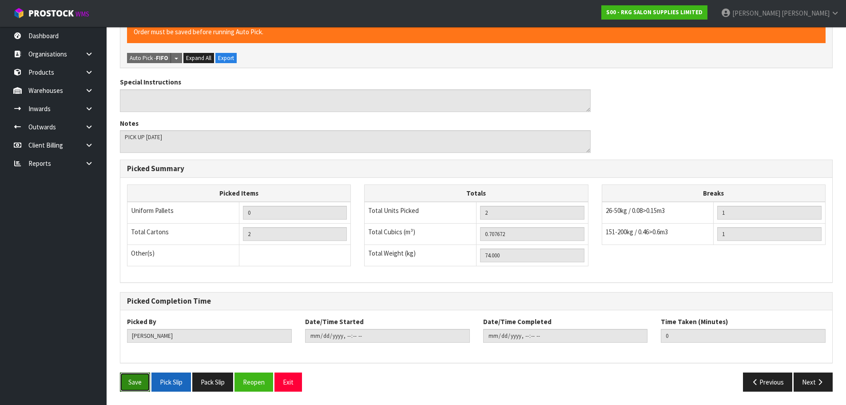
drag, startPoint x: 134, startPoint y: 382, endPoint x: 179, endPoint y: 372, distance: 46.4
click at [134, 382] on button "Save" at bounding box center [135, 381] width 30 height 19
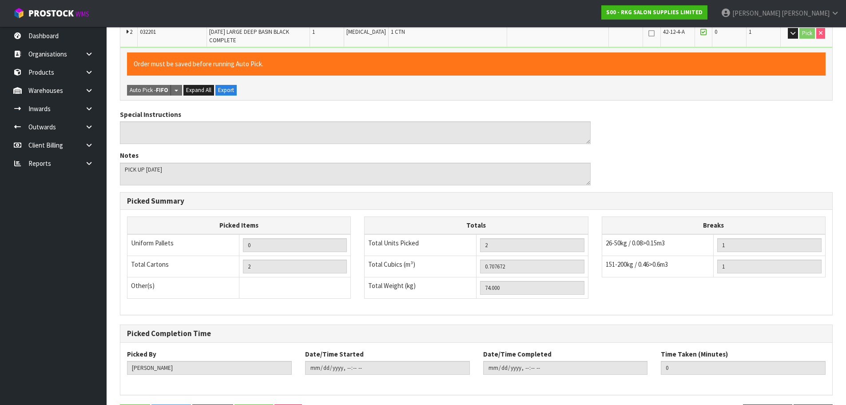
scroll to position [0, 0]
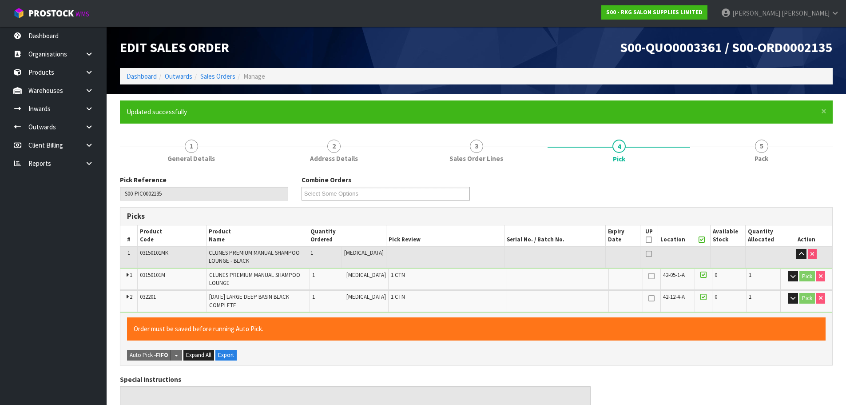
type input "2025-08-25T10:54:26"
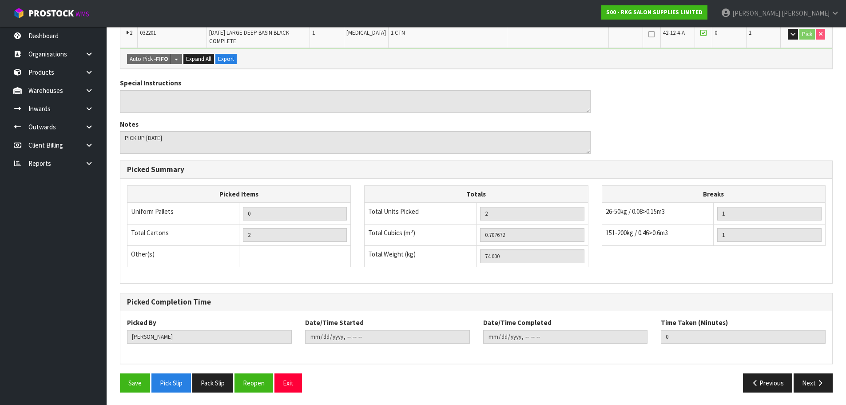
scroll to position [265, 0]
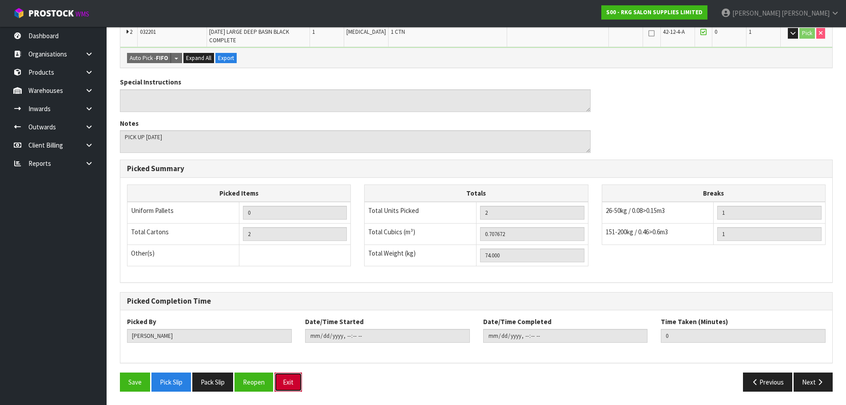
click at [294, 384] on button "Exit" at bounding box center [289, 381] width 28 height 19
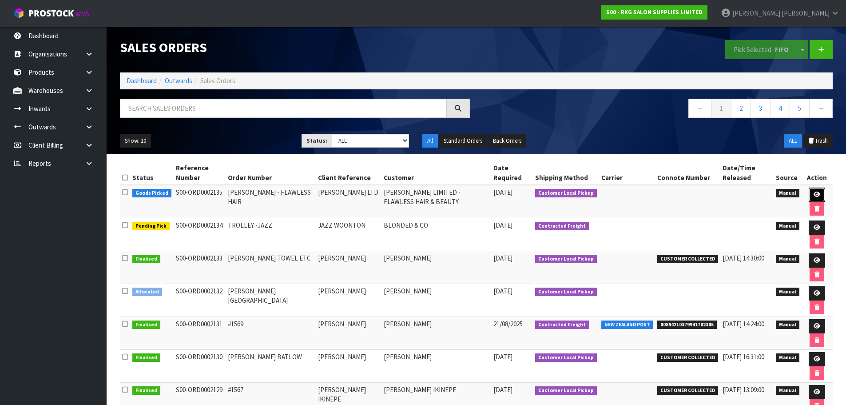
click at [814, 194] on icon at bounding box center [817, 194] width 7 height 6
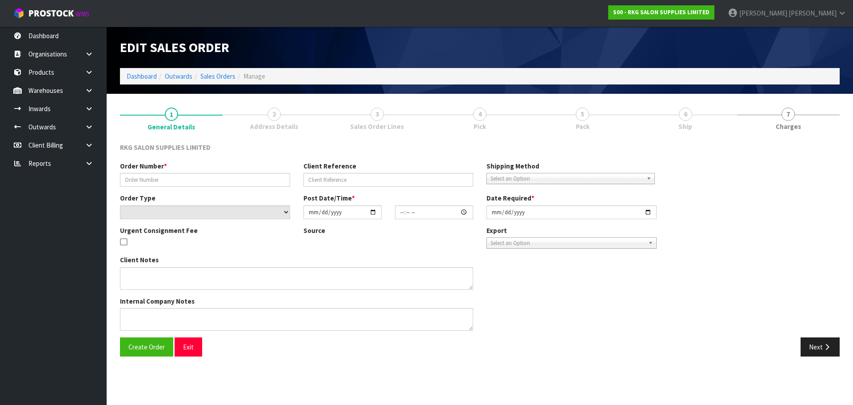
type input "[PERSON_NAME] - FLAWLESS HAIR"
type input "[PERSON_NAME] LTD"
select select "number:0"
type input "2025-08-25"
type input "00:00:00.000"
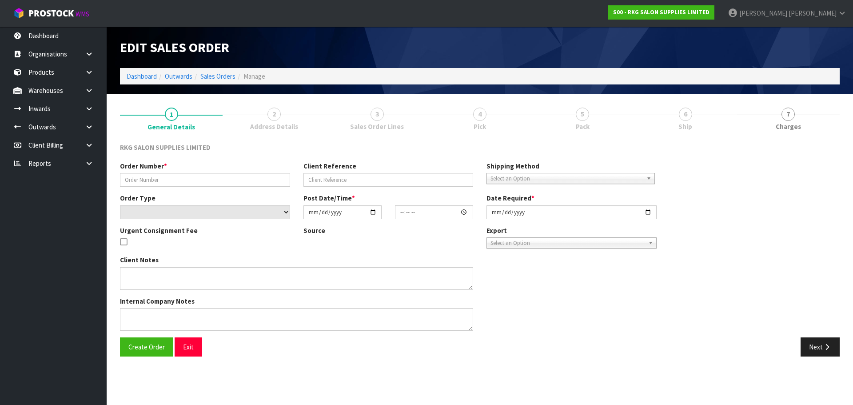
type input "2025-08-25"
type textarea "PICK UP TODAY"
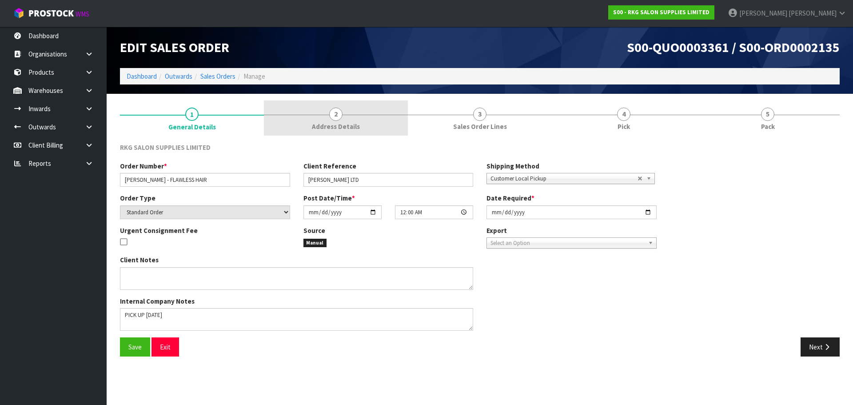
click at [338, 116] on span "2" at bounding box center [335, 113] width 13 height 13
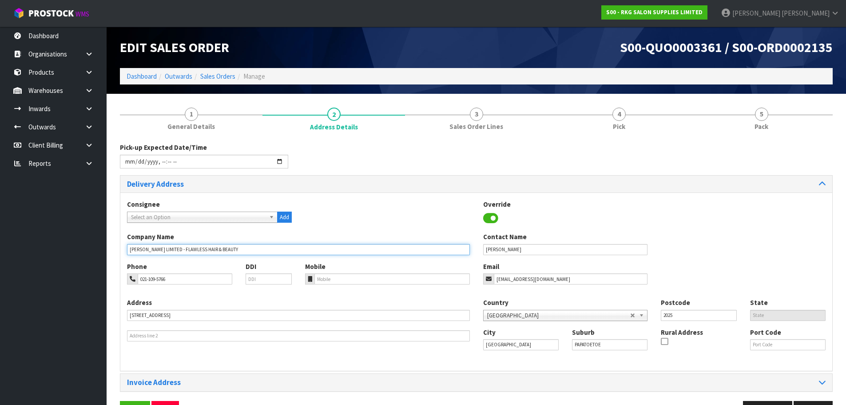
drag, startPoint x: 129, startPoint y: 249, endPoint x: 235, endPoint y: 248, distance: 105.7
click at [235, 248] on input "[PERSON_NAME] LIMITED - FLAWLESS HAIR & BEAUTY" at bounding box center [298, 249] width 343 height 11
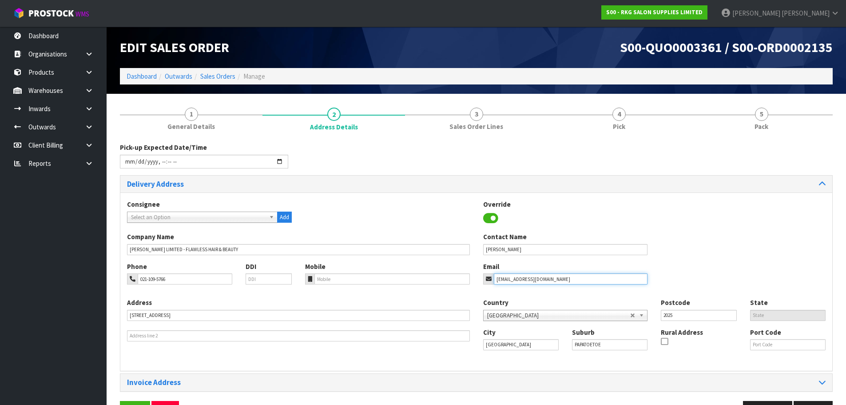
drag, startPoint x: 570, startPoint y: 279, endPoint x: 482, endPoint y: 284, distance: 87.7
click at [482, 284] on div "Email mannrupinder411@gmail.com" at bounding box center [566, 273] width 178 height 23
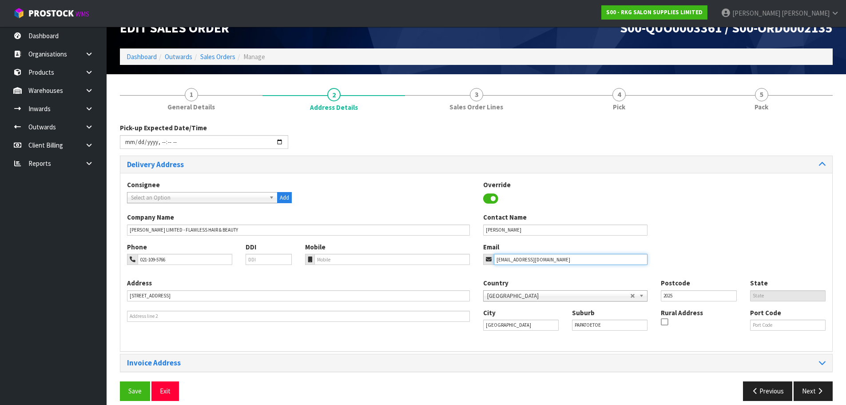
scroll to position [29, 0]
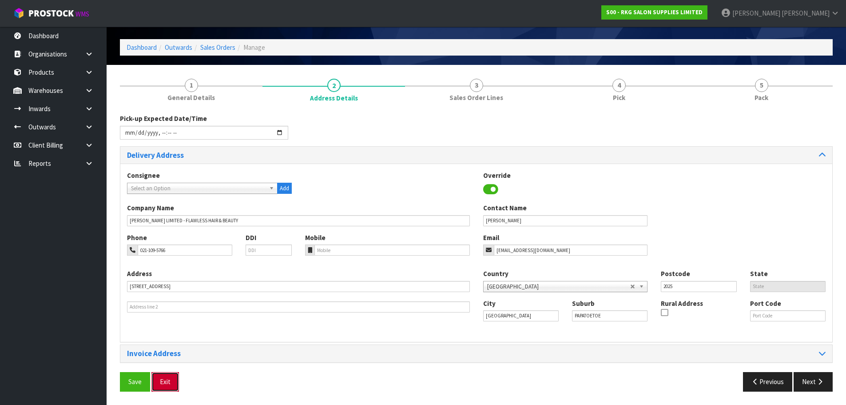
click at [167, 379] on button "Exit" at bounding box center [165, 381] width 28 height 19
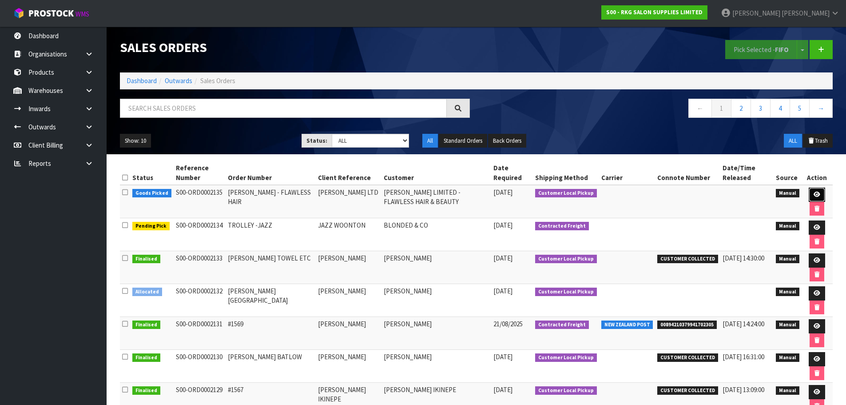
click at [815, 196] on icon at bounding box center [817, 194] width 7 height 6
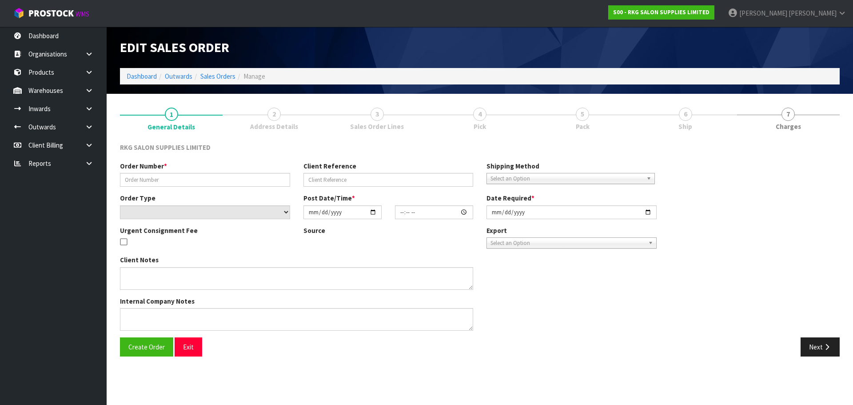
type input "[PERSON_NAME] - FLAWLESS HAIR"
type input "[PERSON_NAME] LTD"
select select "number:0"
type input "2025-08-25"
type input "00:00:00.000"
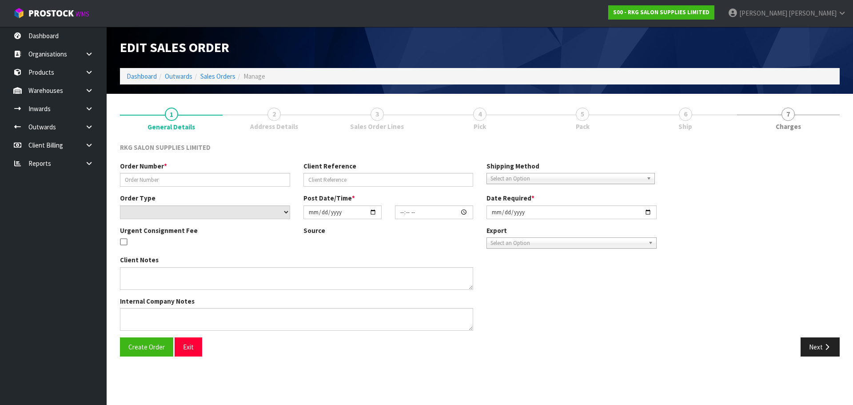
type input "2025-08-25"
type textarea "PICK UP TODAY"
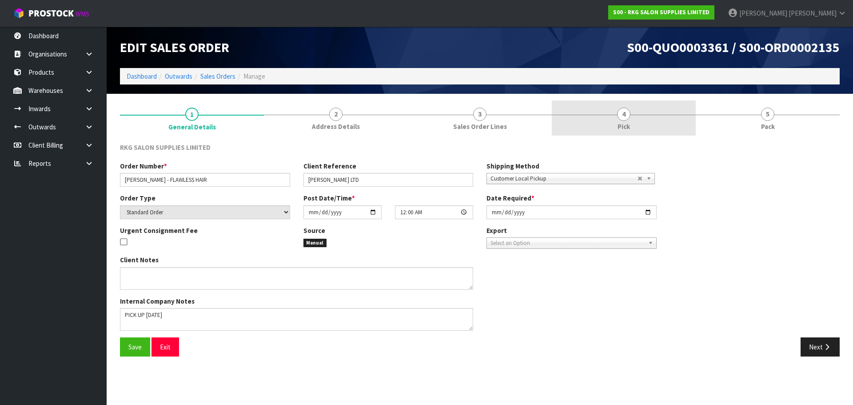
click at [629, 118] on link "4 Pick" at bounding box center [624, 117] width 144 height 35
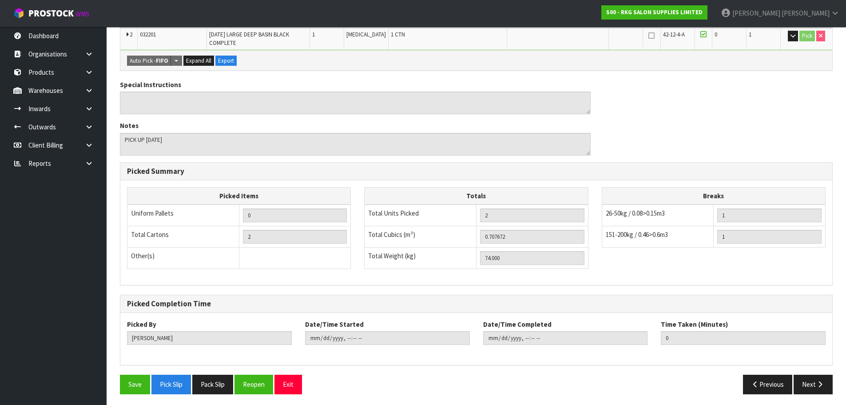
scroll to position [233, 0]
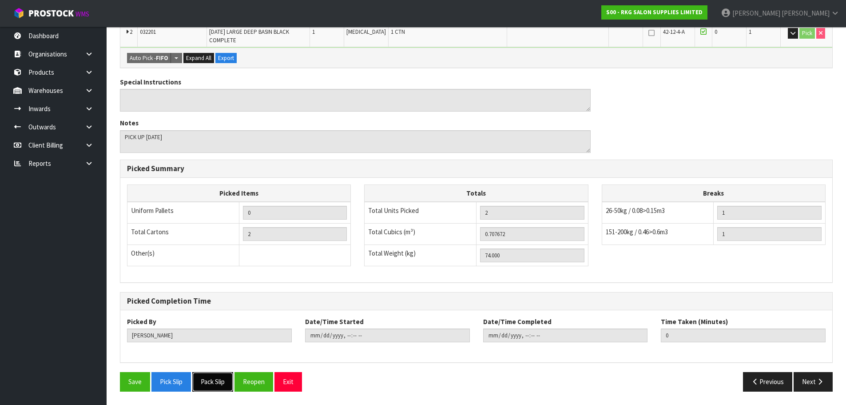
click at [217, 381] on button "Pack Slip" at bounding box center [212, 381] width 41 height 19
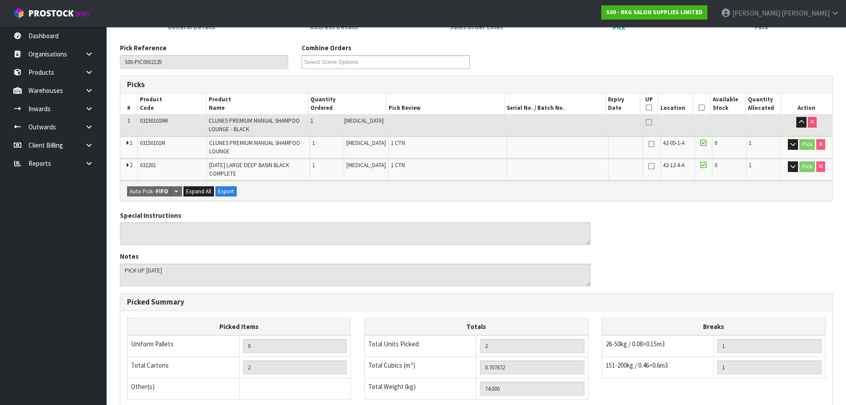
scroll to position [55, 0]
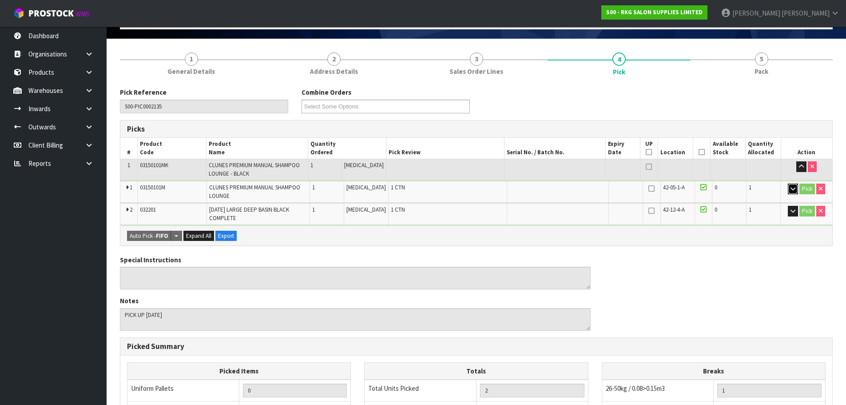
click at [792, 189] on icon "button" at bounding box center [793, 189] width 5 height 6
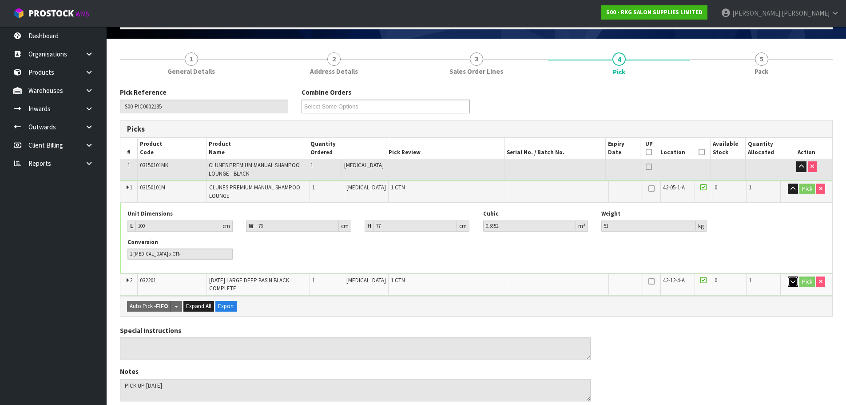
click at [794, 285] on button "button" at bounding box center [793, 281] width 10 height 11
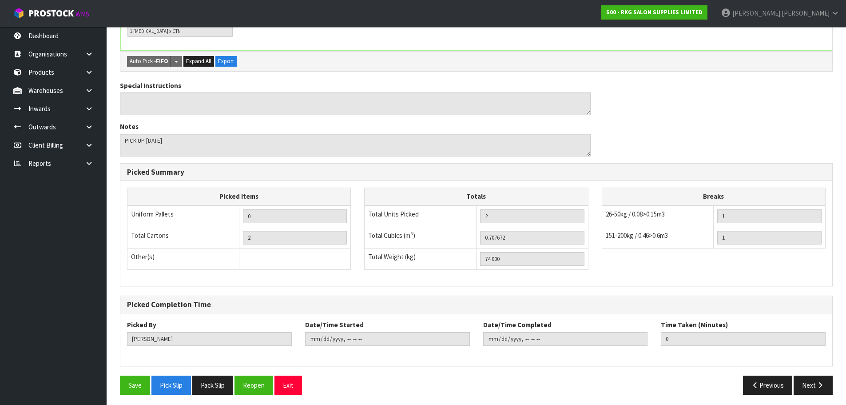
scroll to position [374, 0]
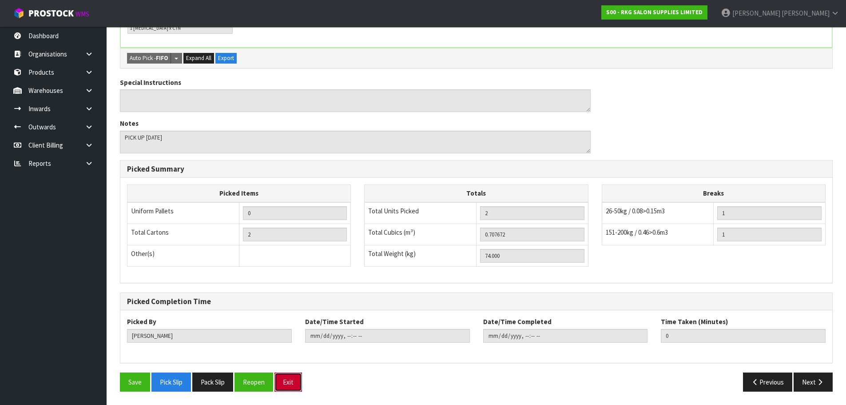
click at [290, 385] on button "Exit" at bounding box center [289, 381] width 28 height 19
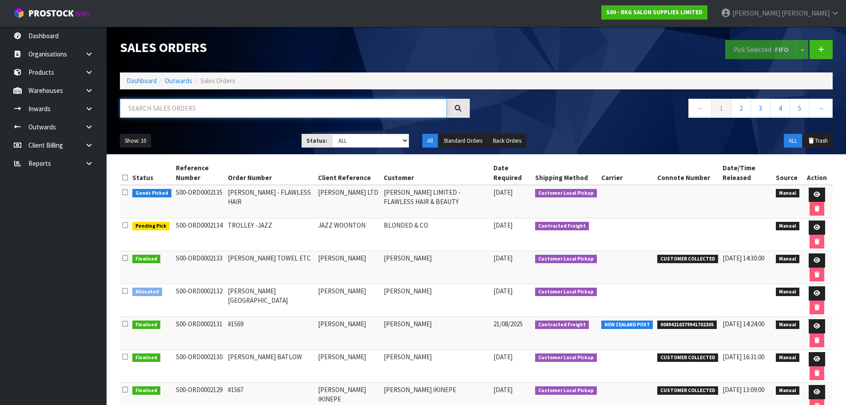
click at [150, 108] on input "text" at bounding box center [283, 108] width 327 height 19
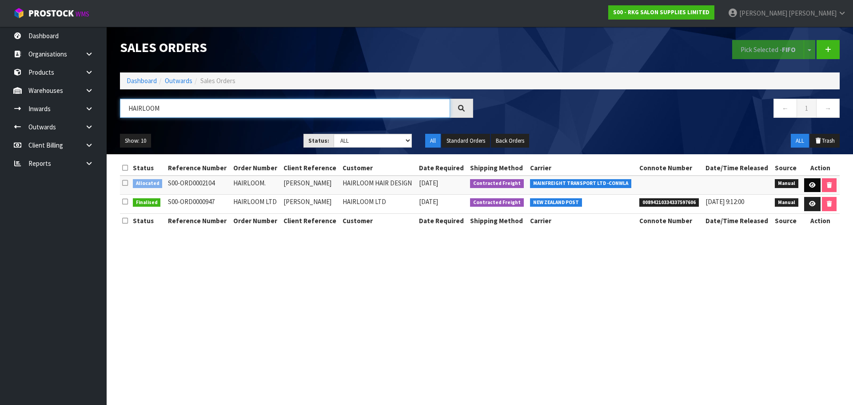
type input "HAIRLOOM"
click at [814, 183] on icon at bounding box center [812, 185] width 7 height 6
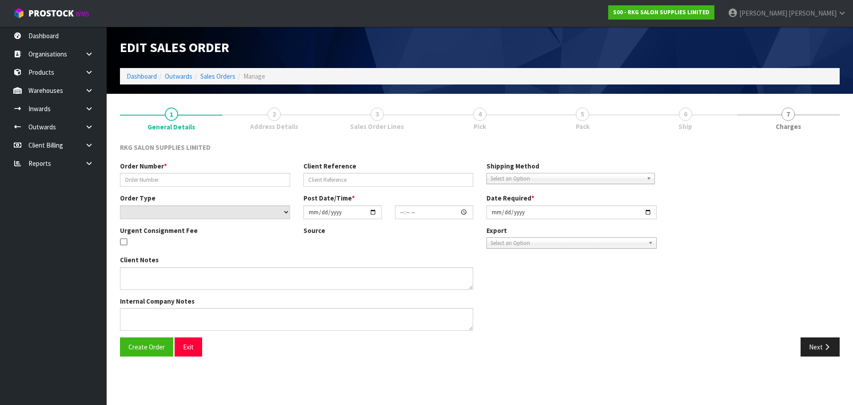
type input "HAIRLOOM."
type input "LOUISA HENDERSON"
select select "number:0"
type input "2025-08-01"
type input "00:00:00.000"
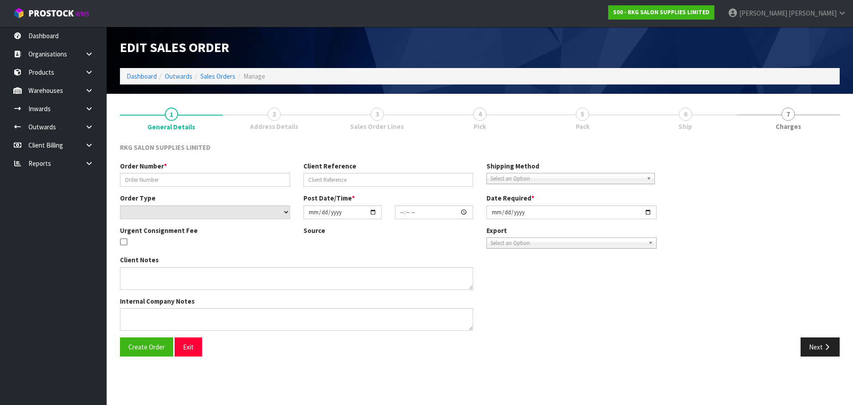
type input "2025-08-31"
type textarea "ON HOLD FOR DELIVERY DATE TBA - FRIDAY DELIVERY REQUIRED"
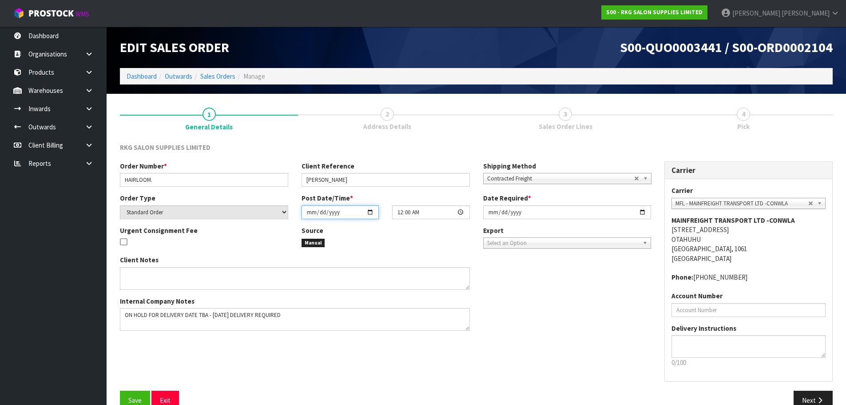
click at [368, 211] on input "2025-08-01" at bounding box center [340, 212] width 77 height 14
type input "2025-08-22"
drag, startPoint x: 297, startPoint y: 313, endPoint x: 119, endPoint y: 318, distance: 178.2
click at [119, 318] on div "Client Notes Internal Company Notes" at bounding box center [294, 296] width 363 height 82
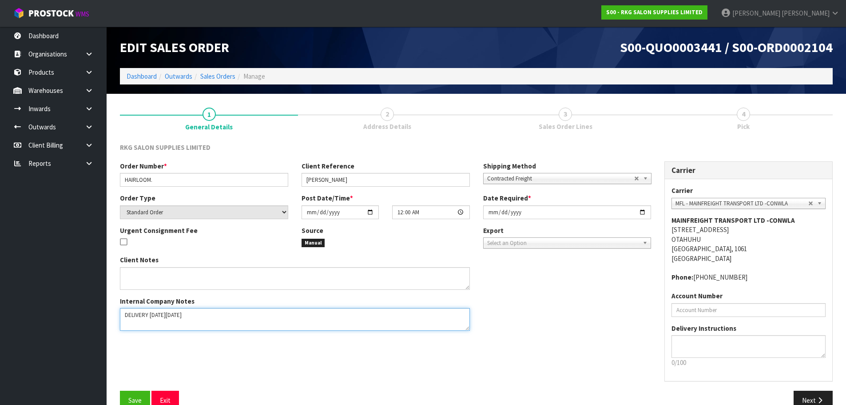
drag, startPoint x: 187, startPoint y: 316, endPoint x: 212, endPoint y: 315, distance: 25.8
click at [212, 315] on textarea at bounding box center [295, 319] width 350 height 23
type textarea "DELIVERY ON FRIDAY 29/8"
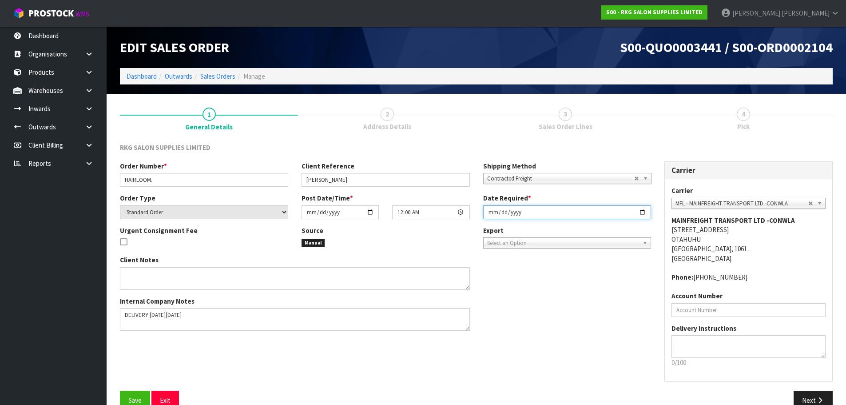
click at [641, 212] on input "2025-08-31" at bounding box center [567, 212] width 168 height 14
type input "2025-08-26"
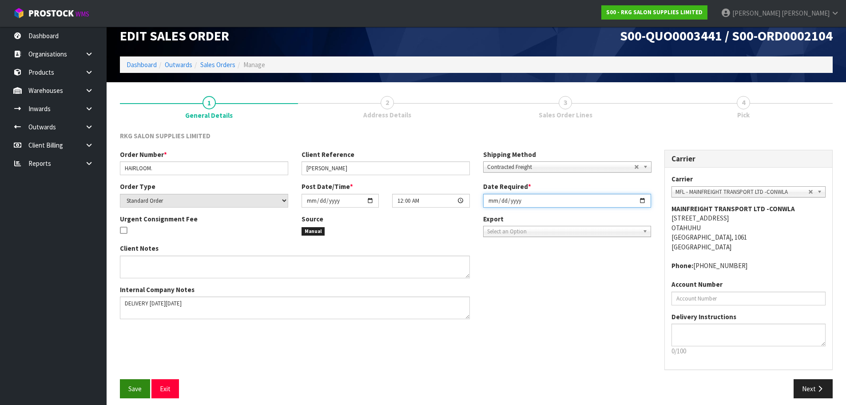
scroll to position [18, 0]
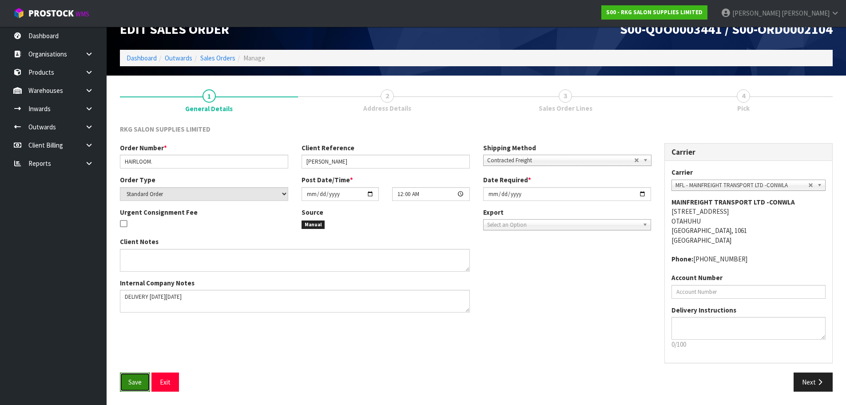
click at [130, 385] on span "Save" at bounding box center [134, 382] width 13 height 8
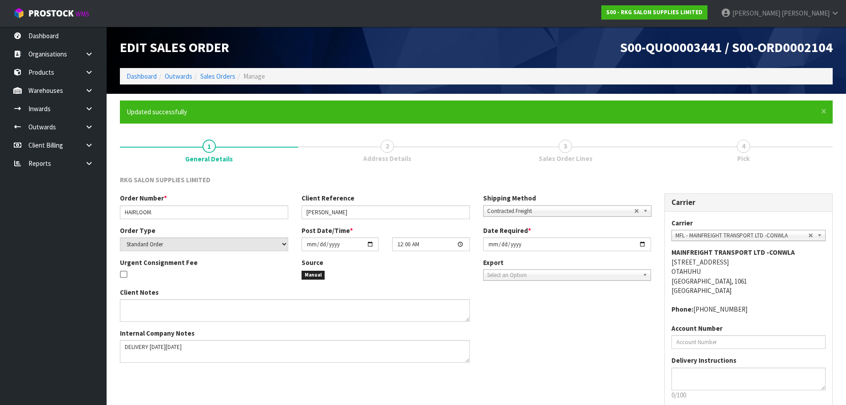
scroll to position [51, 0]
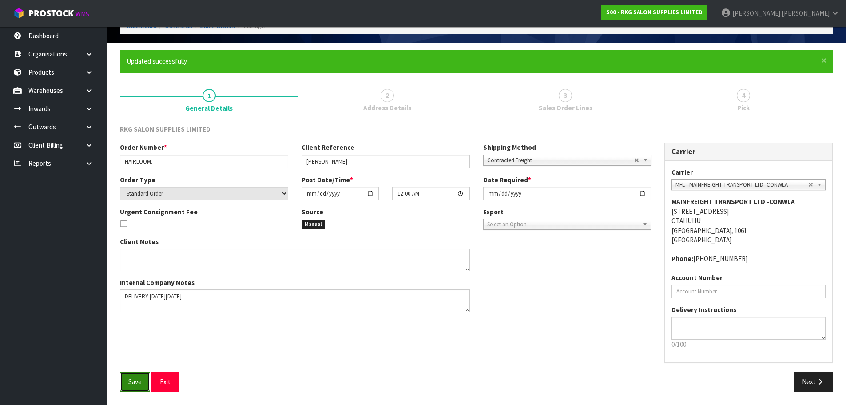
click at [134, 382] on span "Save" at bounding box center [134, 381] width 13 height 8
click at [811, 387] on button "Next" at bounding box center [813, 381] width 39 height 19
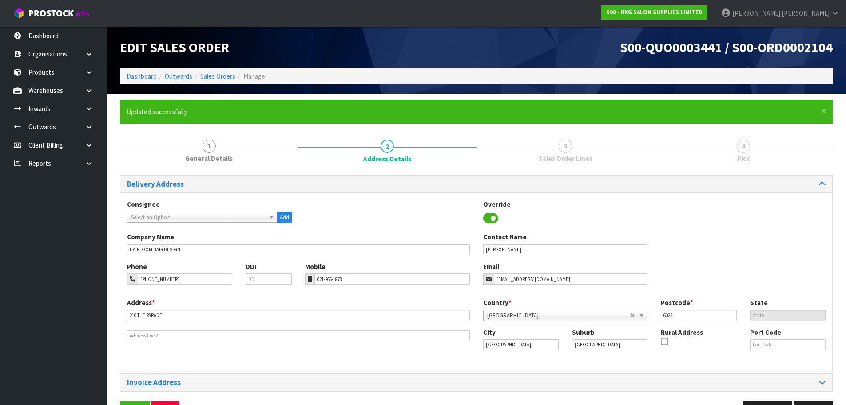
scroll to position [29, 0]
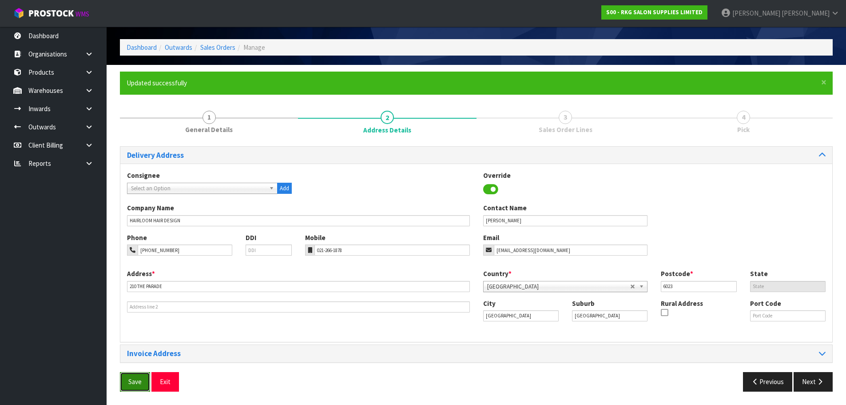
click at [131, 382] on span "Save" at bounding box center [134, 381] width 13 height 8
click at [824, 379] on icon "button" at bounding box center [820, 381] width 8 height 7
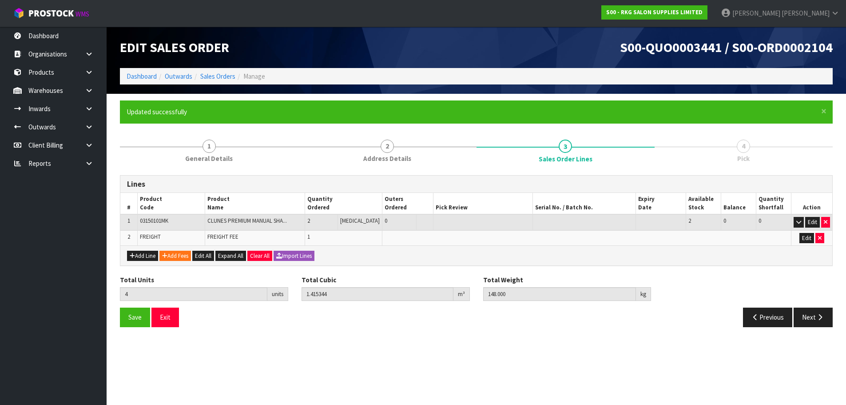
scroll to position [0, 0]
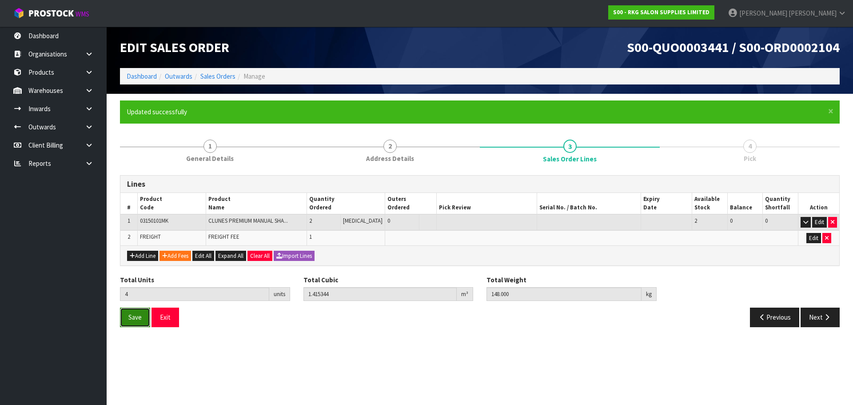
click at [134, 316] on span "Save" at bounding box center [134, 317] width 13 height 8
click at [816, 325] on button "Next" at bounding box center [819, 316] width 39 height 19
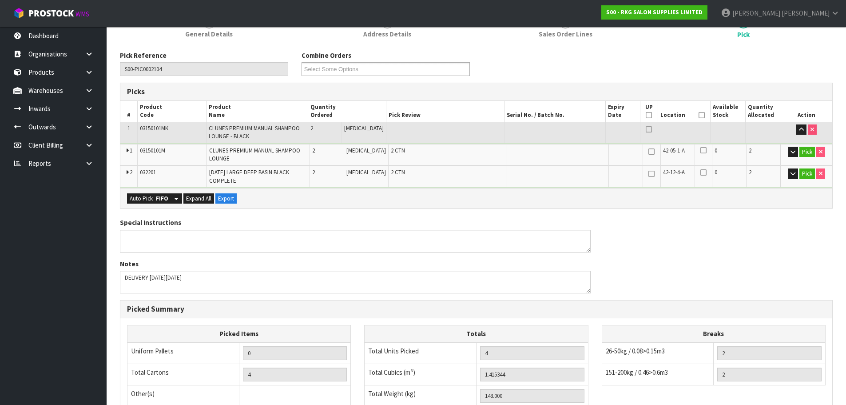
scroll to position [133, 0]
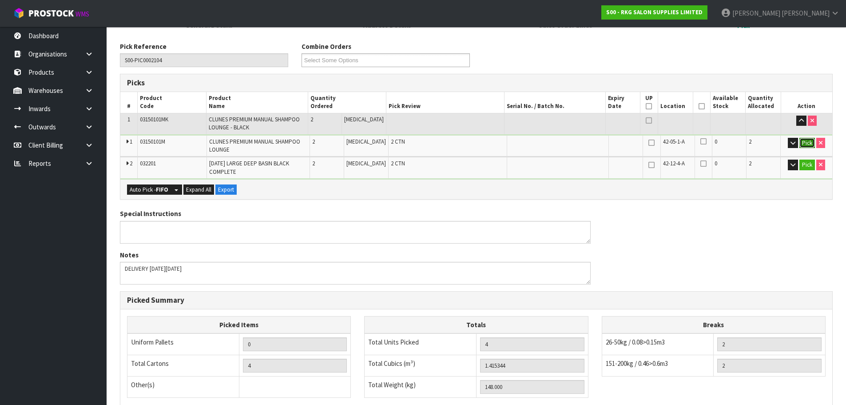
click at [807, 142] on button "Pick" at bounding box center [808, 143] width 16 height 11
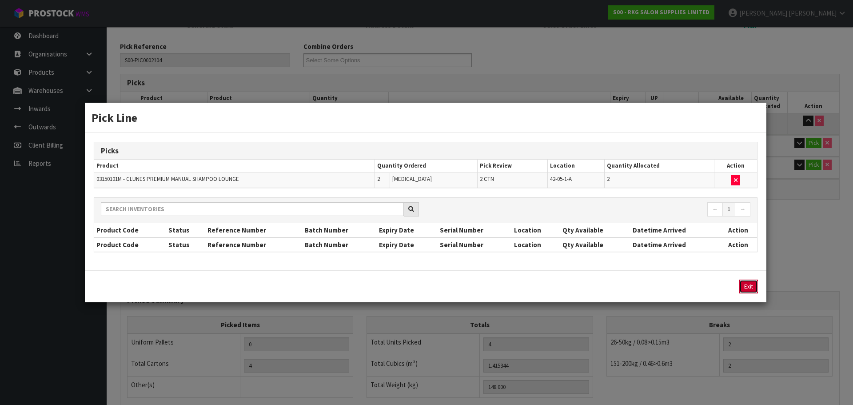
click at [745, 284] on button "Exit" at bounding box center [748, 286] width 19 height 14
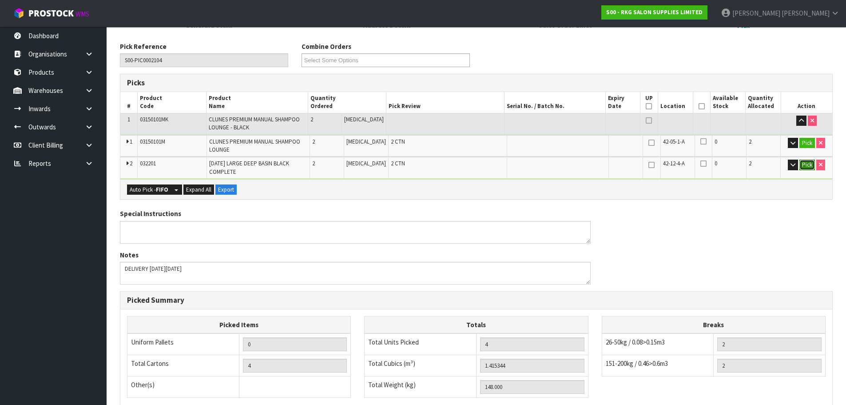
click at [808, 164] on button "Pick" at bounding box center [808, 164] width 16 height 11
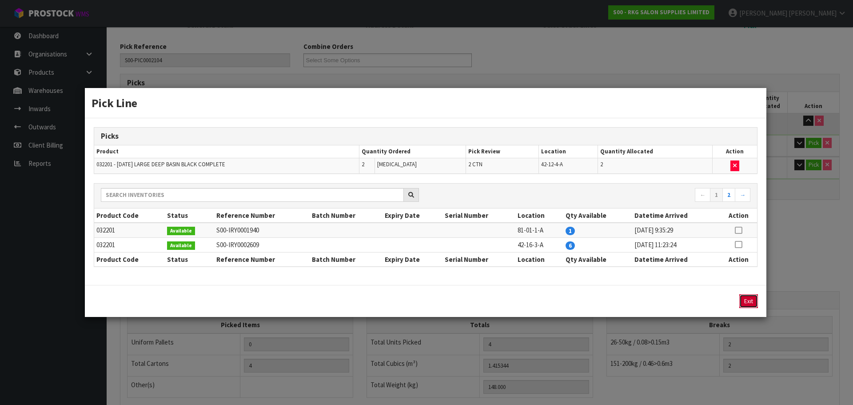
click at [748, 303] on button "Exit" at bounding box center [748, 301] width 19 height 14
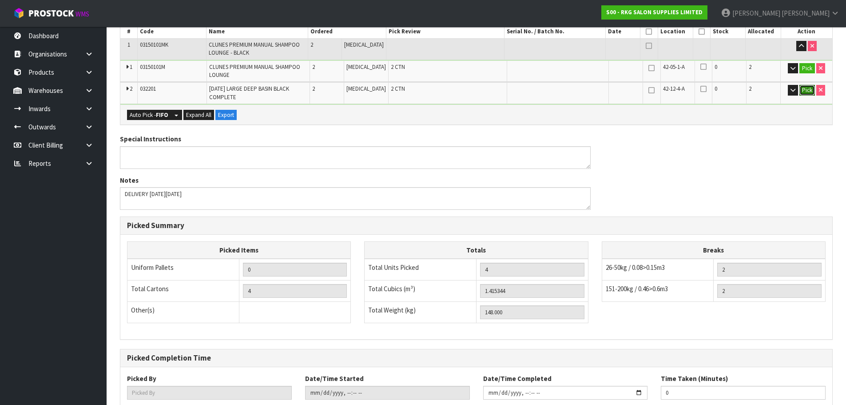
scroll to position [265, 0]
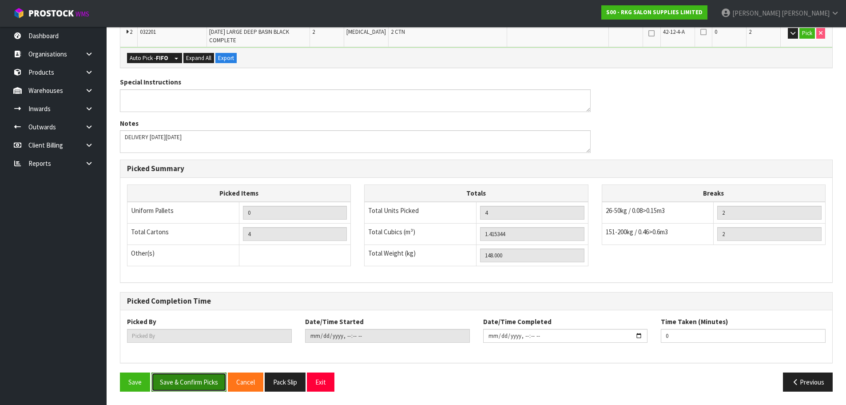
click at [211, 380] on button "Save & Confirm Picks" at bounding box center [188, 381] width 75 height 19
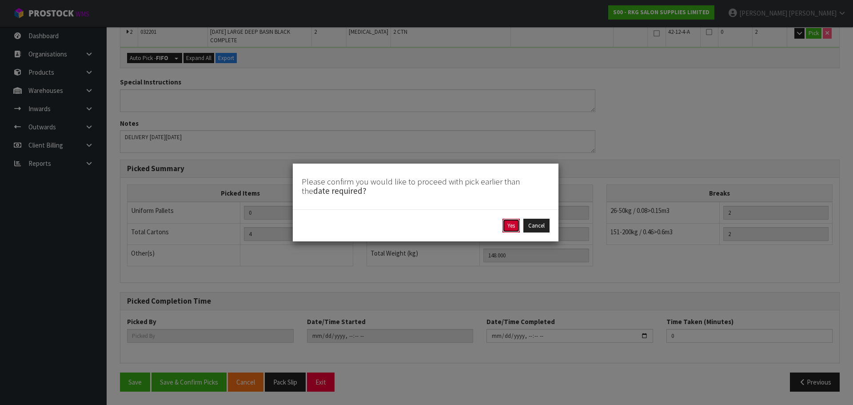
click at [511, 228] on button "Yes" at bounding box center [510, 226] width 17 height 14
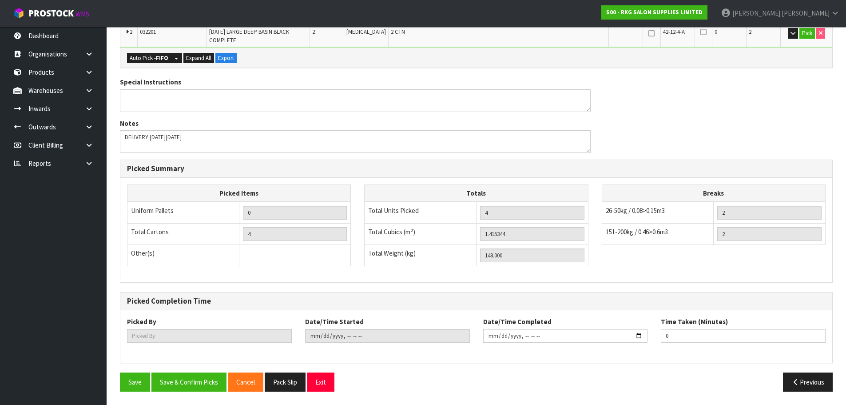
scroll to position [0, 0]
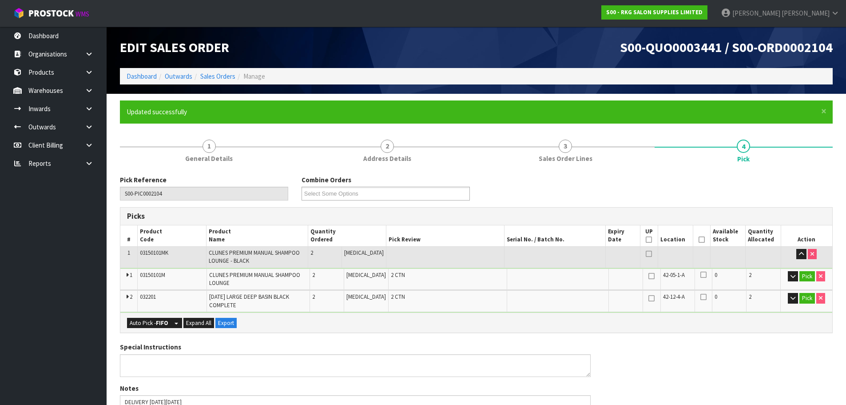
type input "[PERSON_NAME]"
type input "2025-08-25T11:06:11"
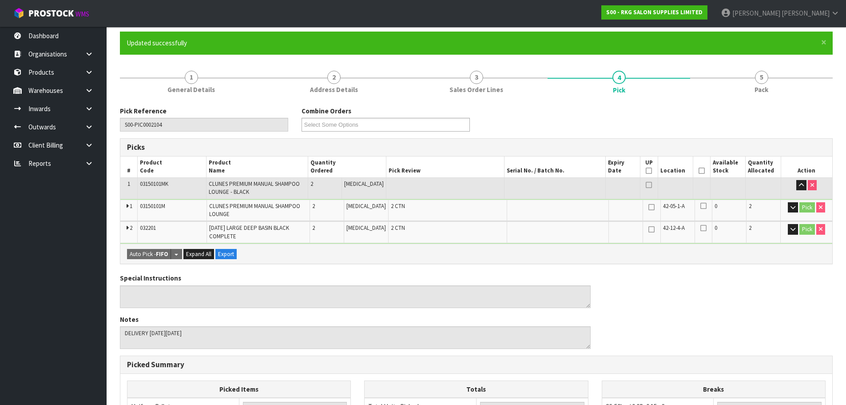
scroll to position [89, 0]
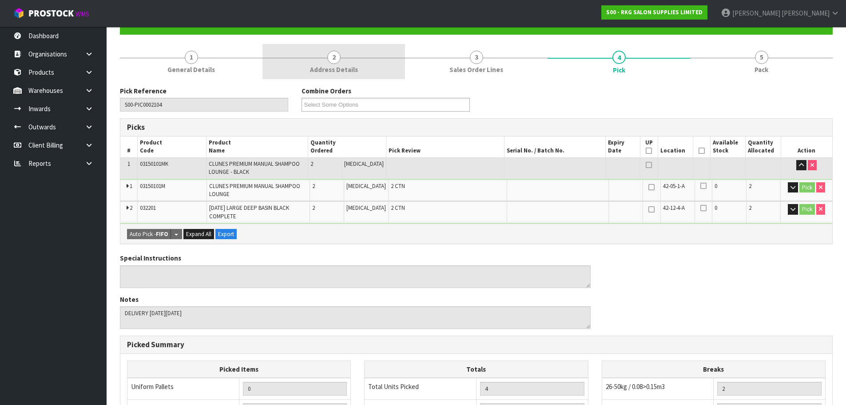
click at [330, 59] on span "2" at bounding box center [333, 57] width 13 height 13
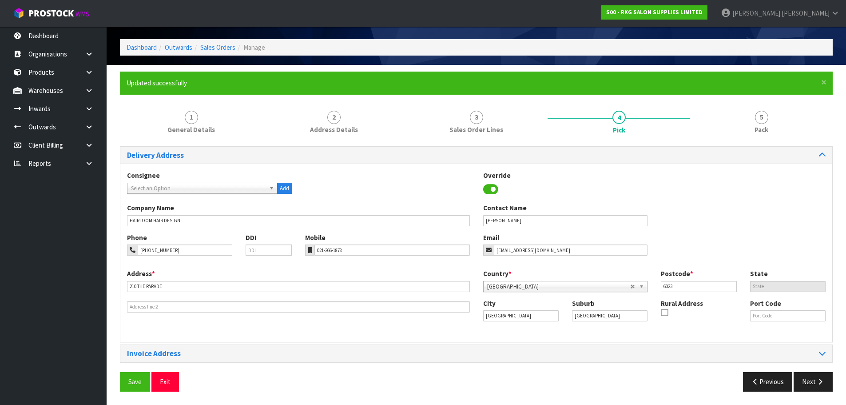
scroll to position [29, 0]
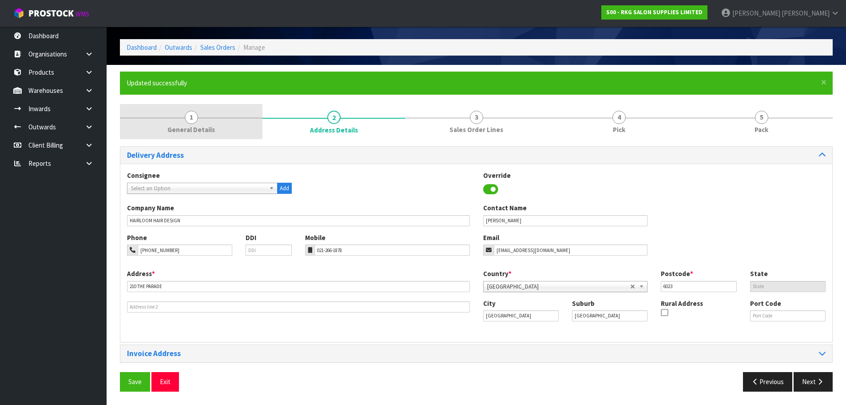
click at [191, 113] on span "1" at bounding box center [191, 117] width 13 height 13
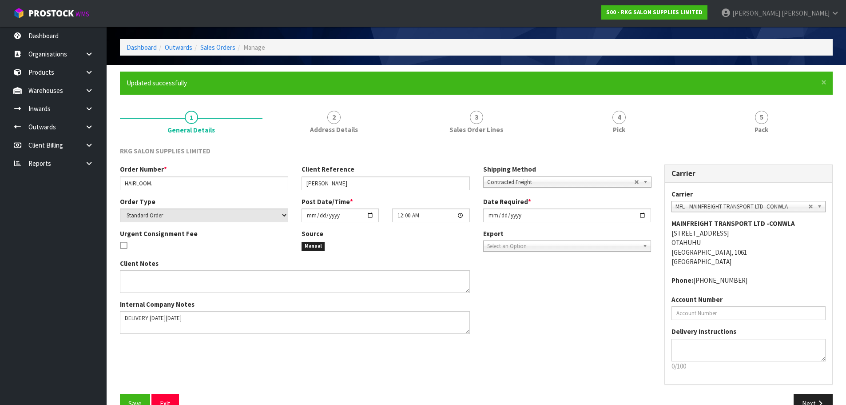
scroll to position [51, 0]
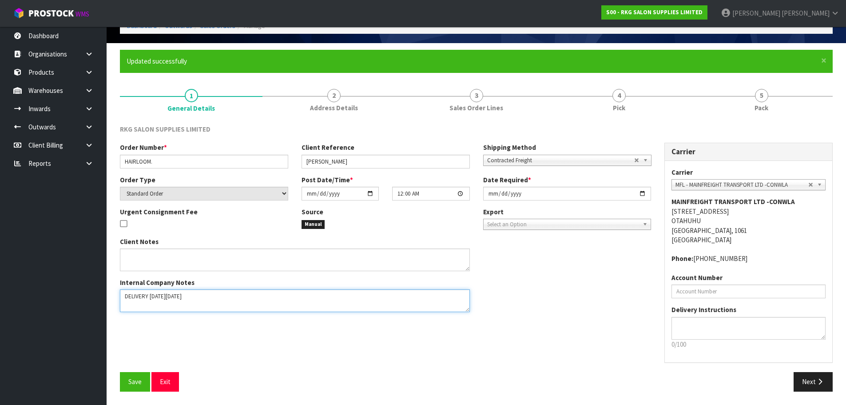
click at [216, 298] on textarea at bounding box center [295, 300] width 350 height 23
type textarea "PLEASE ALL IN 1 PALLET FOR DELIVERY ON FRIDAY 29/8"
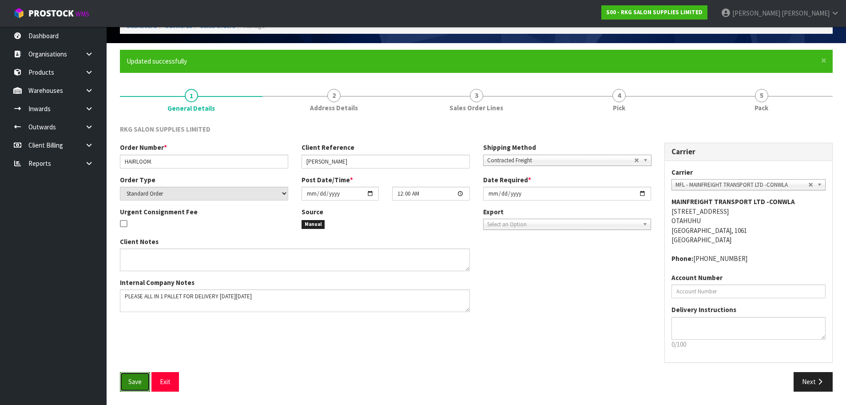
click at [127, 378] on button "Save" at bounding box center [135, 381] width 30 height 19
click at [816, 382] on icon "button" at bounding box center [820, 381] width 8 height 7
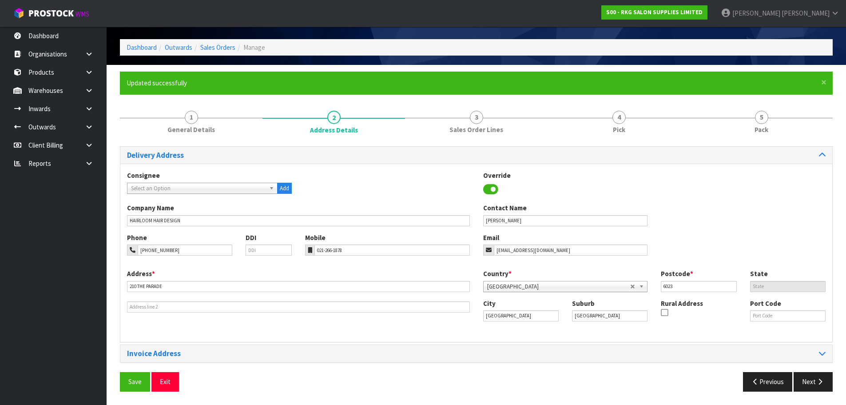
scroll to position [29, 0]
click at [813, 381] on button "Next" at bounding box center [813, 381] width 39 height 19
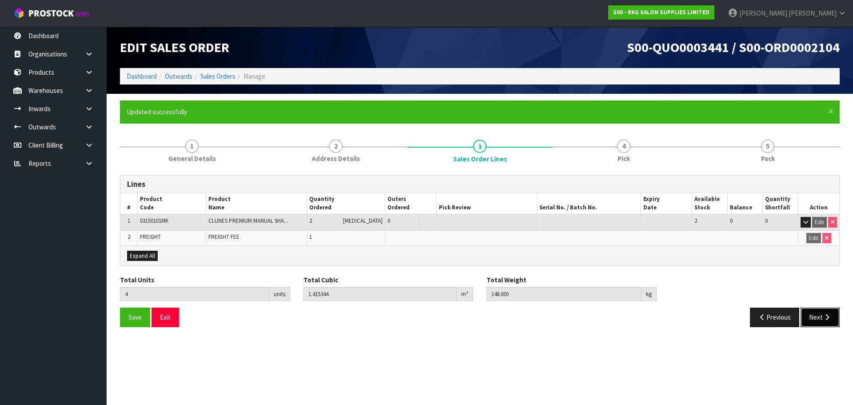
click at [816, 318] on button "Next" at bounding box center [819, 316] width 39 height 19
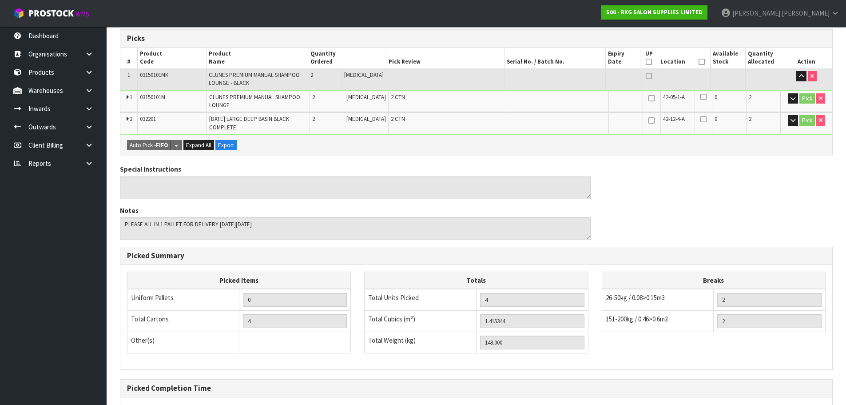
scroll to position [265, 0]
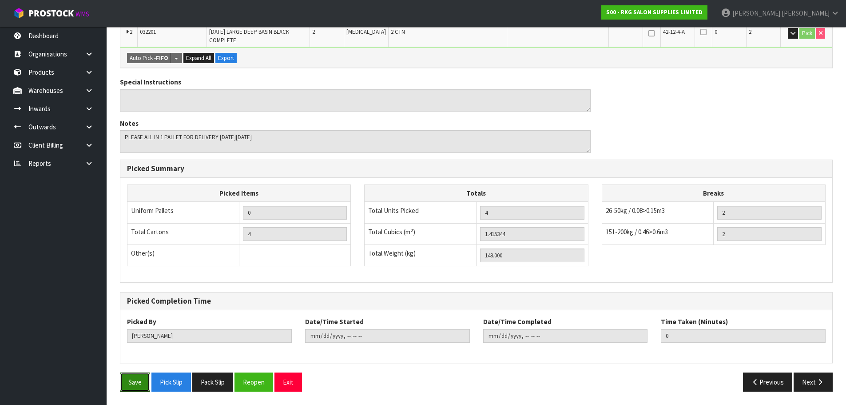
drag, startPoint x: 135, startPoint y: 381, endPoint x: 222, endPoint y: 344, distance: 93.7
click at [139, 377] on button "Save" at bounding box center [135, 381] width 30 height 19
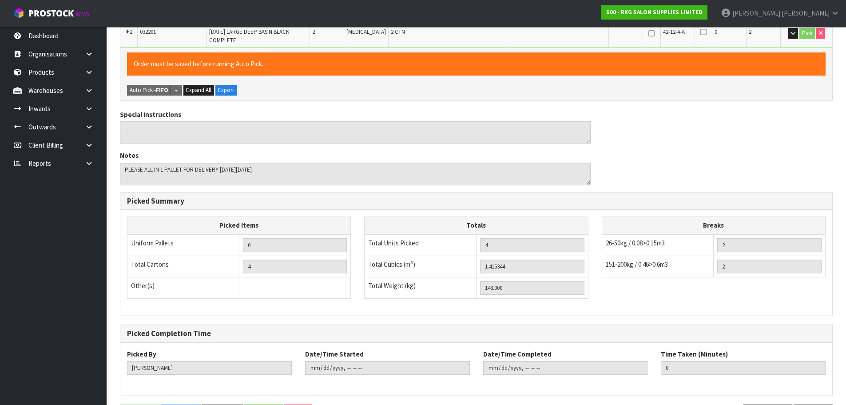
scroll to position [0, 0]
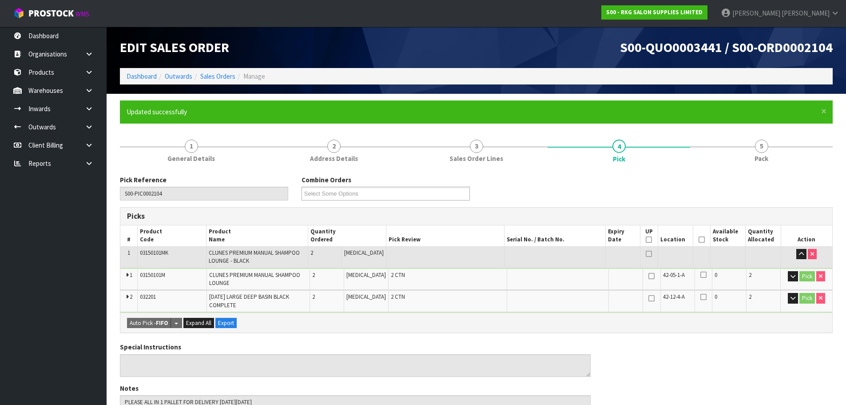
type input "2025-08-25T11:07:14"
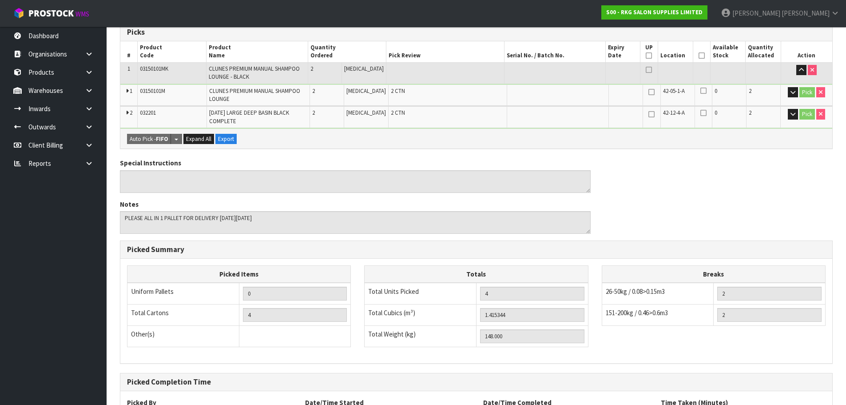
scroll to position [265, 0]
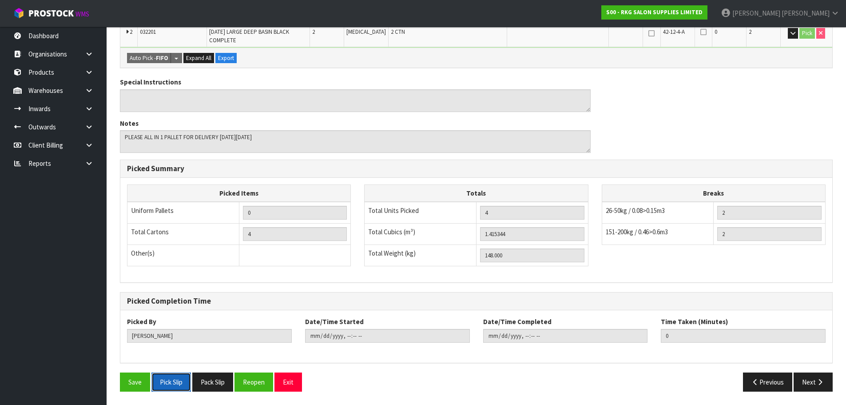
click at [182, 379] on button "Pick Slip" at bounding box center [171, 381] width 40 height 19
click at [289, 383] on button "Exit" at bounding box center [289, 381] width 28 height 19
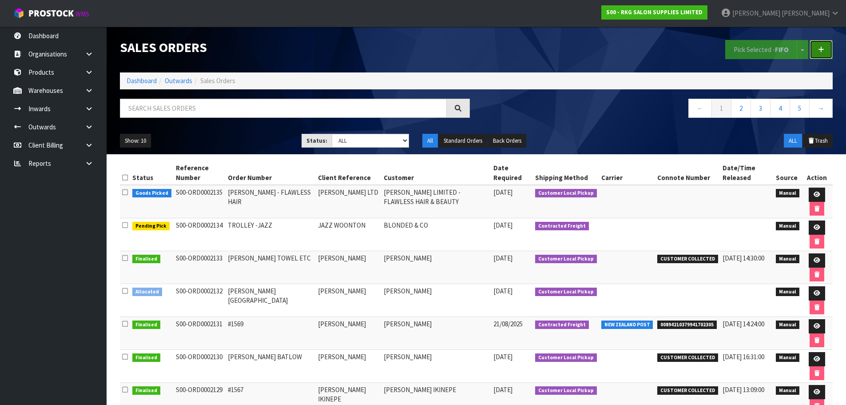
click at [824, 52] on icon at bounding box center [821, 49] width 6 height 7
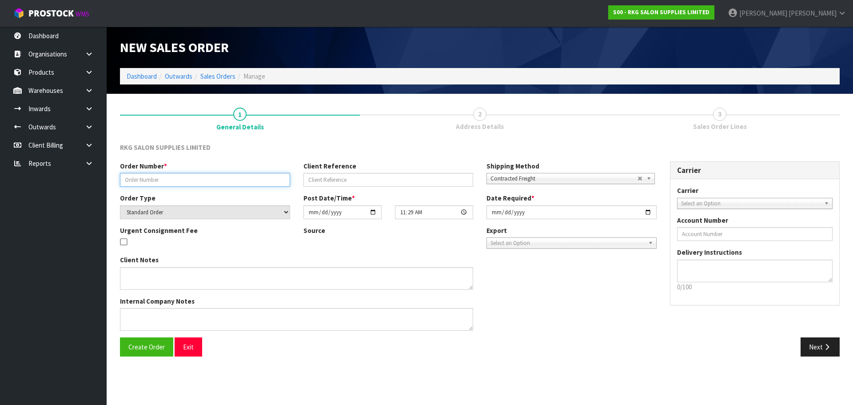
click at [190, 179] on input "text" at bounding box center [205, 180] width 170 height 14
type input "#1573"
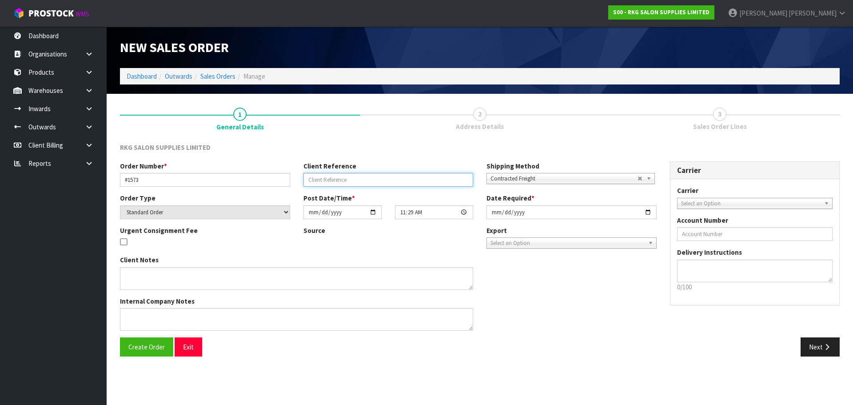
click at [325, 176] on input "text" at bounding box center [388, 180] width 170 height 14
type input "ANTONIO TAUMOEFOLAU"
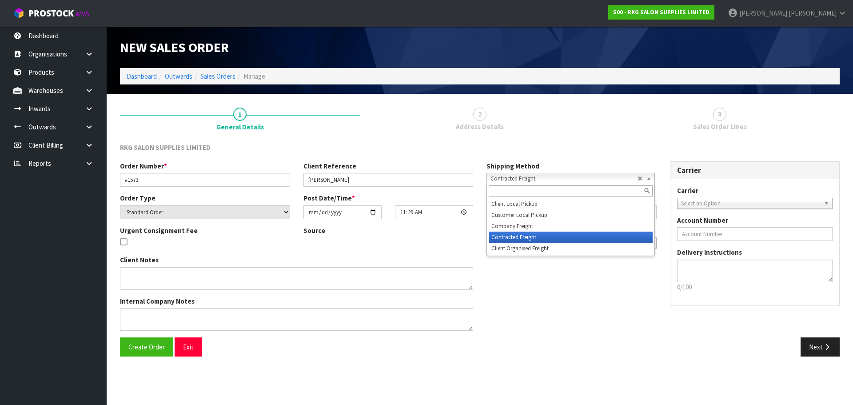
click at [535, 174] on span "Contracted Freight" at bounding box center [563, 178] width 147 height 11
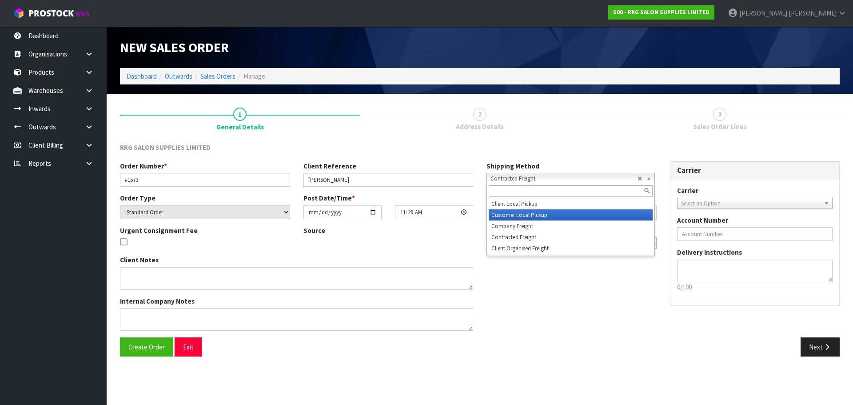
click at [520, 215] on li "Customer Local Pickup" at bounding box center [571, 214] width 164 height 11
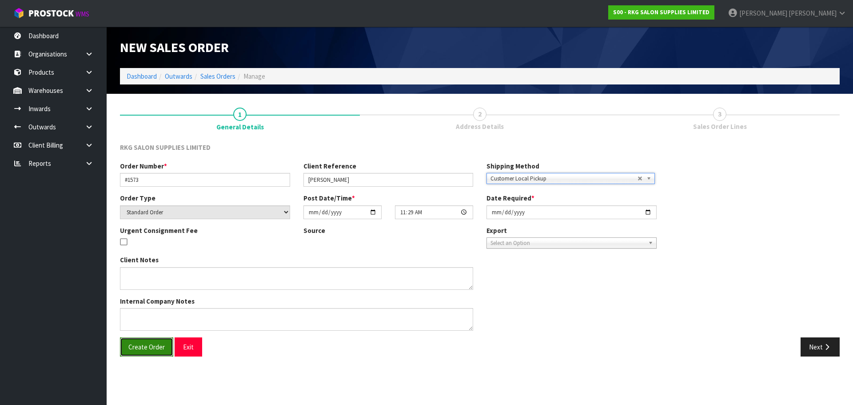
click at [157, 348] on span "Create Order" at bounding box center [146, 346] width 36 height 8
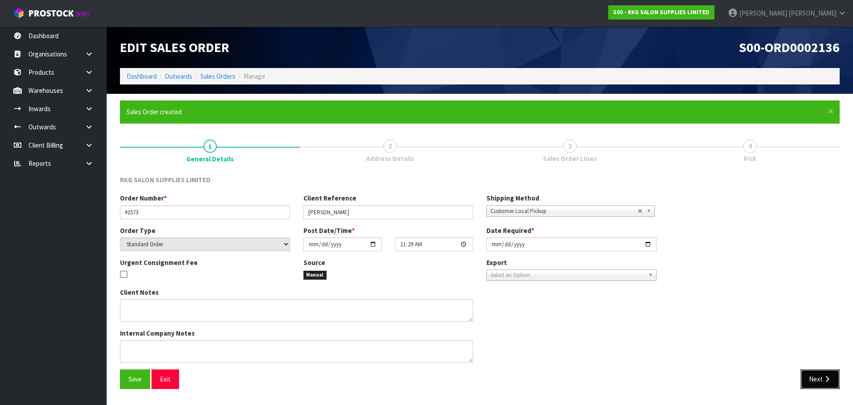
click at [817, 375] on button "Next" at bounding box center [819, 378] width 39 height 19
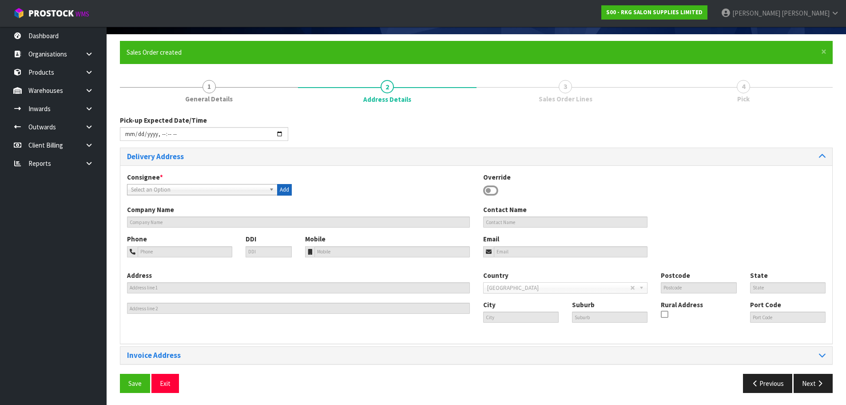
scroll to position [61, 0]
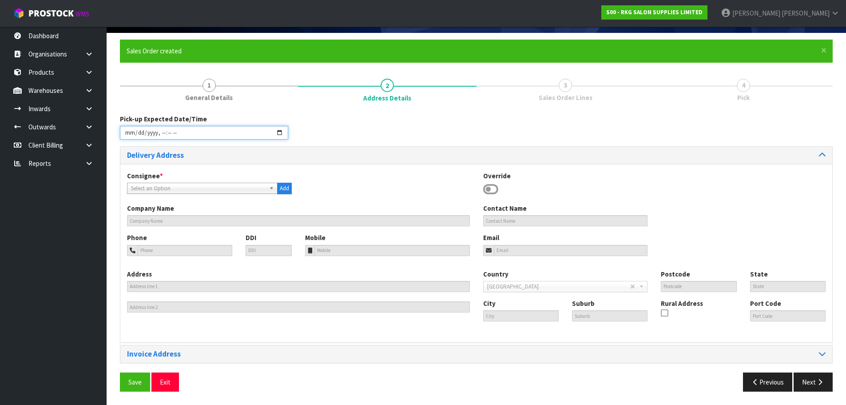
click at [281, 130] on input "datetime-local" at bounding box center [204, 133] width 168 height 14
type input "2025-08-25T11:30"
click at [374, 130] on div "Pick-up Expected Date/Time" at bounding box center [476, 130] width 726 height 32
click at [491, 188] on icon at bounding box center [490, 189] width 15 height 13
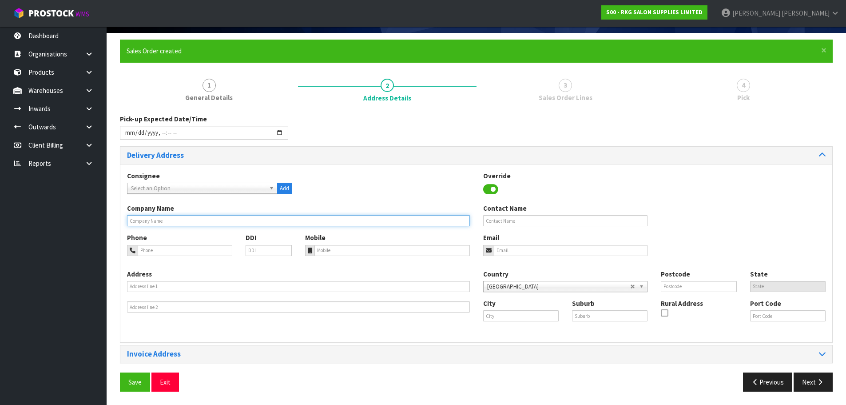
click at [164, 223] on input "text" at bounding box center [298, 220] width 343 height 11
type input "ANTONIO TAUPOEFOLAU"
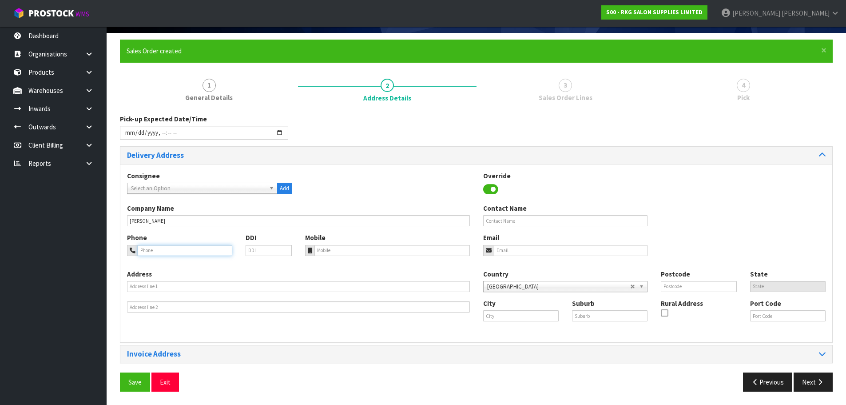
click at [175, 252] on input "tel" at bounding box center [185, 250] width 95 height 11
type input "021-028-15055"
click at [494, 251] on input "email" at bounding box center [571, 250] width 154 height 11
click at [521, 250] on input "email" at bounding box center [571, 250] width 154 height 11
paste input "antonio.taumoefolau@gmail.com"
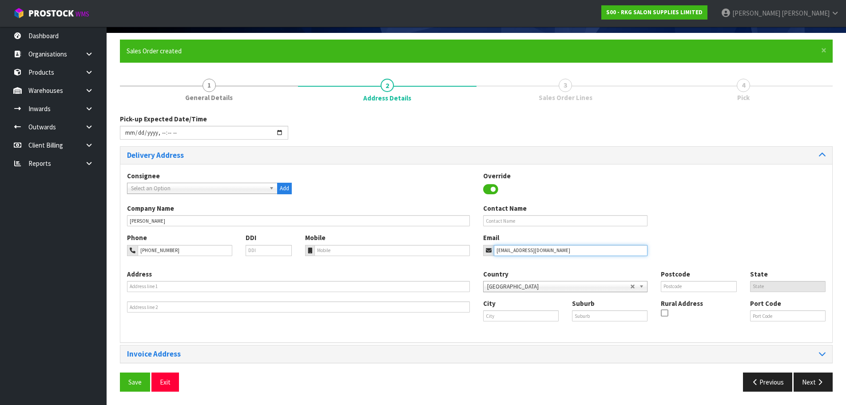
type input "antonio.taumoefolau@gmail.com"
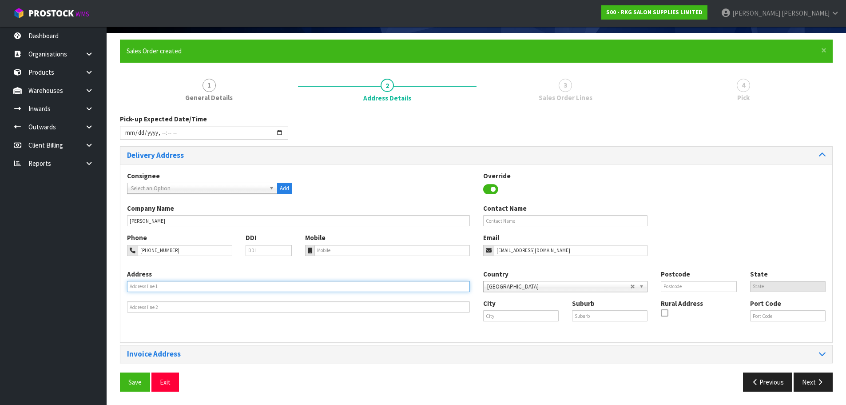
click at [180, 284] on input "text" at bounding box center [298, 286] width 343 height 11
drag, startPoint x: 181, startPoint y: 287, endPoint x: 115, endPoint y: 287, distance: 65.7
click at [115, 287] on div "× Close Sales Order created 1 General Details 2 Address Details 3 Sales Order L…" at bounding box center [476, 219] width 726 height 358
type input "11 TAMATEA AVE"
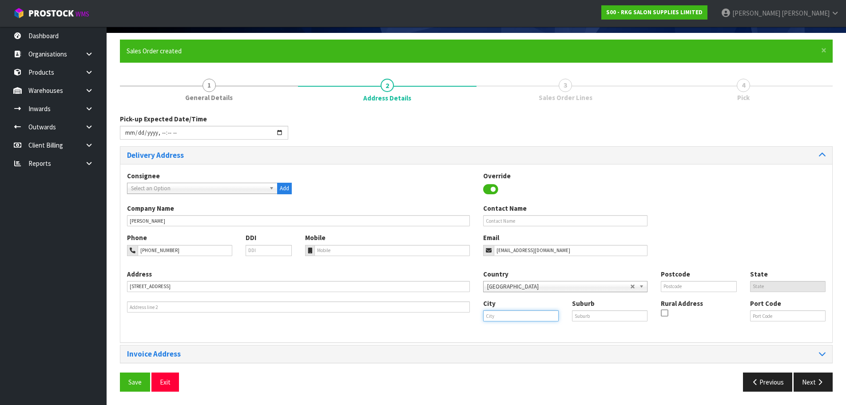
click at [514, 313] on input "text" at bounding box center [521, 315] width 76 height 11
click at [509, 330] on link "Auck land" at bounding box center [524, 331] width 80 height 12
type input "Auckland"
click at [585, 311] on input "text" at bounding box center [610, 315] width 76 height 11
type input "POINT ENGLAND"
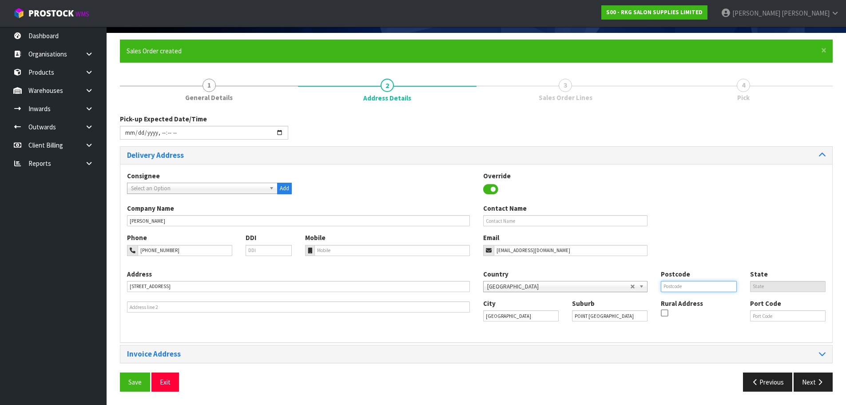
click at [678, 287] on input "text" at bounding box center [699, 286] width 76 height 11
type input "1072"
click at [683, 235] on div "Phone 021-028-15055 DDI Mobile Email antonio.taumoefolau@gmail.com" at bounding box center [476, 251] width 712 height 36
click at [134, 382] on span "Save" at bounding box center [134, 382] width 13 height 8
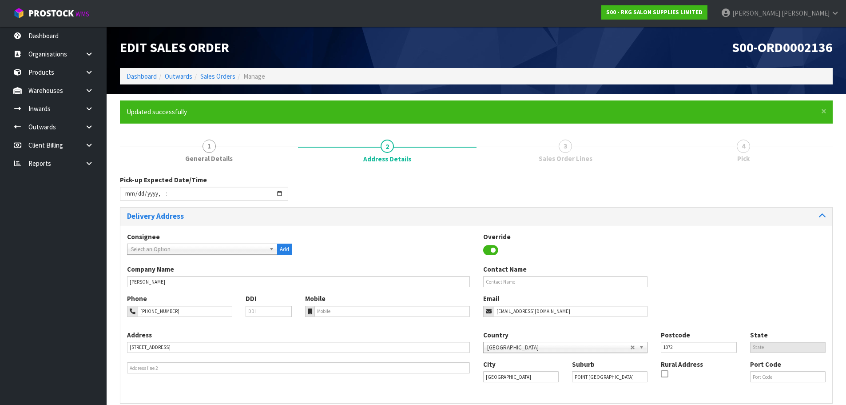
type input "2025-08-25T11:30"
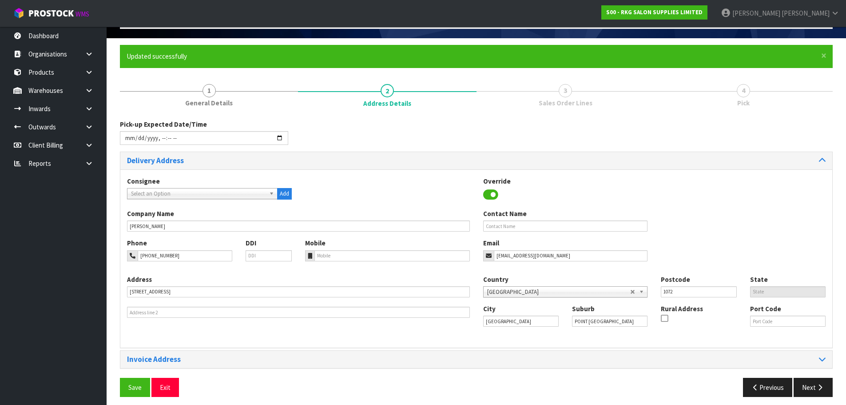
scroll to position [61, 0]
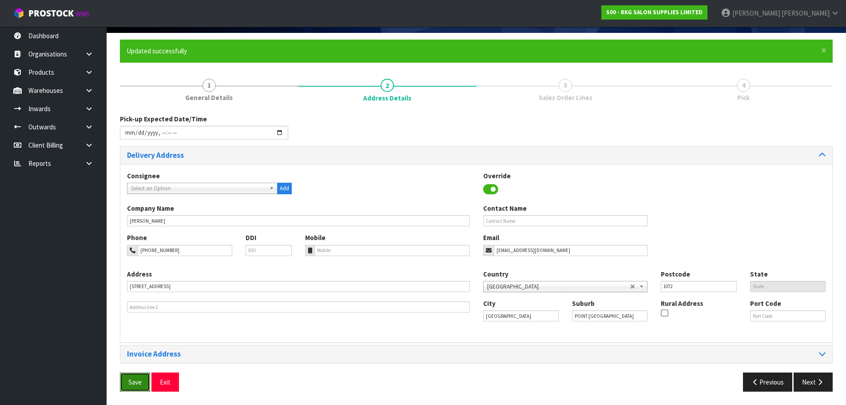
click at [134, 378] on span "Save" at bounding box center [134, 382] width 13 height 8
click at [814, 386] on button "Next" at bounding box center [813, 381] width 39 height 19
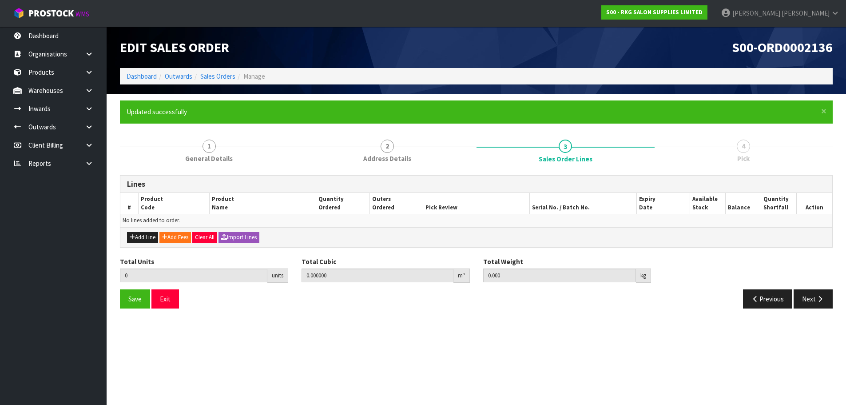
scroll to position [0, 0]
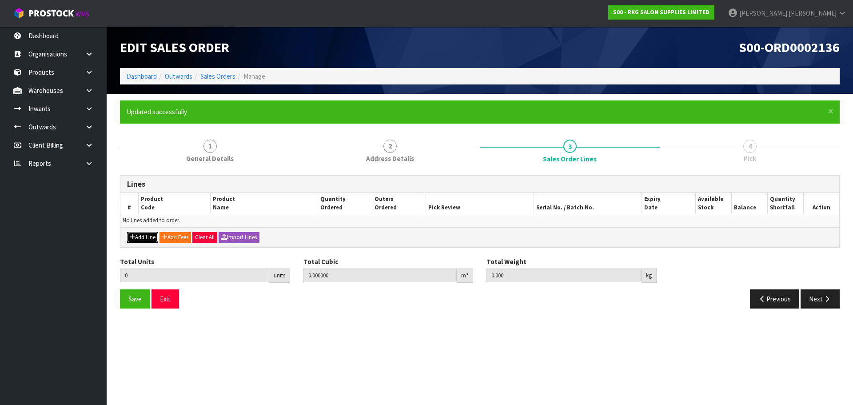
click at [145, 241] on button "Add Line" at bounding box center [142, 237] width 31 height 11
type input "0"
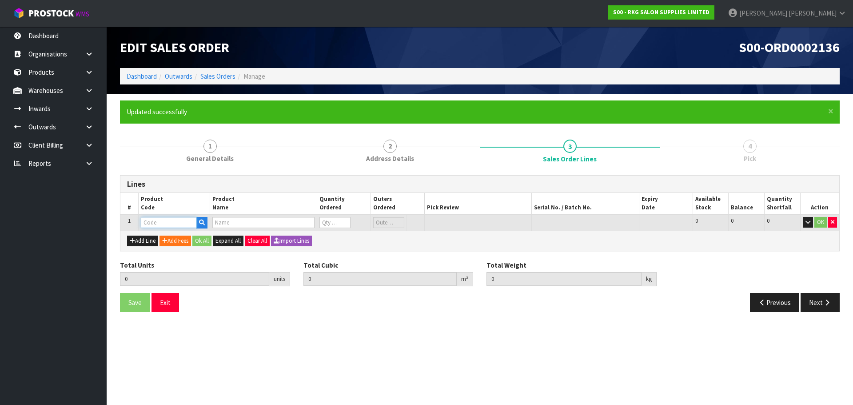
click at [156, 223] on input "text" at bounding box center [169, 222] width 56 height 11
type input "219515"
type input "0.000000"
type input "0.000"
type input "BOB AFRO SPONGE"
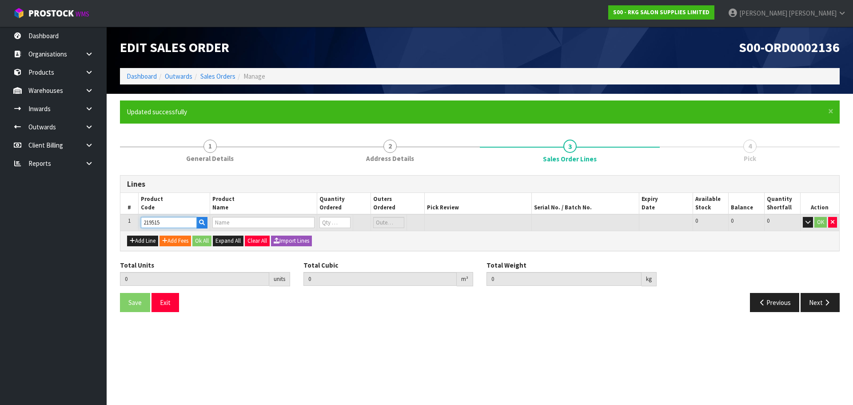
type input "0"
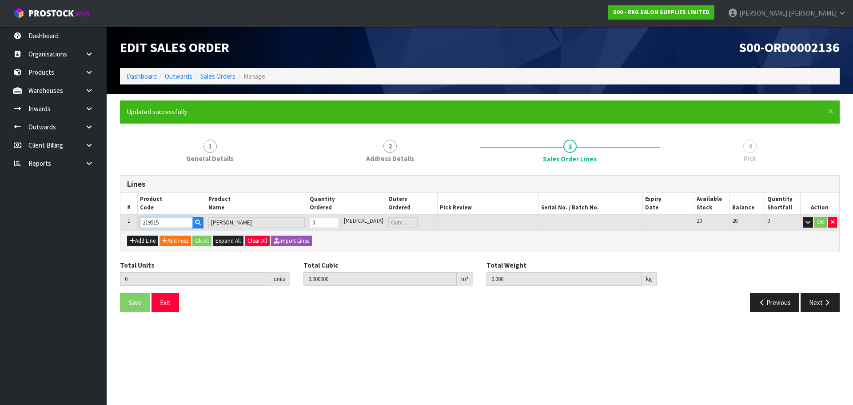
type input "219515"
type input "1"
type input "0.000725"
type input "0.02"
type input "1"
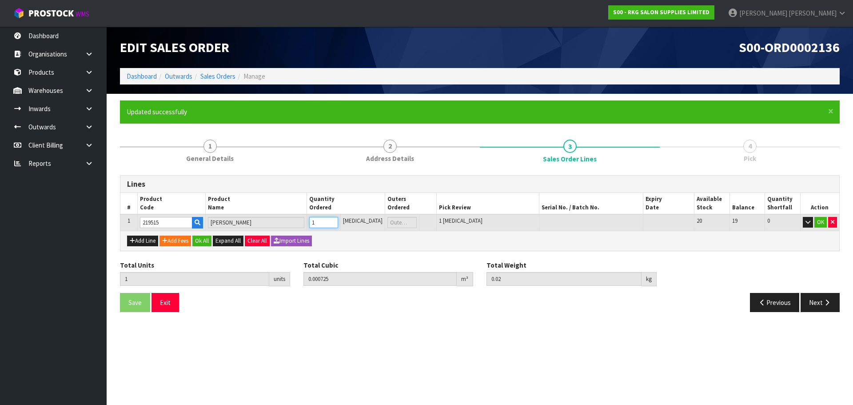
click at [338, 219] on input "1" at bounding box center [323, 222] width 29 height 11
click at [818, 221] on button "OK" at bounding box center [820, 222] width 12 height 11
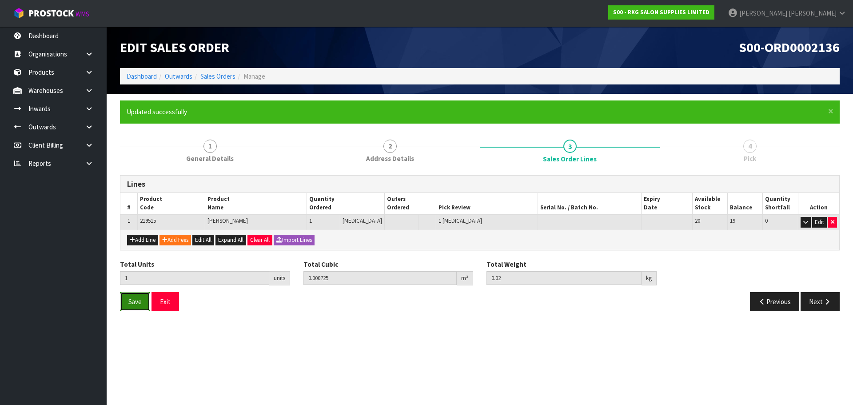
click at [128, 301] on button "Save" at bounding box center [135, 301] width 30 height 19
click at [815, 298] on button "Next" at bounding box center [819, 301] width 39 height 19
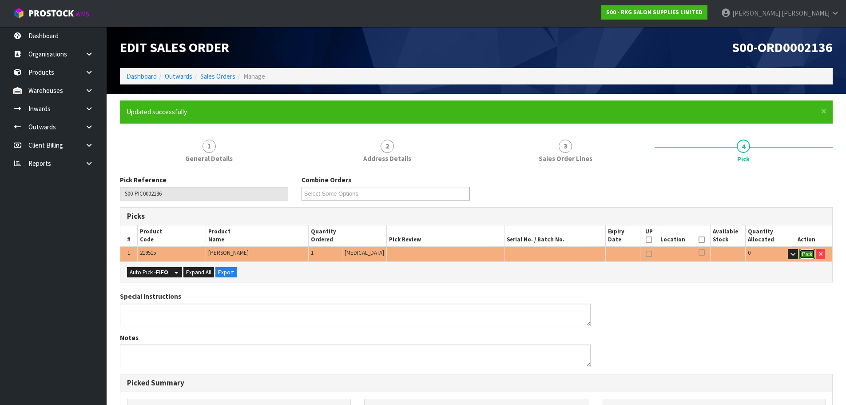
click at [805, 254] on button "Pick" at bounding box center [808, 254] width 16 height 11
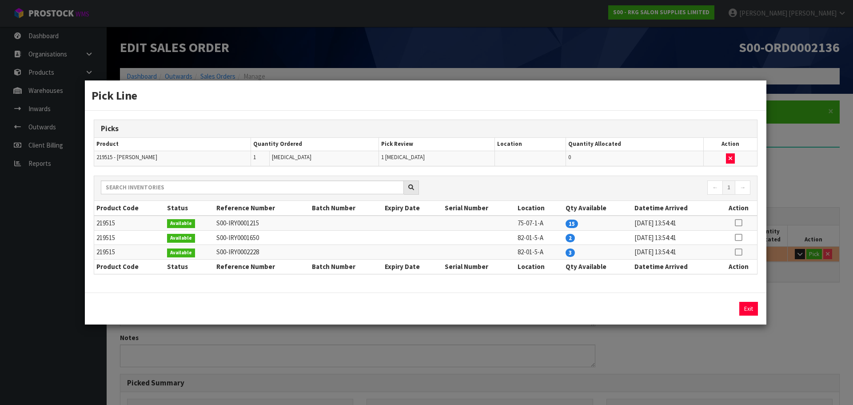
click at [738, 223] on icon at bounding box center [738, 223] width 7 height 0
click at [720, 308] on button "Assign Pick" at bounding box center [718, 309] width 36 height 14
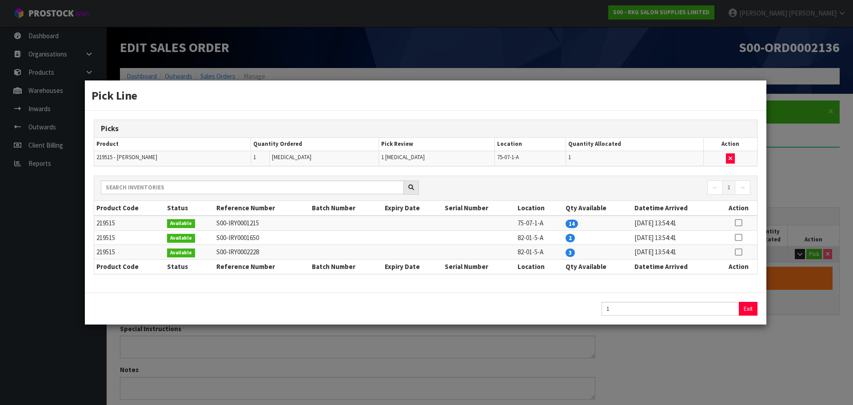
type input "Piece x 1"
type input "1"
type input "0.000725"
type input "0.02"
click at [745, 310] on button "Exit" at bounding box center [748, 309] width 19 height 14
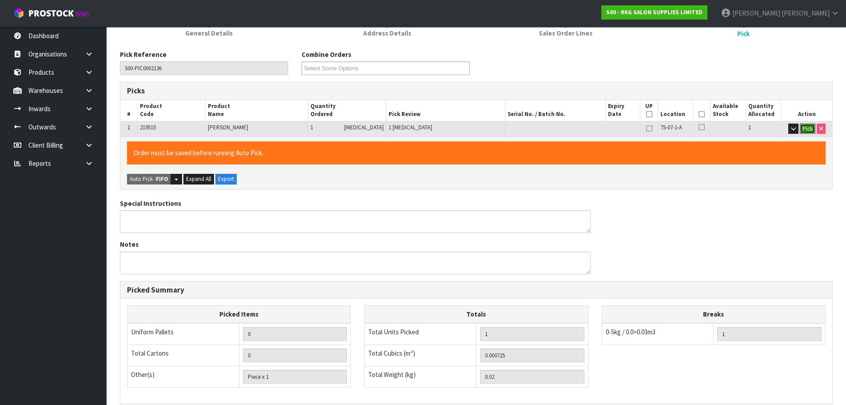
scroll to position [133, 0]
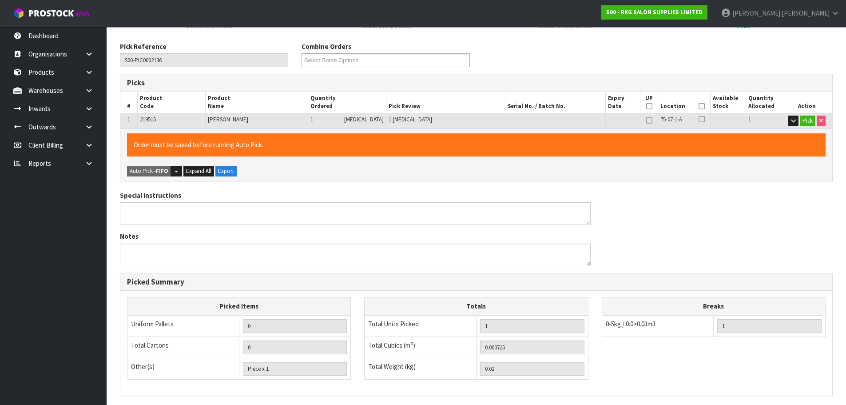
click at [702, 106] on th "Picked" at bounding box center [701, 102] width 17 height 21
click at [701, 106] on icon at bounding box center [702, 106] width 6 height 0
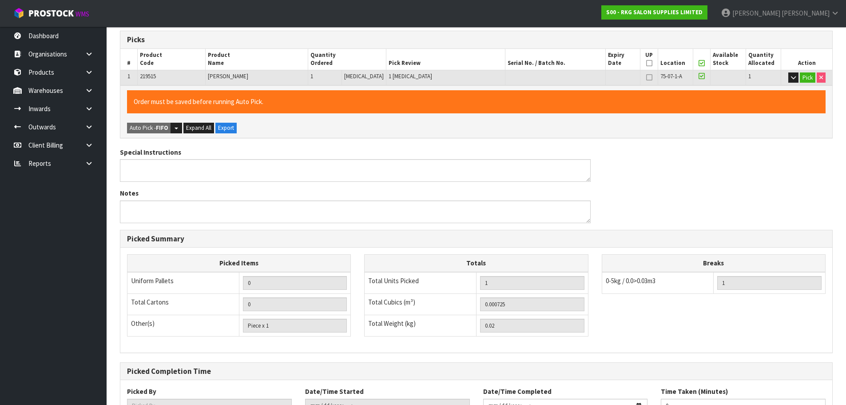
scroll to position [246, 0]
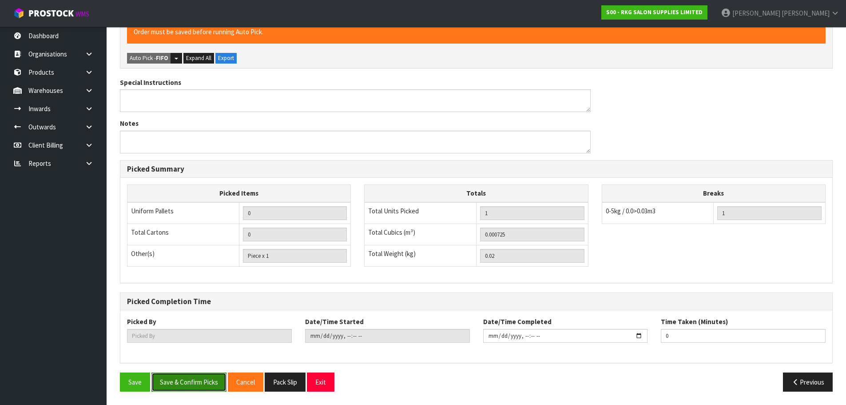
click at [201, 375] on button "Save & Confirm Picks" at bounding box center [188, 381] width 75 height 19
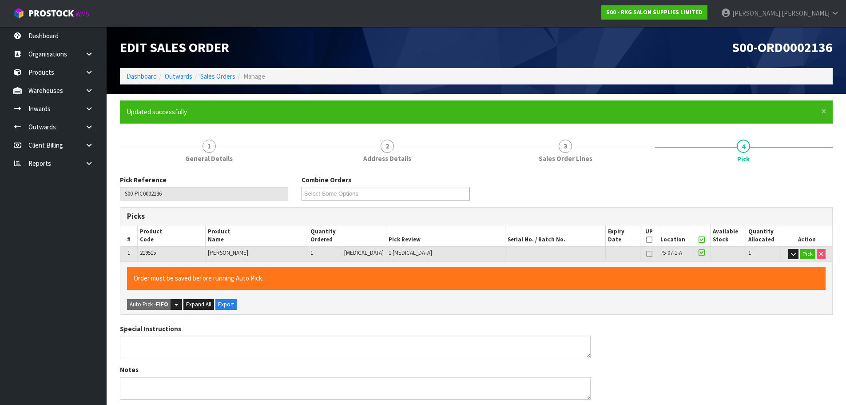
type input "[PERSON_NAME]"
type input "2025-08-25T11:32:22"
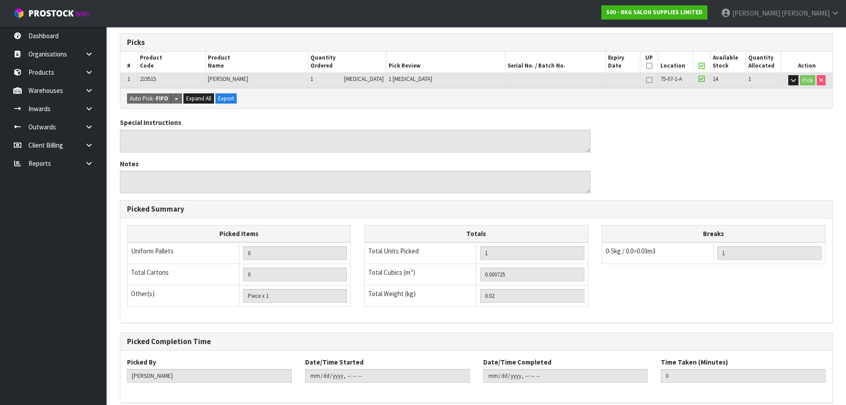
scroll to position [214, 0]
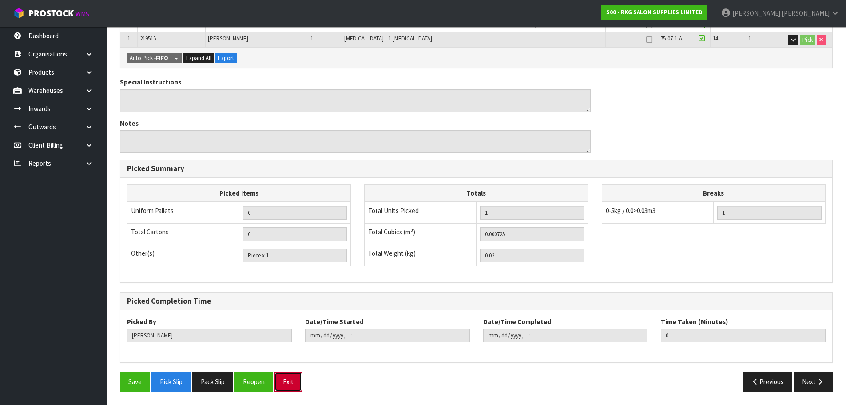
drag, startPoint x: 290, startPoint y: 378, endPoint x: 365, endPoint y: 285, distance: 120.4
click at [290, 378] on button "Exit" at bounding box center [289, 381] width 28 height 19
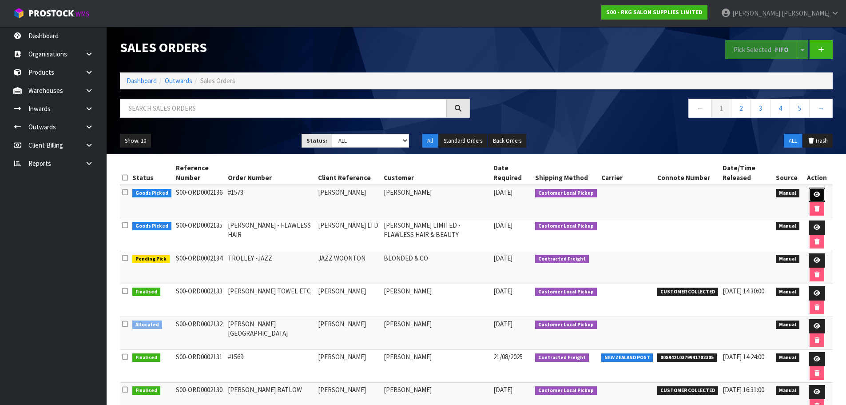
click at [814, 194] on icon at bounding box center [817, 194] width 7 height 6
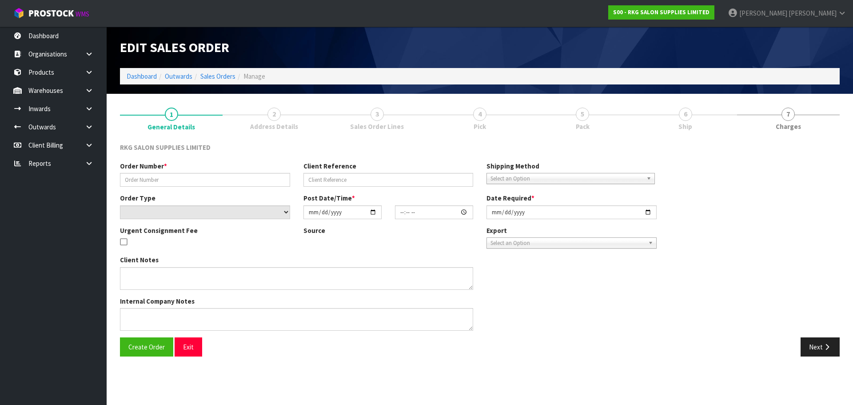
type input "#1573"
type input "ANTONIO TAUMOEFOLAU"
select select "number:0"
type input "2025-08-25"
type input "11:29:00.000"
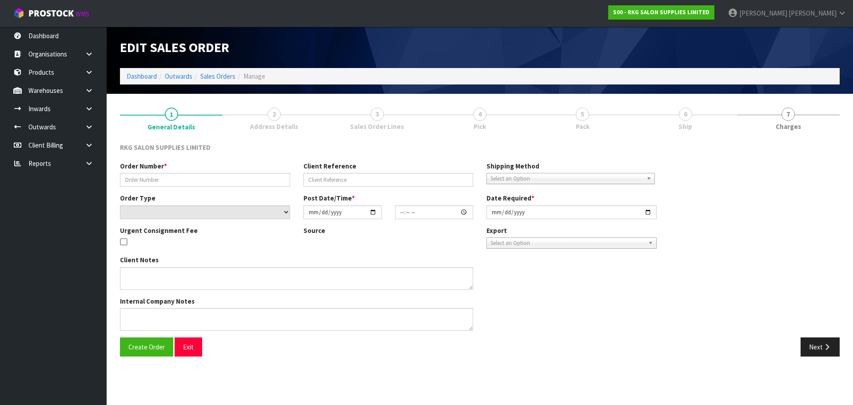
type input "2025-08-25"
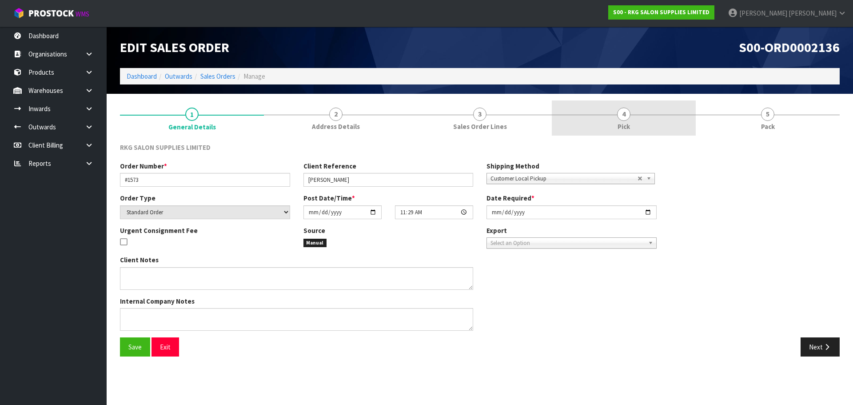
click at [620, 116] on span "4" at bounding box center [623, 113] width 13 height 13
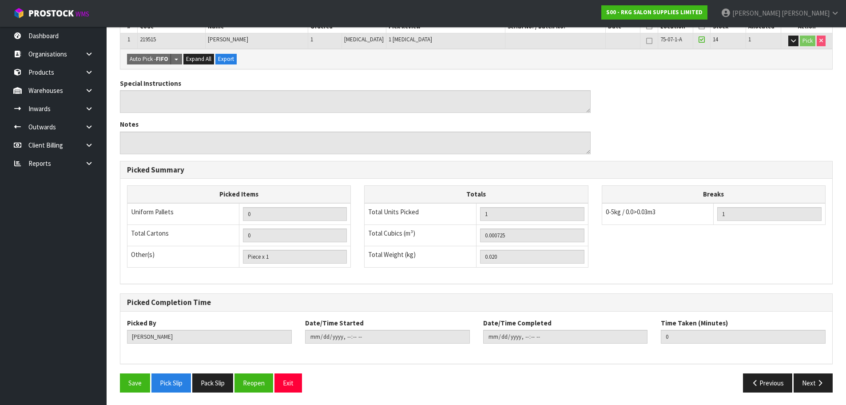
scroll to position [182, 0]
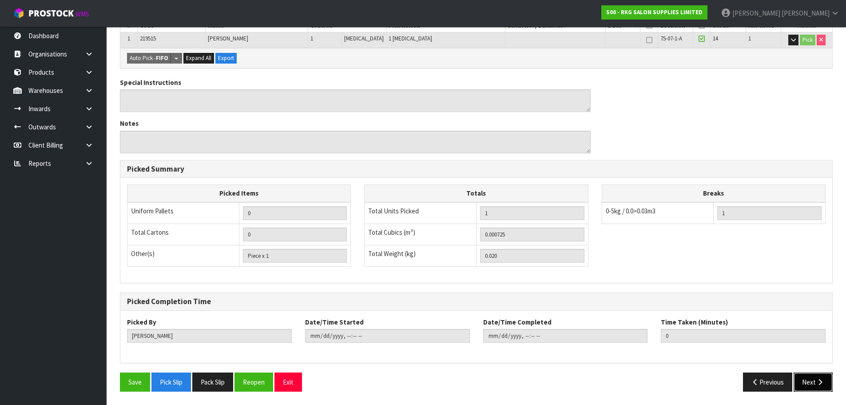
click at [813, 379] on button "Next" at bounding box center [813, 381] width 39 height 19
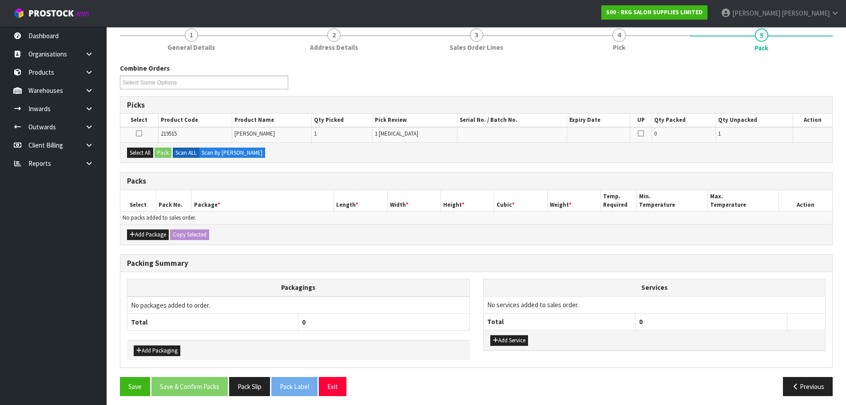
scroll to position [84, 0]
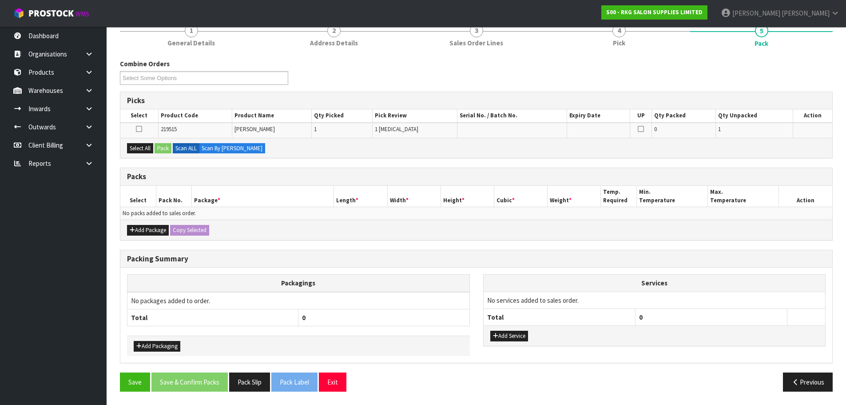
click at [125, 147] on div "Select All Pack Scan ALL Scan By Quantity" at bounding box center [476, 148] width 712 height 20
click at [143, 148] on button "Select All" at bounding box center [140, 148] width 26 height 11
click at [159, 148] on button "Pack" at bounding box center [163, 148] width 17 height 11
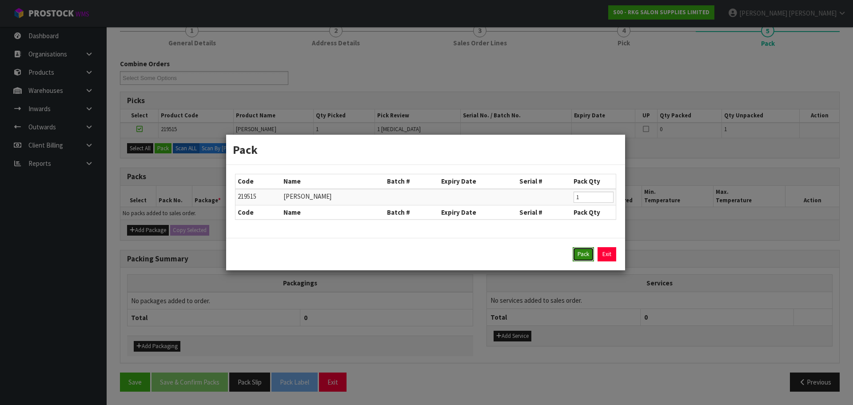
click at [584, 256] on button "Pack" at bounding box center [583, 254] width 21 height 14
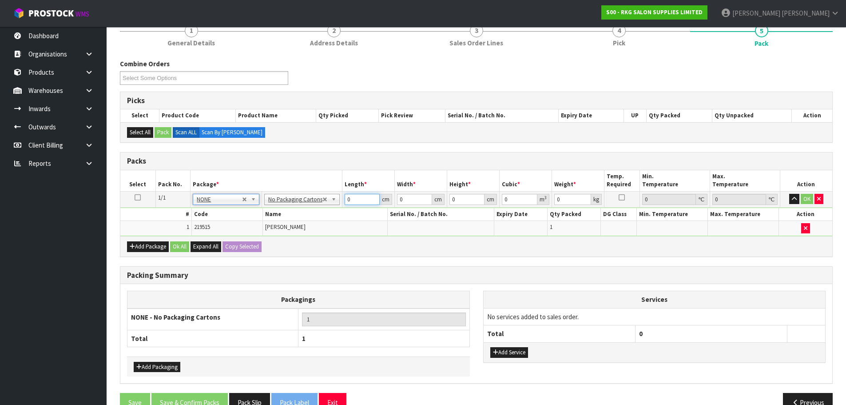
drag, startPoint x: 355, startPoint y: 199, endPoint x: 331, endPoint y: 202, distance: 24.1
click at [331, 202] on tr "1/1 NONE 007-001 007-002 007-004 007-009 007-013 007-014 007-015 007-017 007-01…" at bounding box center [476, 199] width 712 height 16
type input "10"
type input "1"
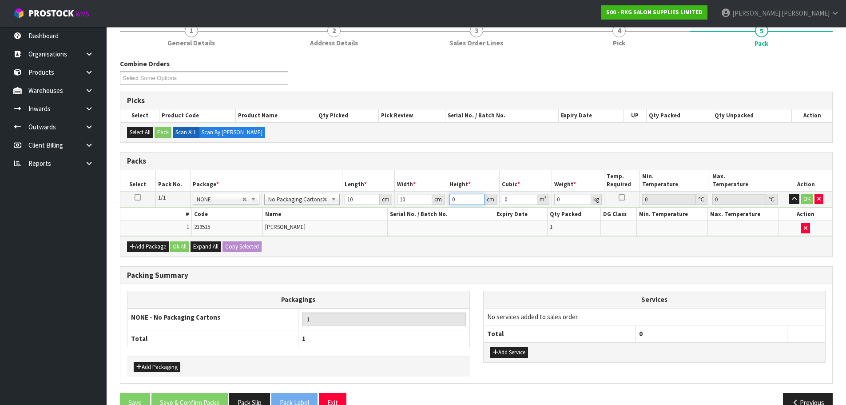
type input "0.0001"
type input "10"
type input "0.001"
type input "10"
type input "1"
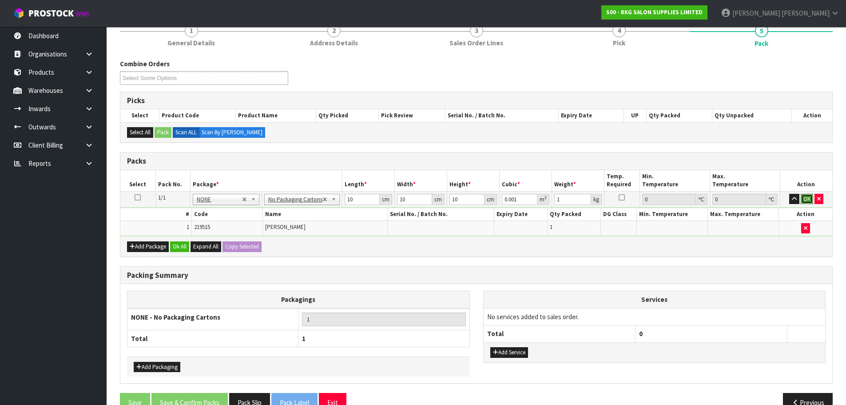
click at [805, 201] on button "OK" at bounding box center [807, 199] width 12 height 11
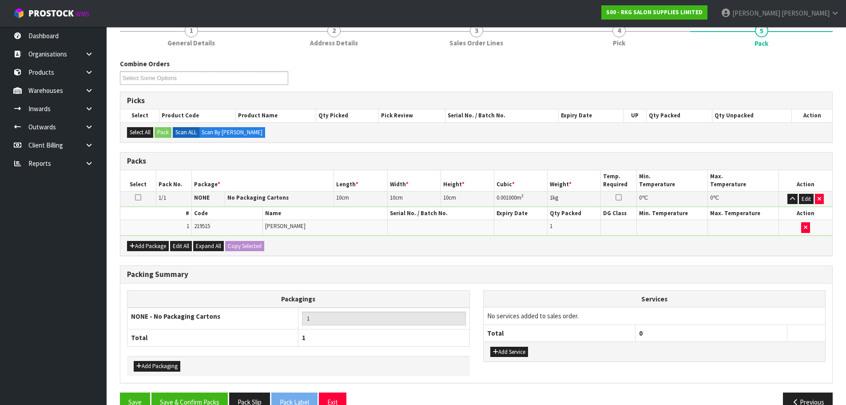
scroll to position [103, 0]
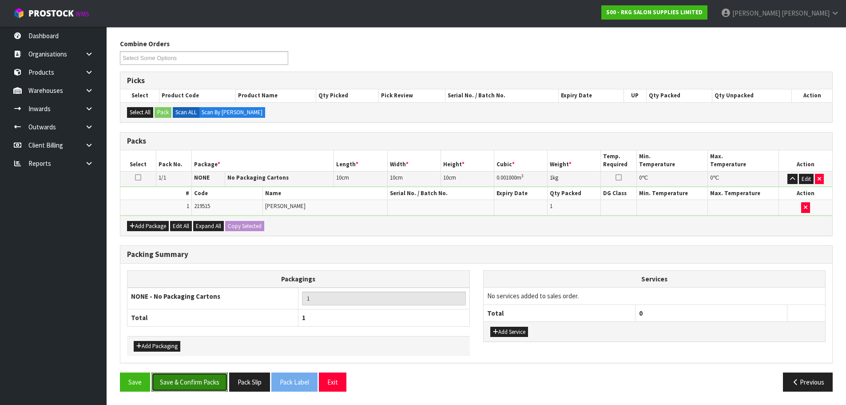
click at [196, 386] on button "Save & Confirm Packs" at bounding box center [189, 381] width 76 height 19
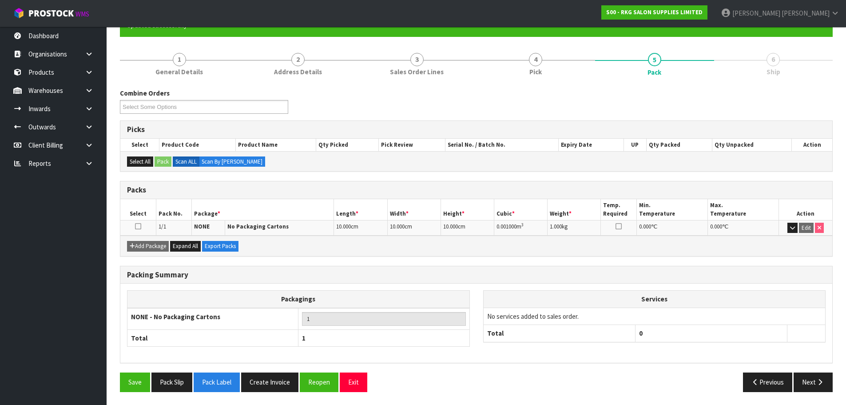
scroll to position [87, 0]
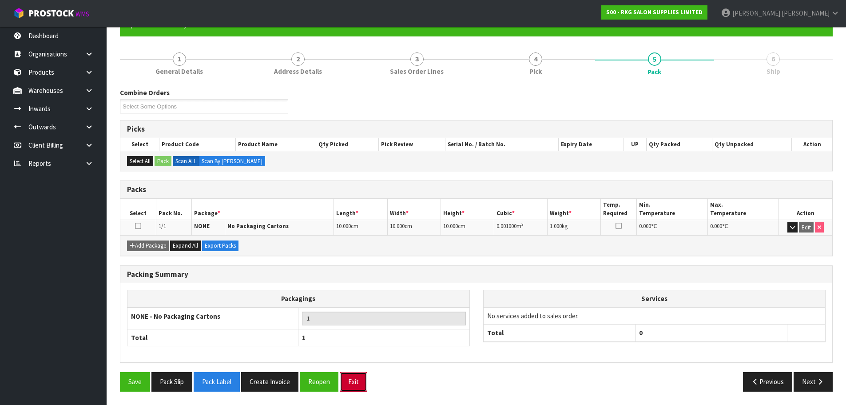
click at [354, 383] on button "Exit" at bounding box center [354, 381] width 28 height 19
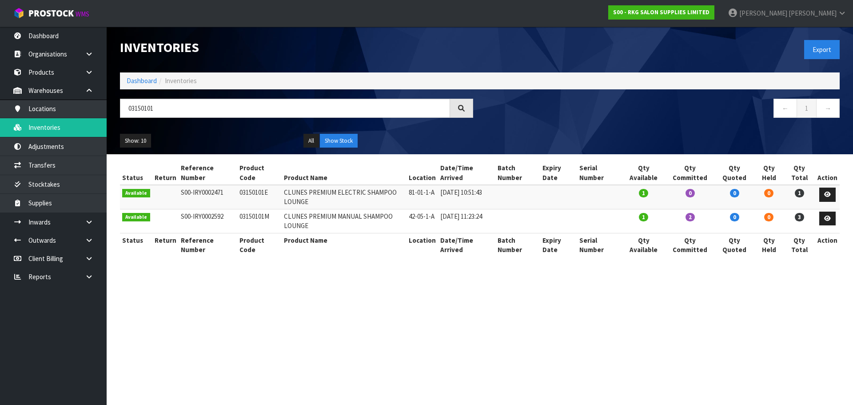
click at [117, 116] on div "03150101" at bounding box center [296, 112] width 366 height 26
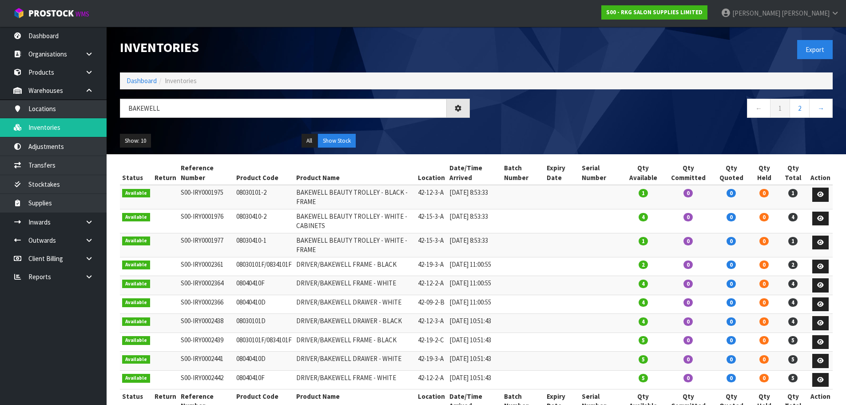
drag, startPoint x: 234, startPoint y: 215, endPoint x: 257, endPoint y: 215, distance: 23.1
click at [257, 215] on td "08030410-2" at bounding box center [264, 221] width 60 height 24
drag, startPoint x: 233, startPoint y: 336, endPoint x: 258, endPoint y: 336, distance: 24.4
click at [258, 333] on td "08030101D" at bounding box center [264, 323] width 60 height 19
copy td "08030101"
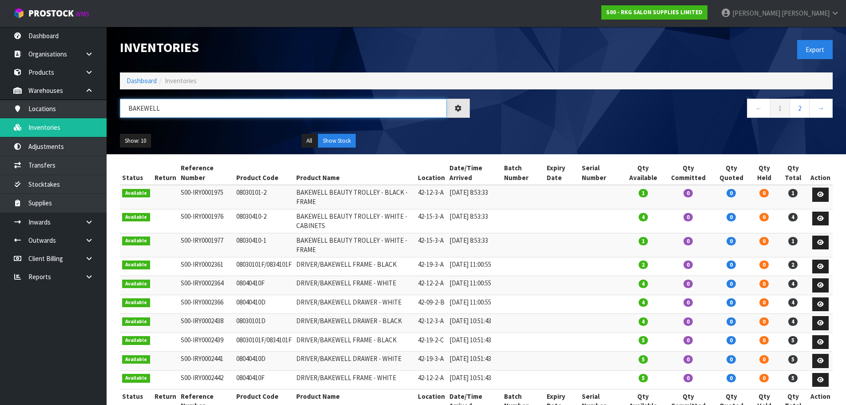
drag, startPoint x: 148, startPoint y: 111, endPoint x: 125, endPoint y: 111, distance: 23.1
click at [125, 111] on input "BAKEWELL" at bounding box center [283, 108] width 327 height 19
paste input "08030101"
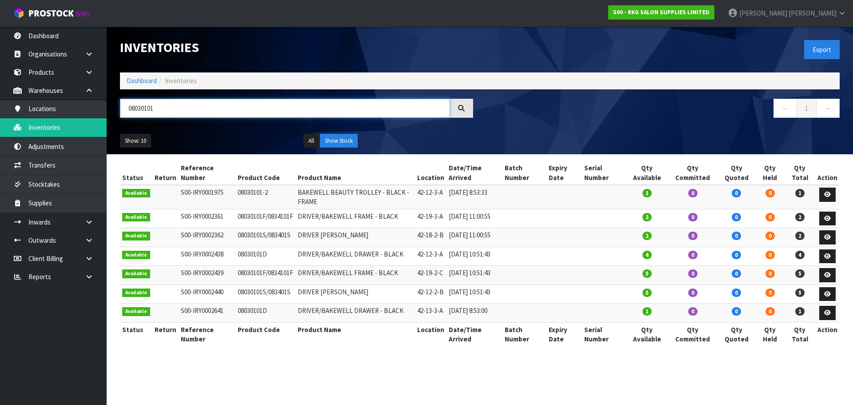
type input "08030101"
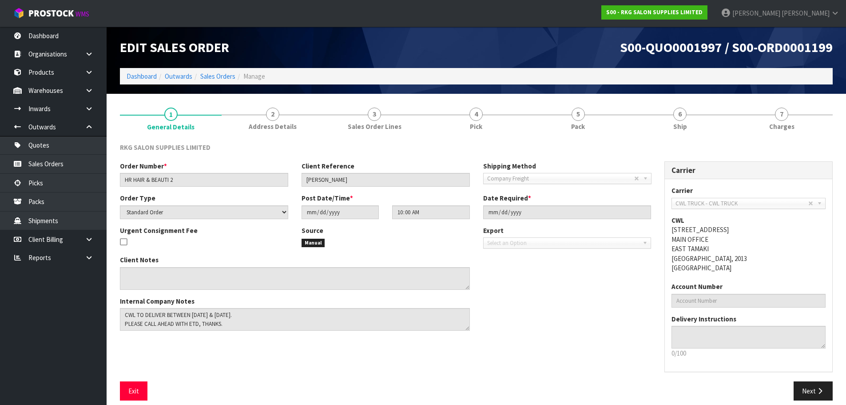
scroll to position [9, 0]
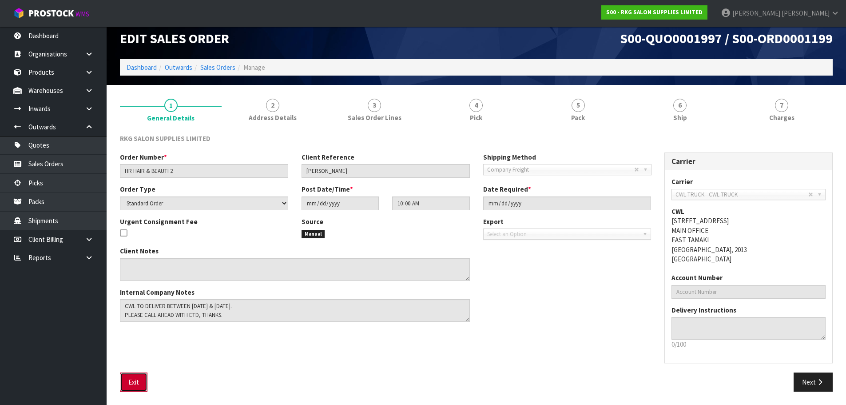
click at [130, 386] on button "Exit" at bounding box center [134, 381] width 28 height 19
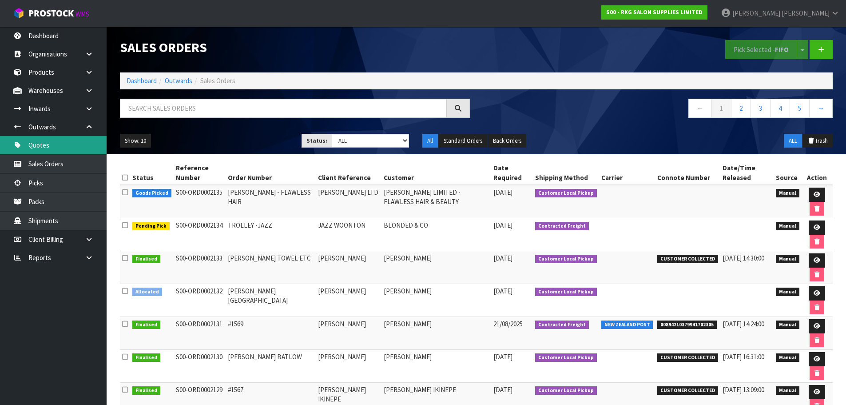
click at [44, 145] on link "Quotes" at bounding box center [53, 145] width 107 height 18
